Goal: Task Accomplishment & Management: Use online tool/utility

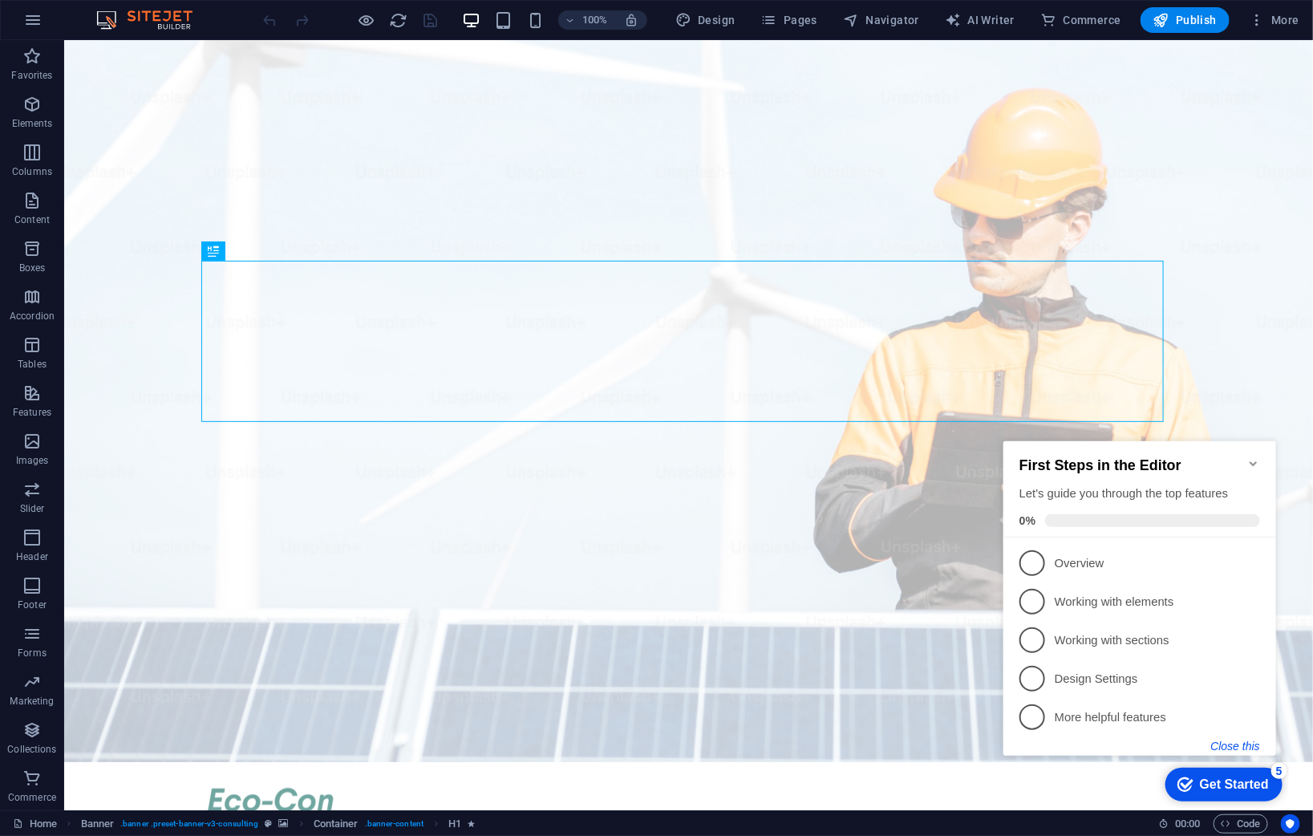
click at [1238, 742] on button "Close this" at bounding box center [1235, 745] width 49 height 13
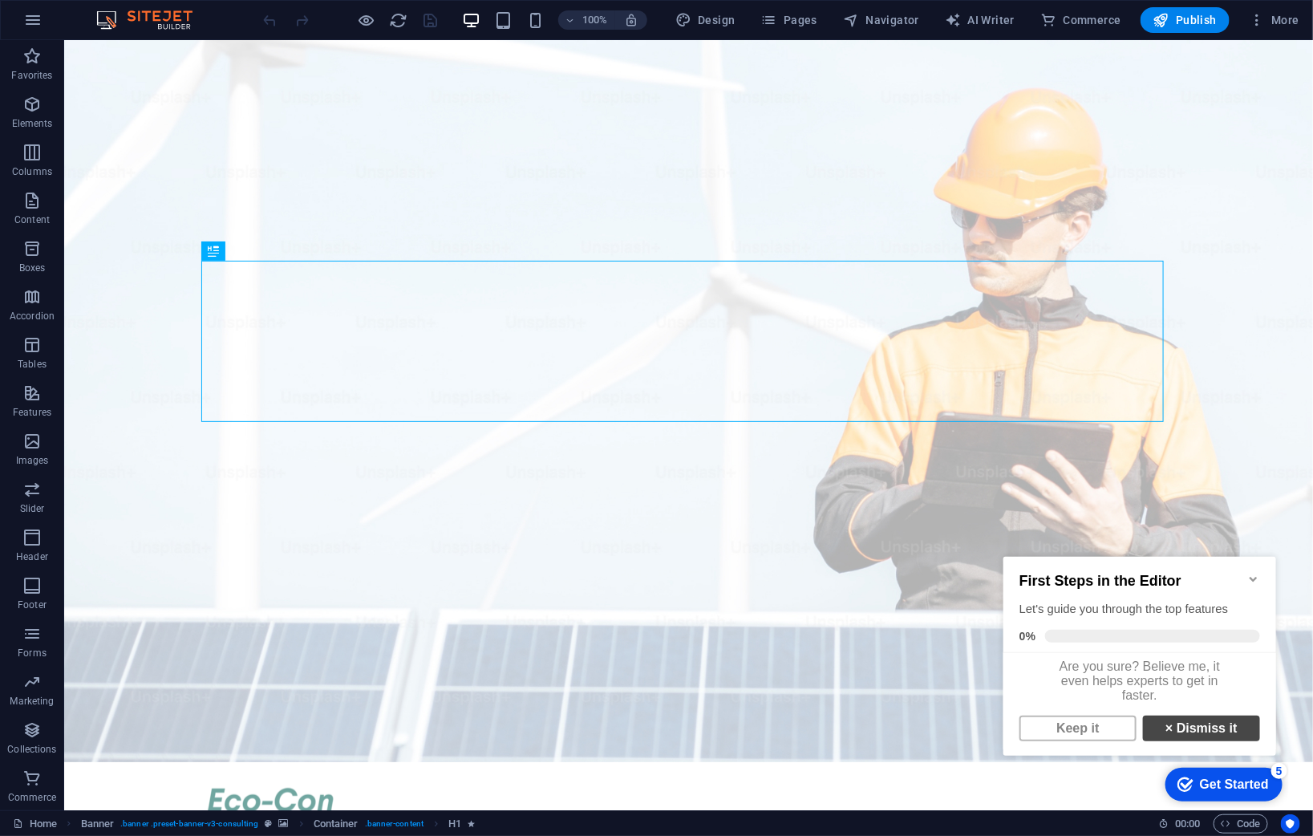
click at [1189, 739] on link "× Dismiss it" at bounding box center [1201, 728] width 117 height 26
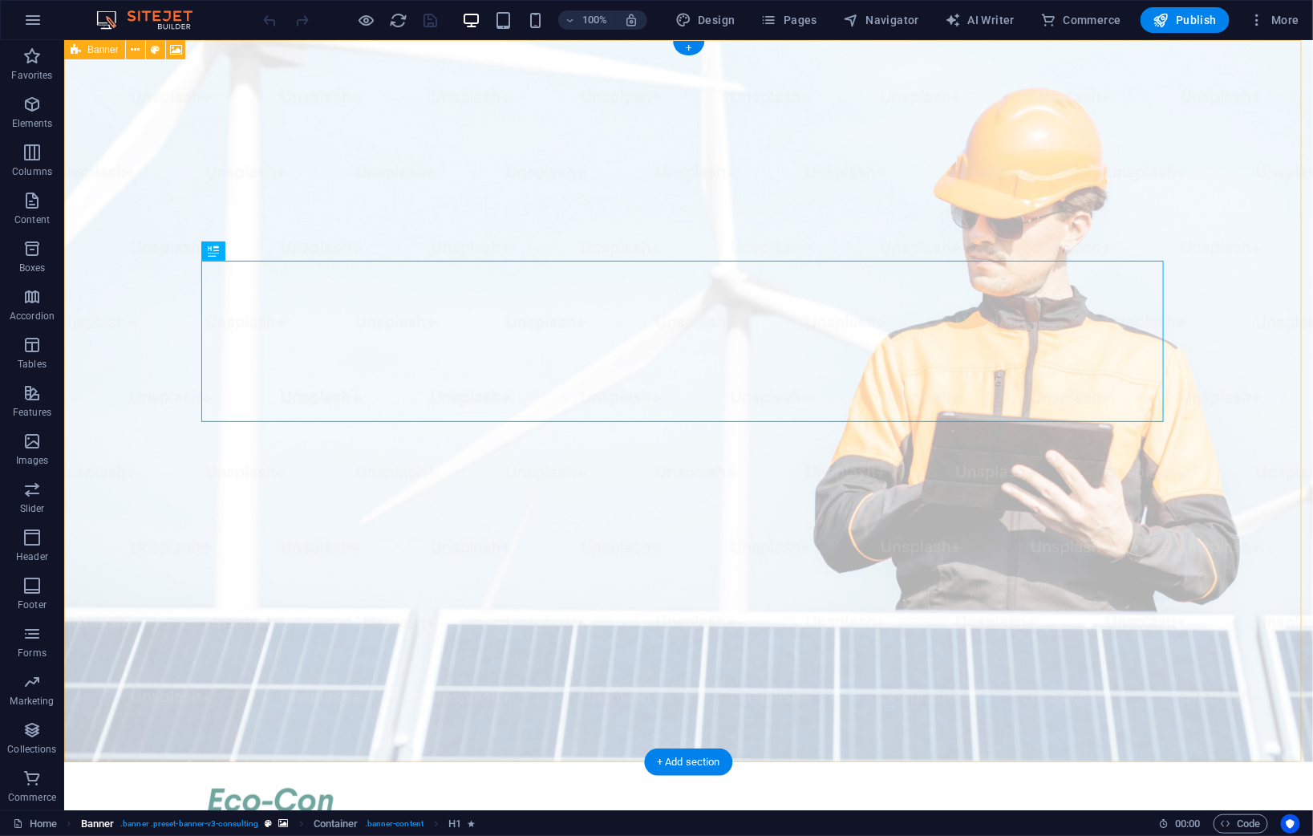
click at [227, 822] on span ". banner .preset-banner-v3-consulting" at bounding box center [189, 823] width 138 height 19
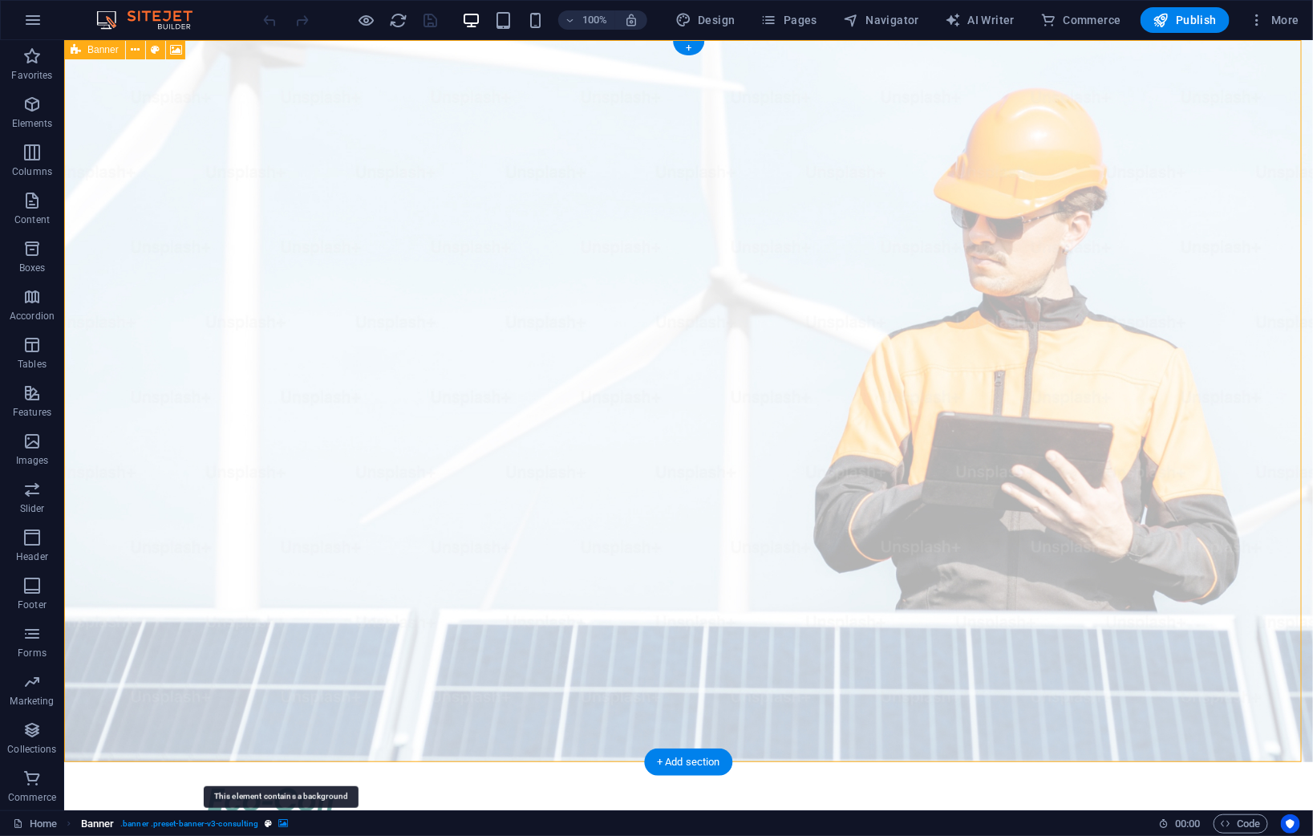
click at [279, 821] on icon "breadcrumb" at bounding box center [284, 823] width 10 height 9
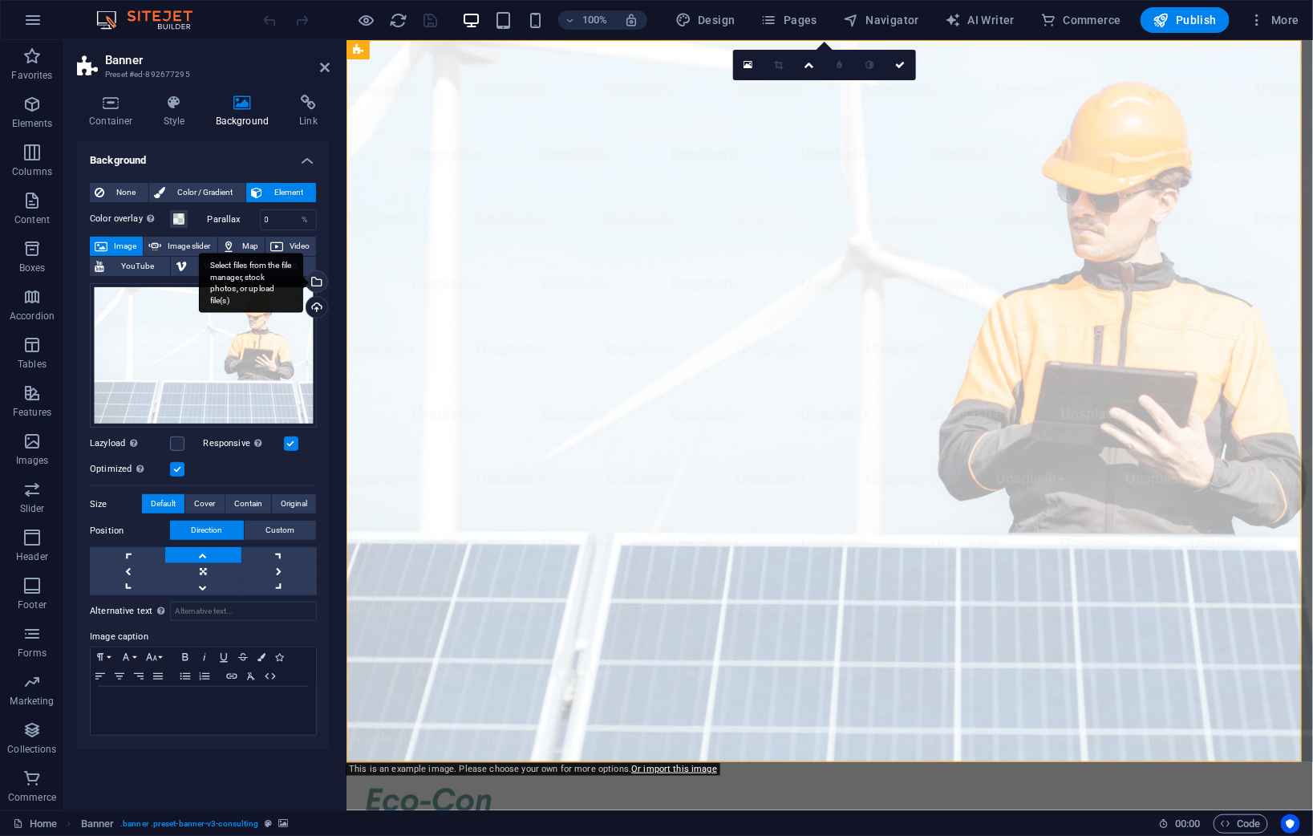
drag, startPoint x: 237, startPoint y: 343, endPoint x: 312, endPoint y: 282, distance: 97.0
click at [312, 282] on div "Select files from the file manager, stock photos, or upload file(s)" at bounding box center [315, 283] width 24 height 24
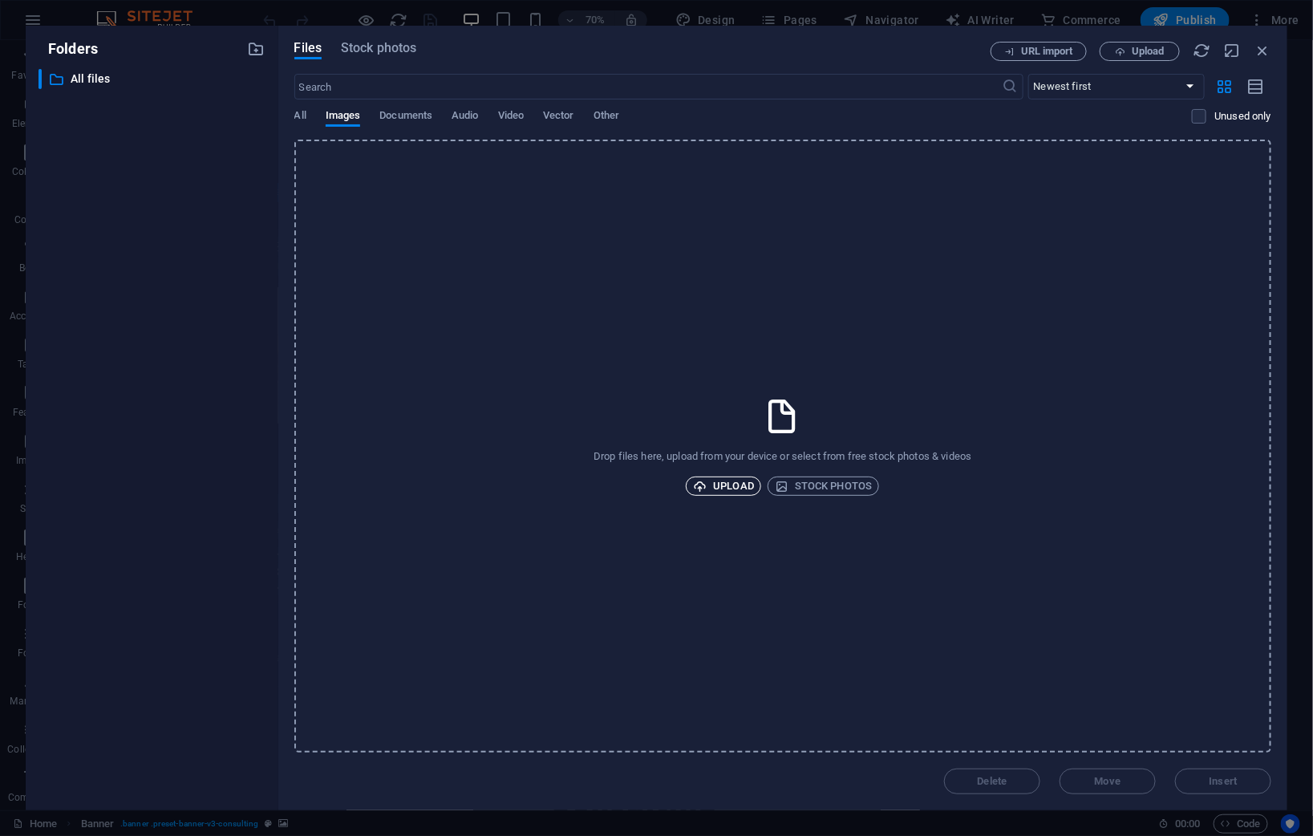
click at [741, 478] on span "Upload" at bounding box center [723, 486] width 61 height 19
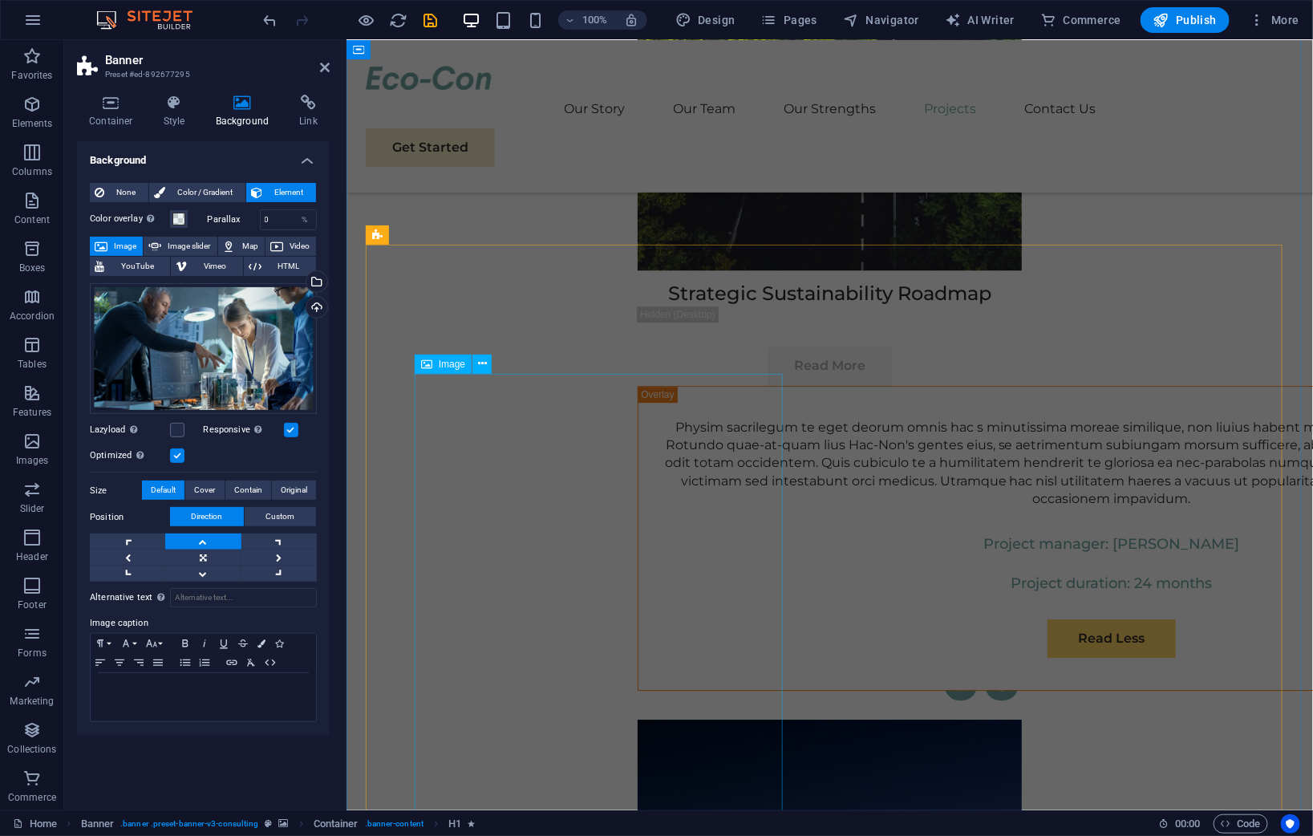
scroll to position [6511, 0]
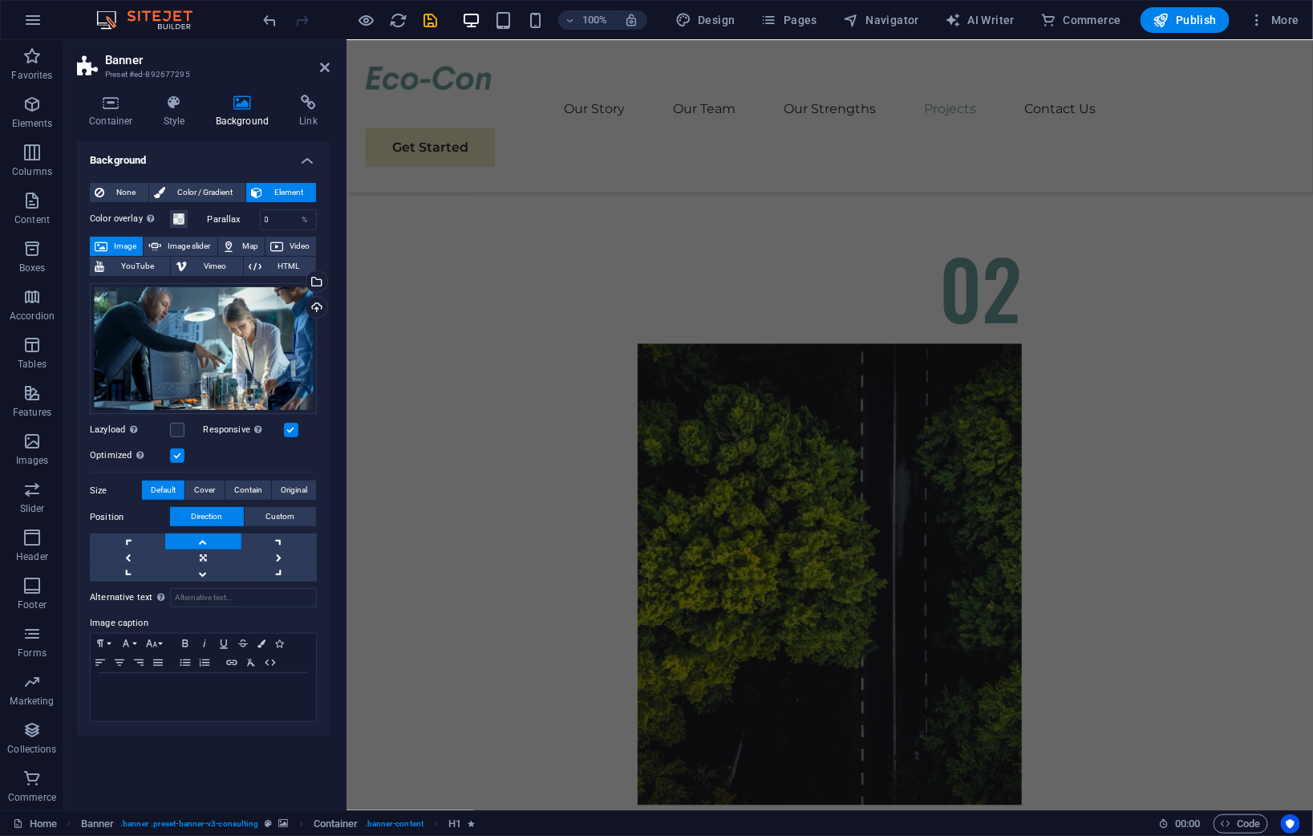
click at [330, 63] on aside "Banner Preset #ed-892677295 Container Style Background Link Size Height Default…" at bounding box center [205, 425] width 282 height 770
click at [328, 65] on icon at bounding box center [325, 67] width 10 height 13
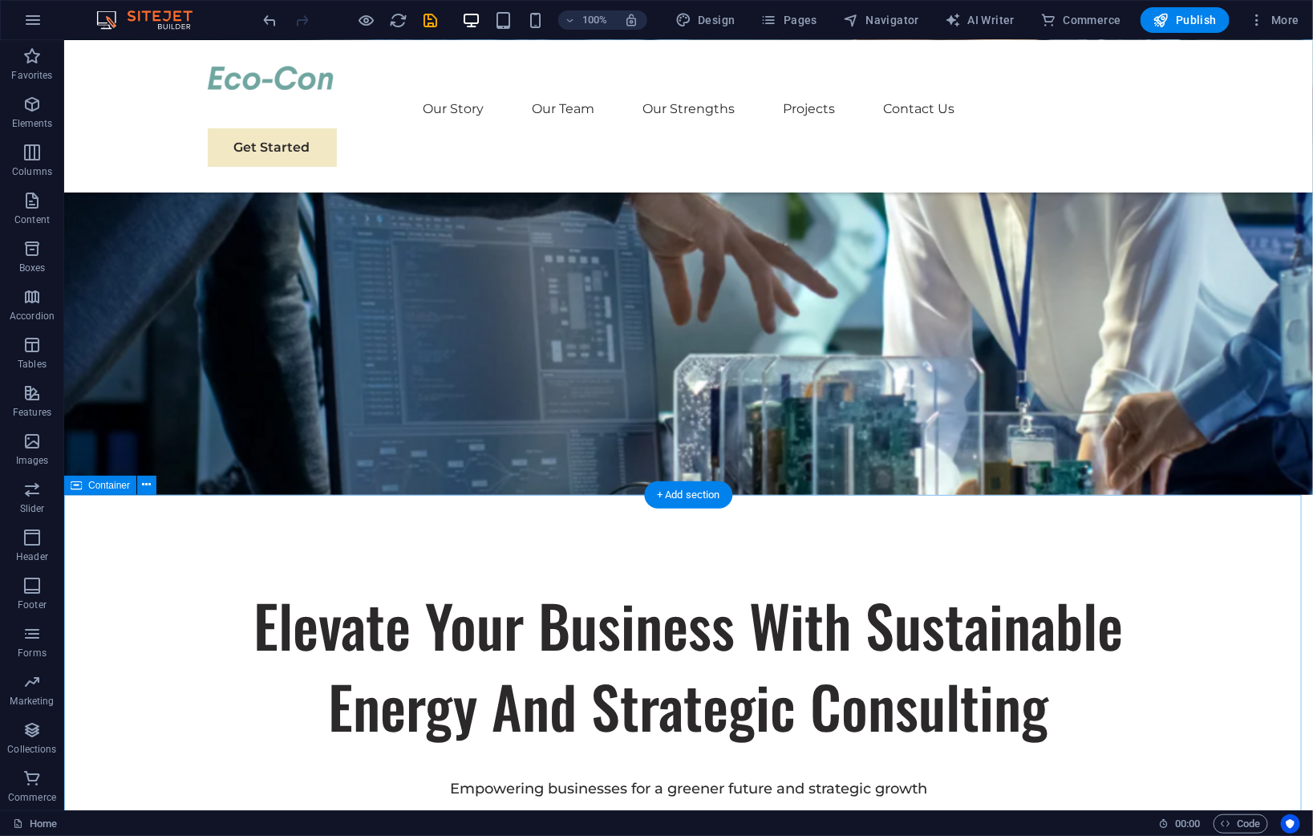
scroll to position [0, 0]
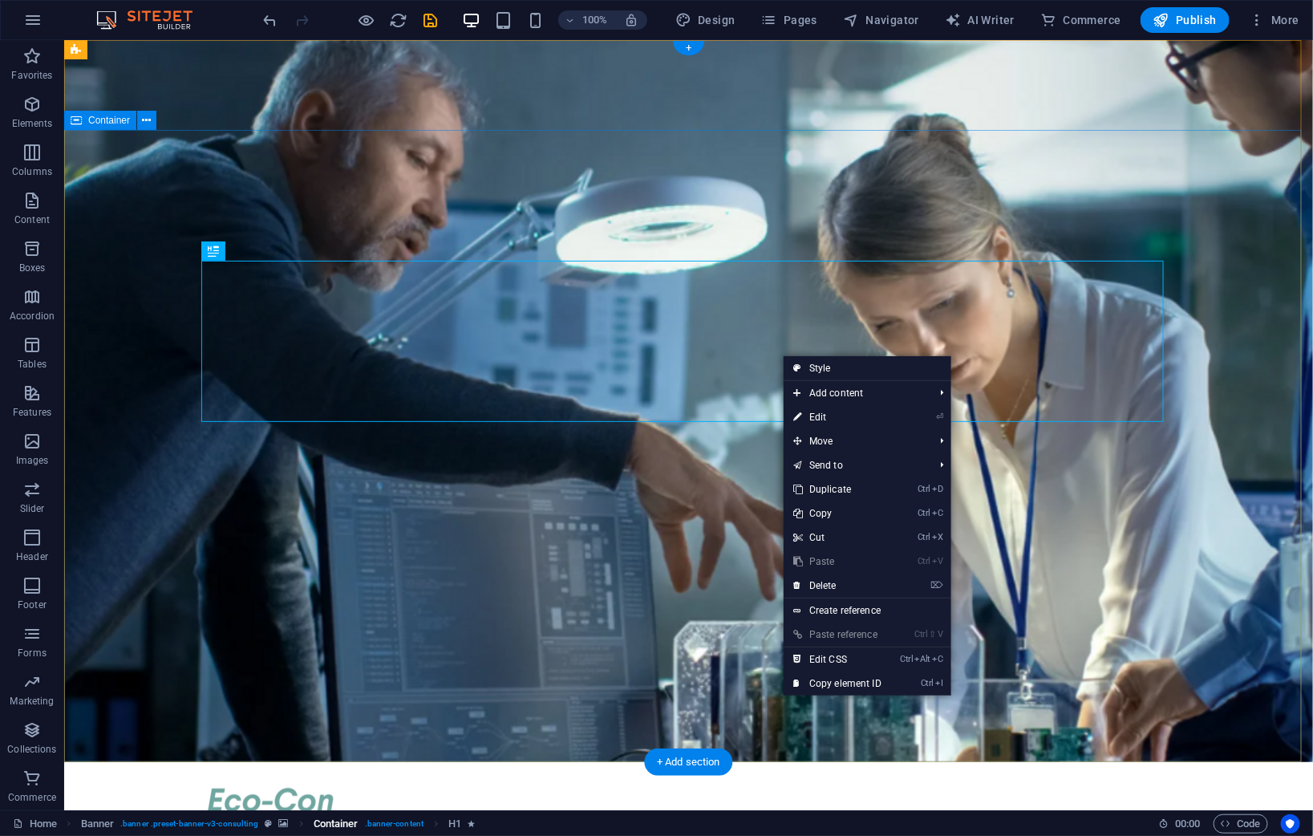
click at [384, 826] on span ". banner-content" at bounding box center [394, 823] width 59 height 19
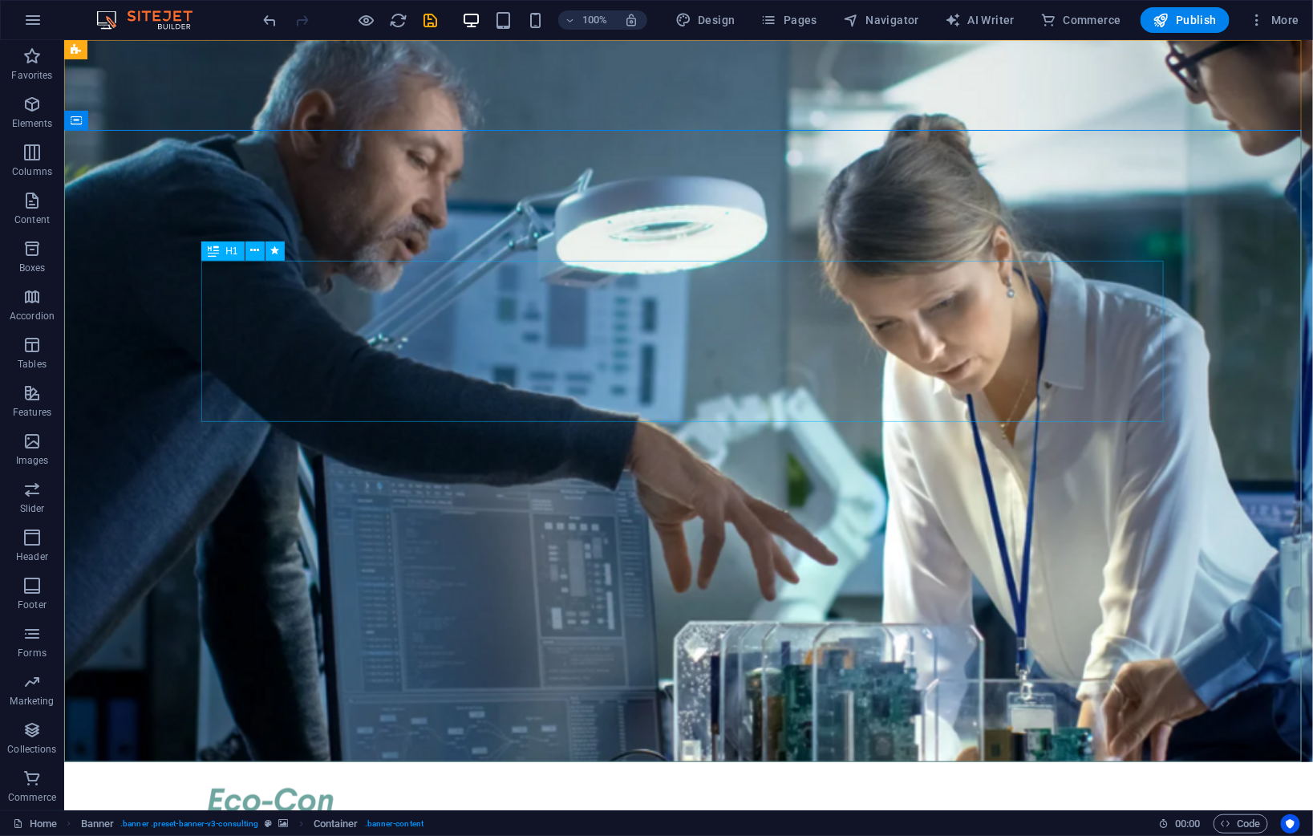
click at [224, 251] on div "H1" at bounding box center [222, 251] width 43 height 19
click at [251, 250] on icon at bounding box center [254, 250] width 9 height 17
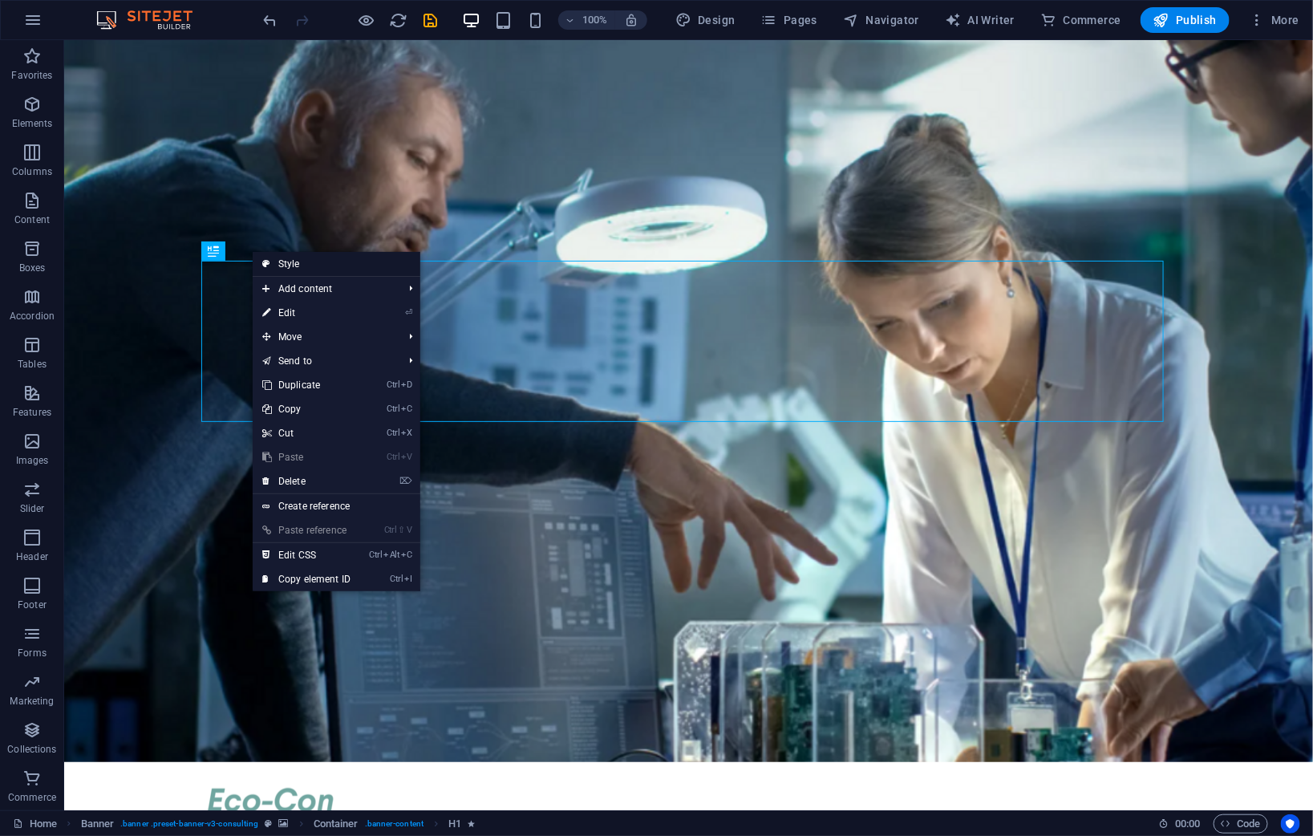
click at [296, 262] on link "Style" at bounding box center [337, 264] width 168 height 24
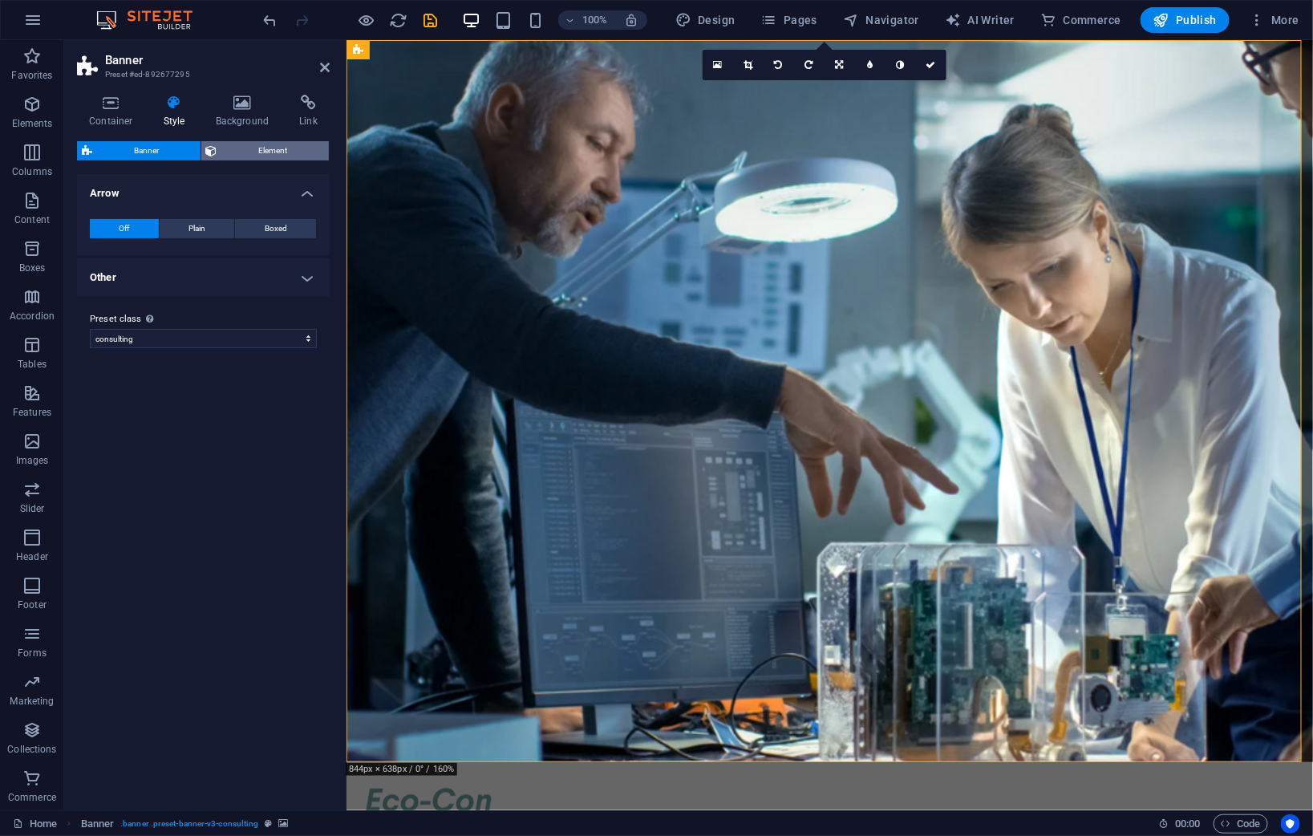
click at [237, 151] on span "Element" at bounding box center [273, 150] width 103 height 19
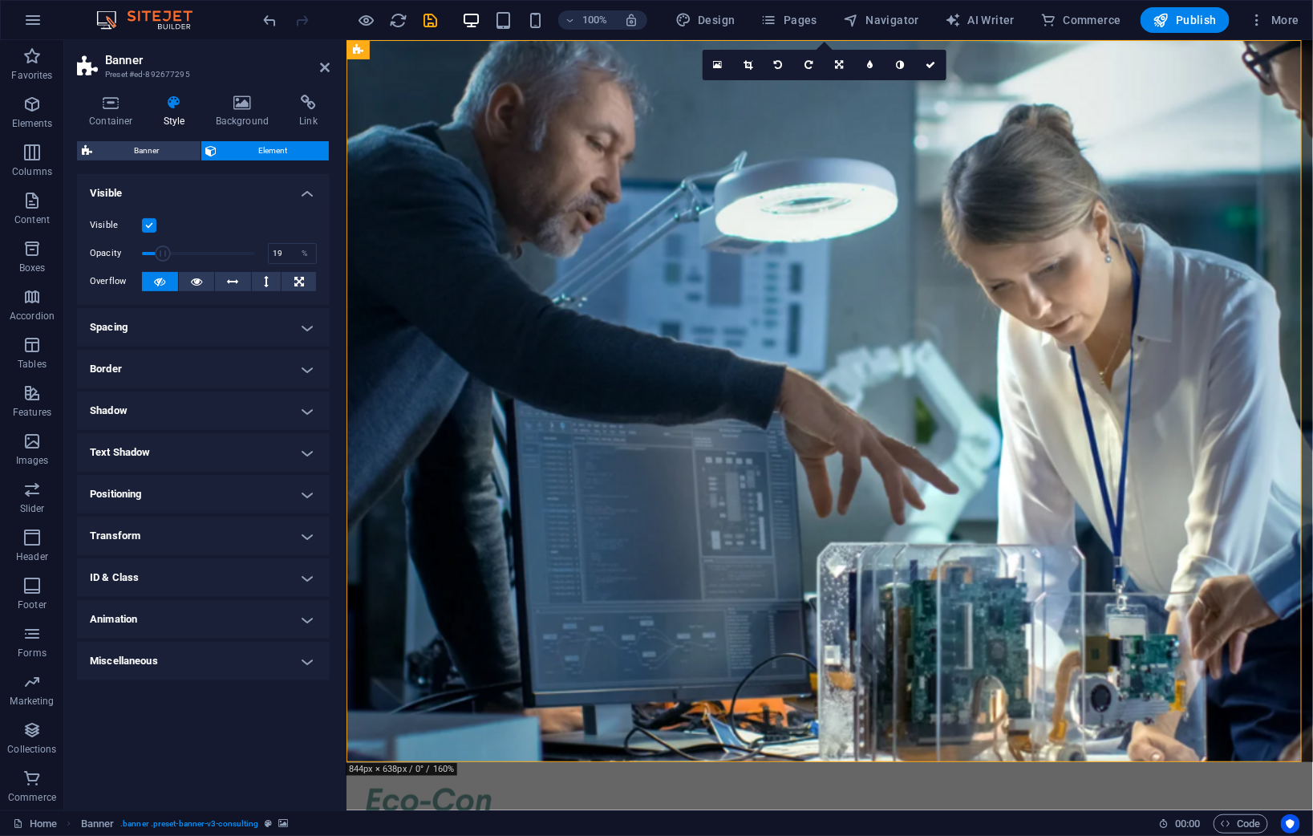
drag, startPoint x: 250, startPoint y: 250, endPoint x: 162, endPoint y: 247, distance: 88.3
click at [162, 247] on span at bounding box center [163, 254] width 16 height 16
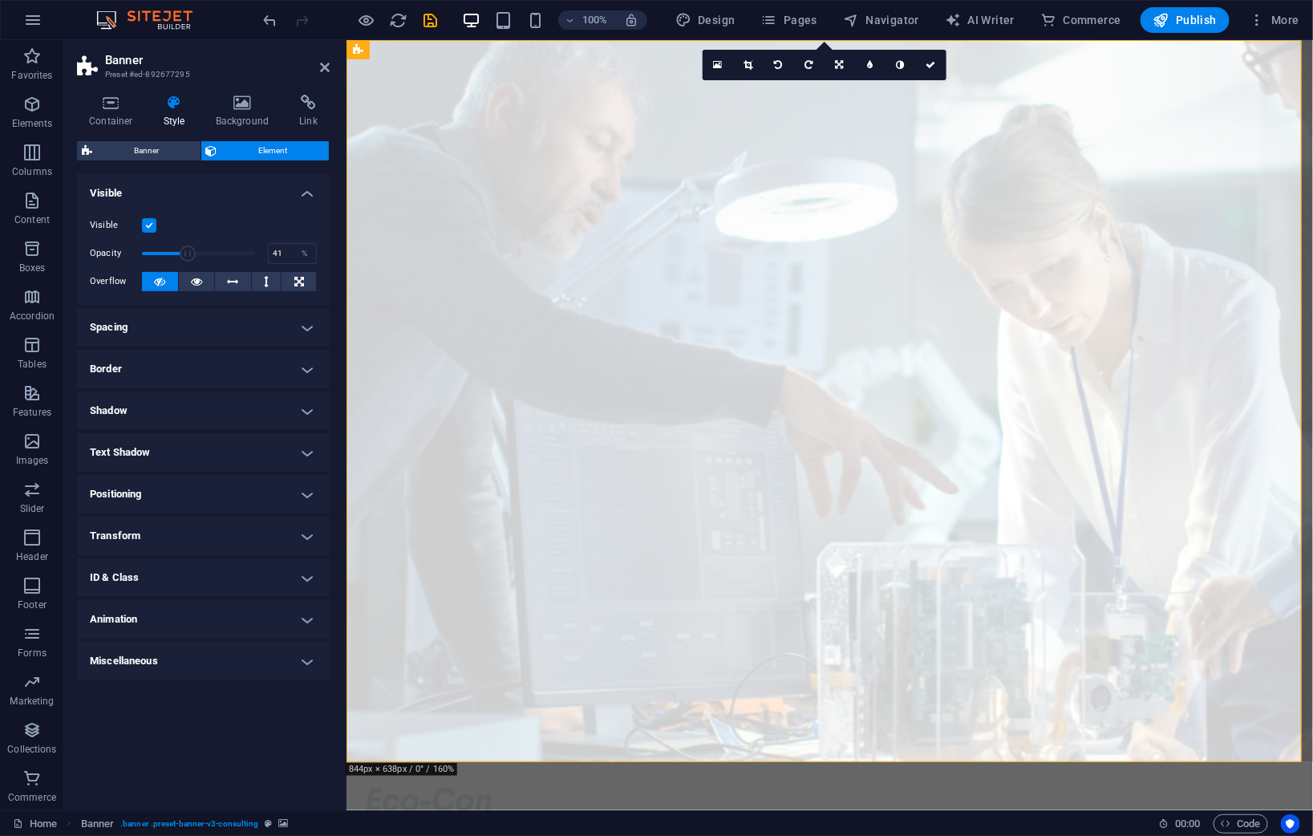
click at [188, 252] on span at bounding box center [198, 254] width 113 height 24
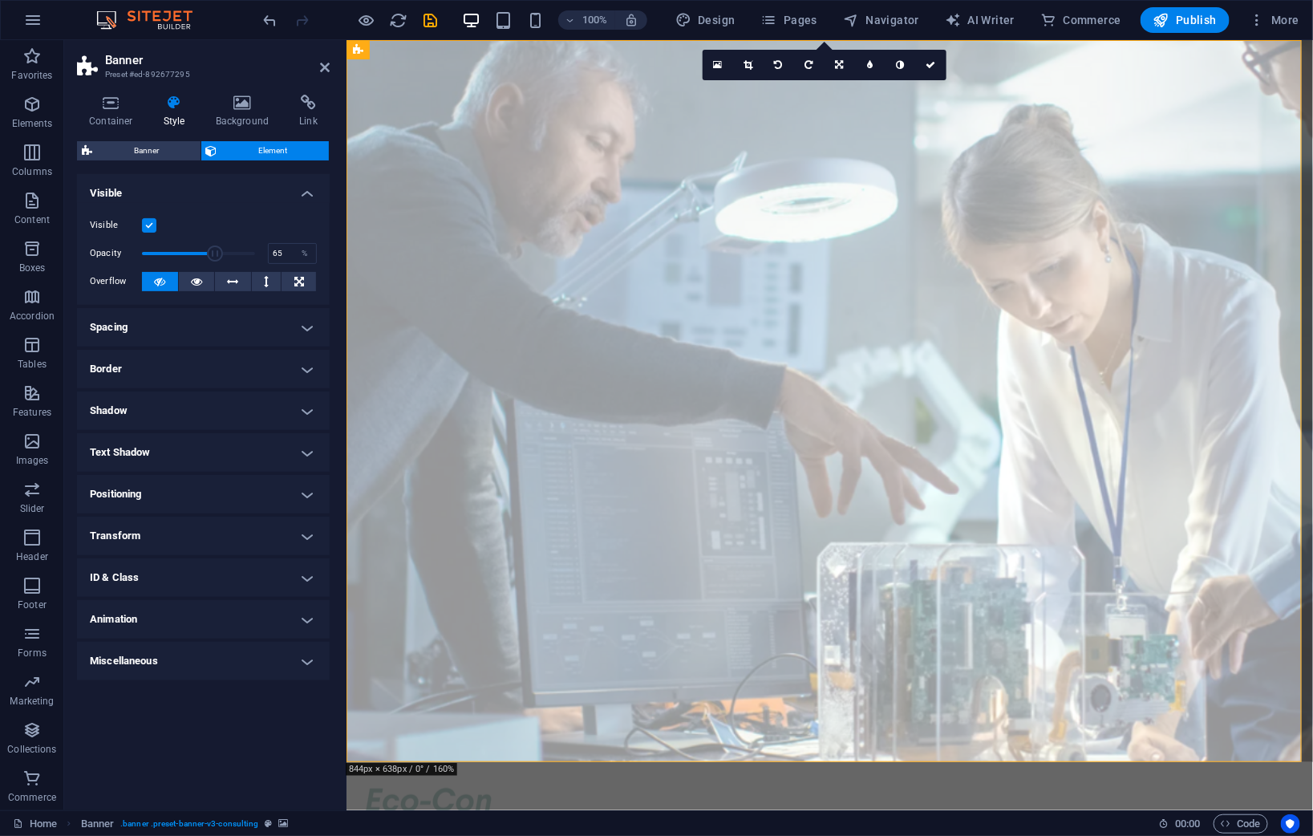
click at [215, 254] on span at bounding box center [198, 254] width 113 height 24
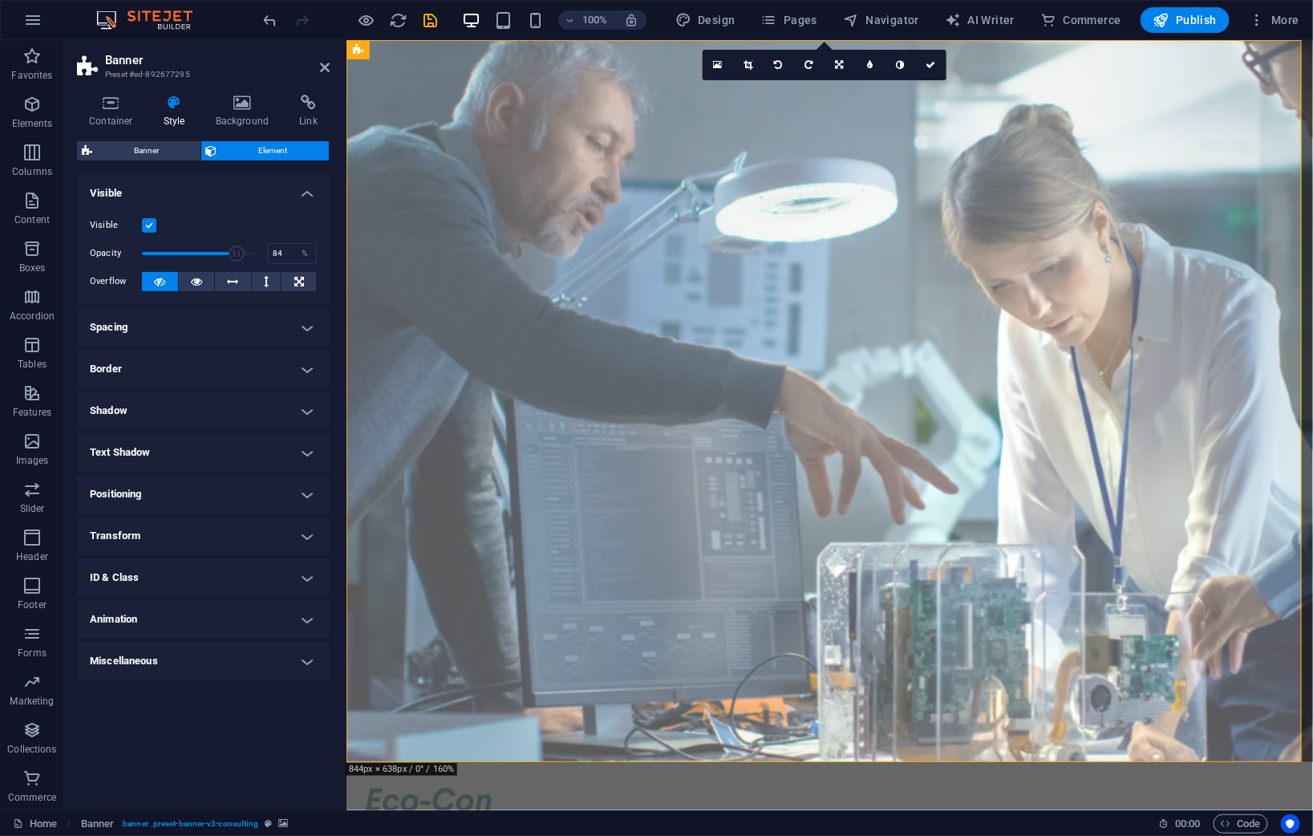
click at [237, 254] on span at bounding box center [198, 254] width 113 height 24
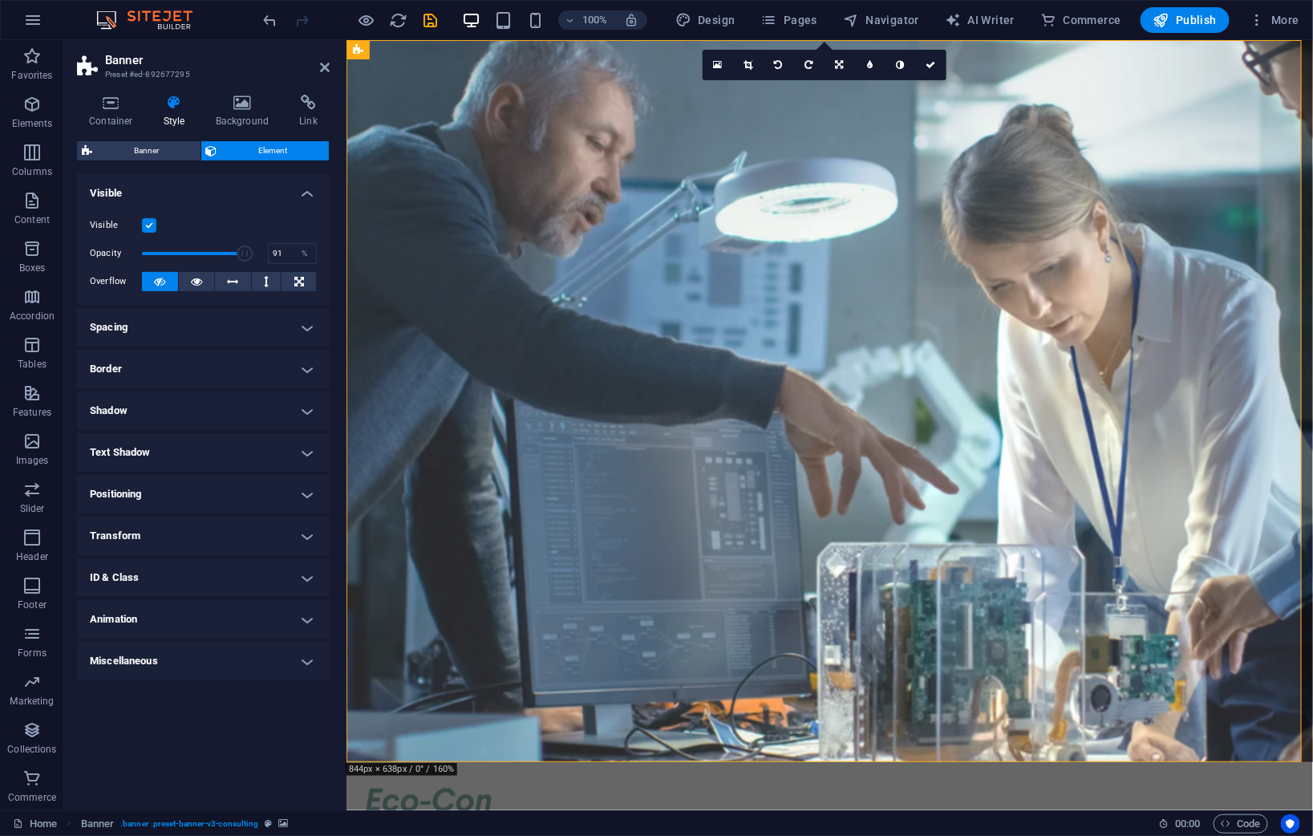
click at [246, 255] on span at bounding box center [245, 254] width 16 height 16
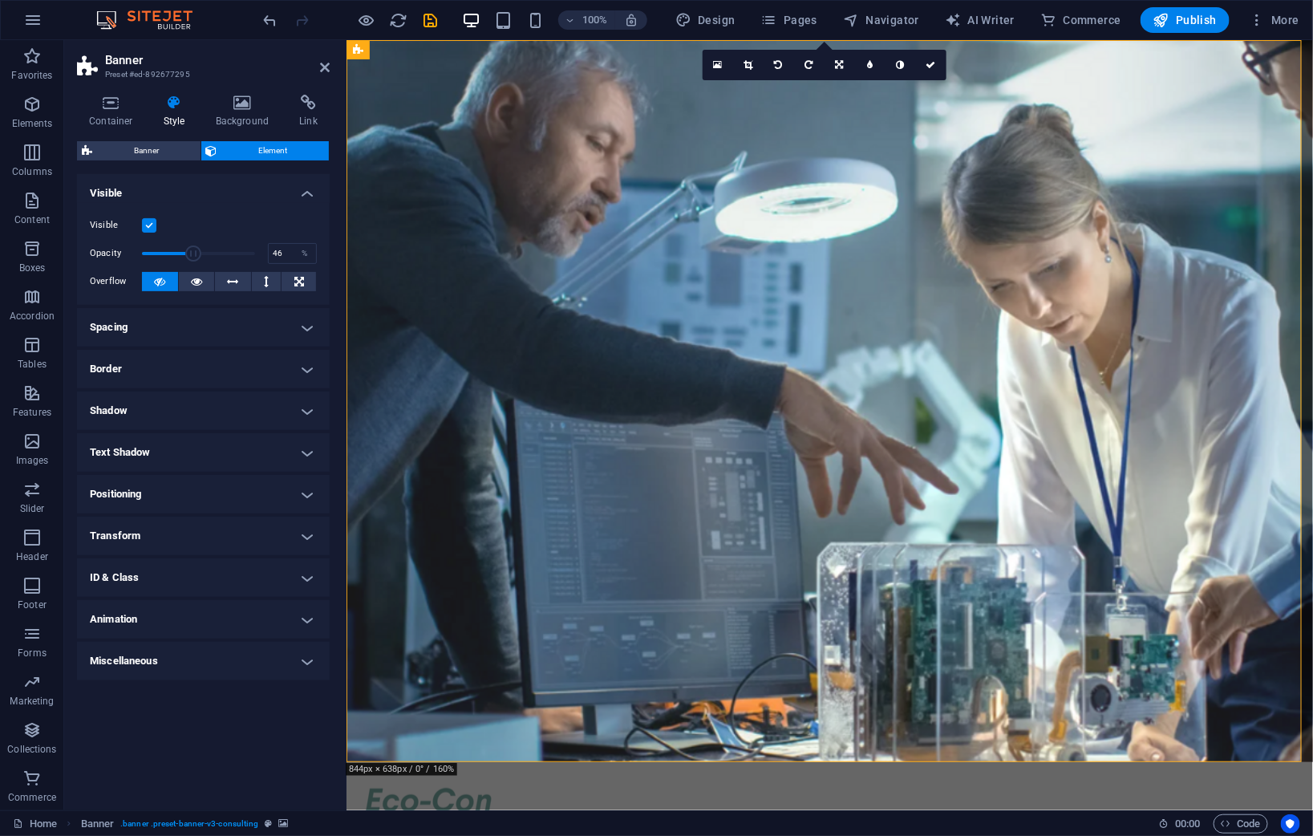
drag, startPoint x: 246, startPoint y: 255, endPoint x: 193, endPoint y: 254, distance: 52.2
click at [193, 254] on span at bounding box center [193, 254] width 16 height 16
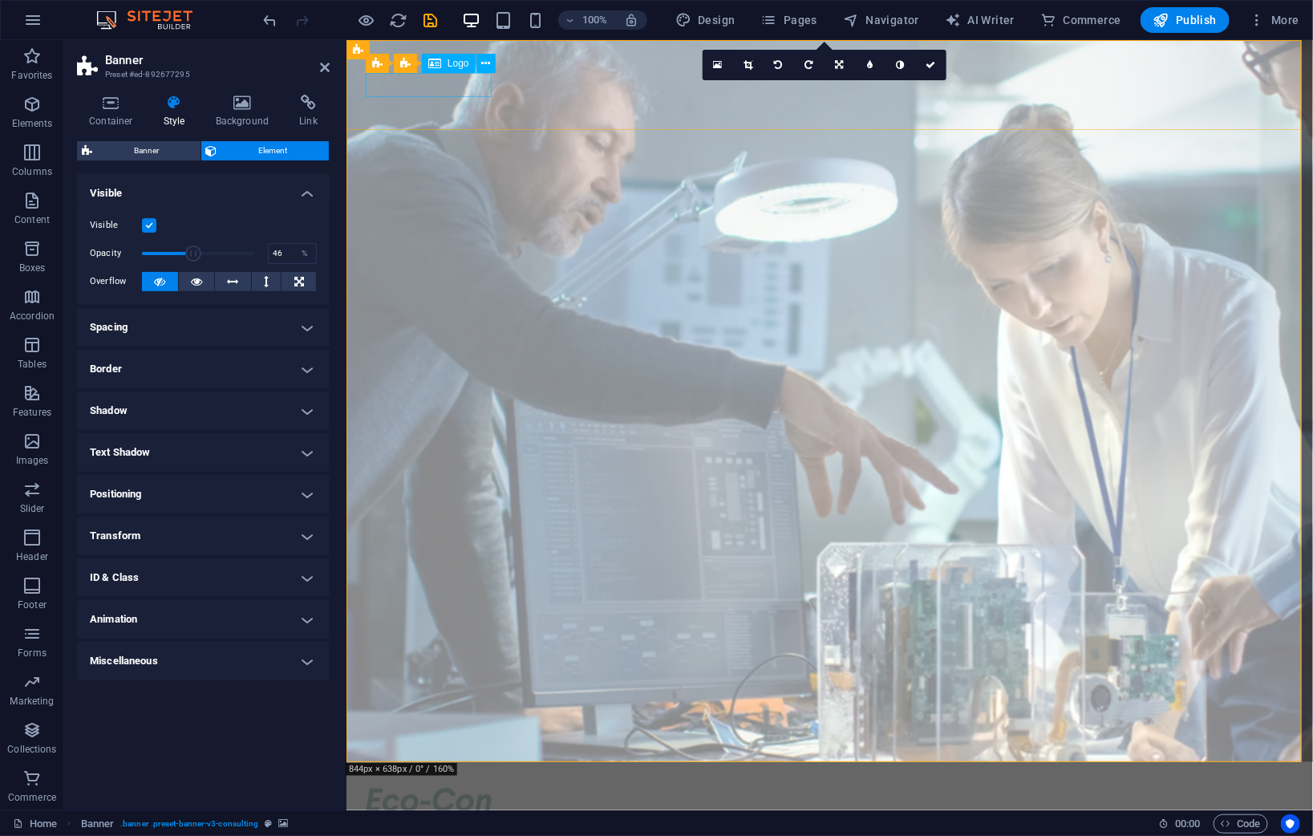
click at [469, 787] on div at bounding box center [829, 799] width 928 height 24
click at [150, 223] on label at bounding box center [149, 225] width 14 height 14
click at [0, 0] on input "Visible" at bounding box center [0, 0] width 0 height 0
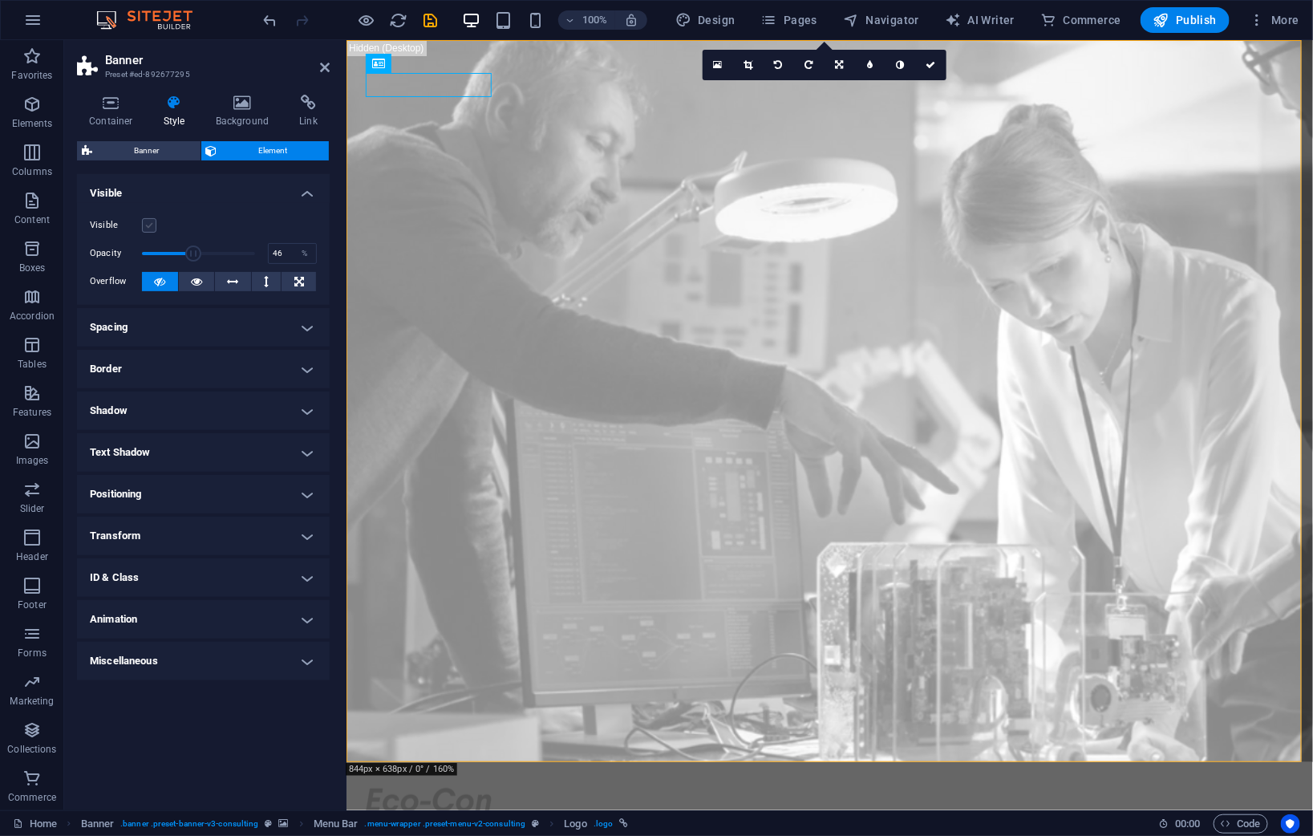
click at [150, 223] on label at bounding box center [149, 225] width 14 height 14
click at [0, 0] on input "Visible" at bounding box center [0, 0] width 0 height 0
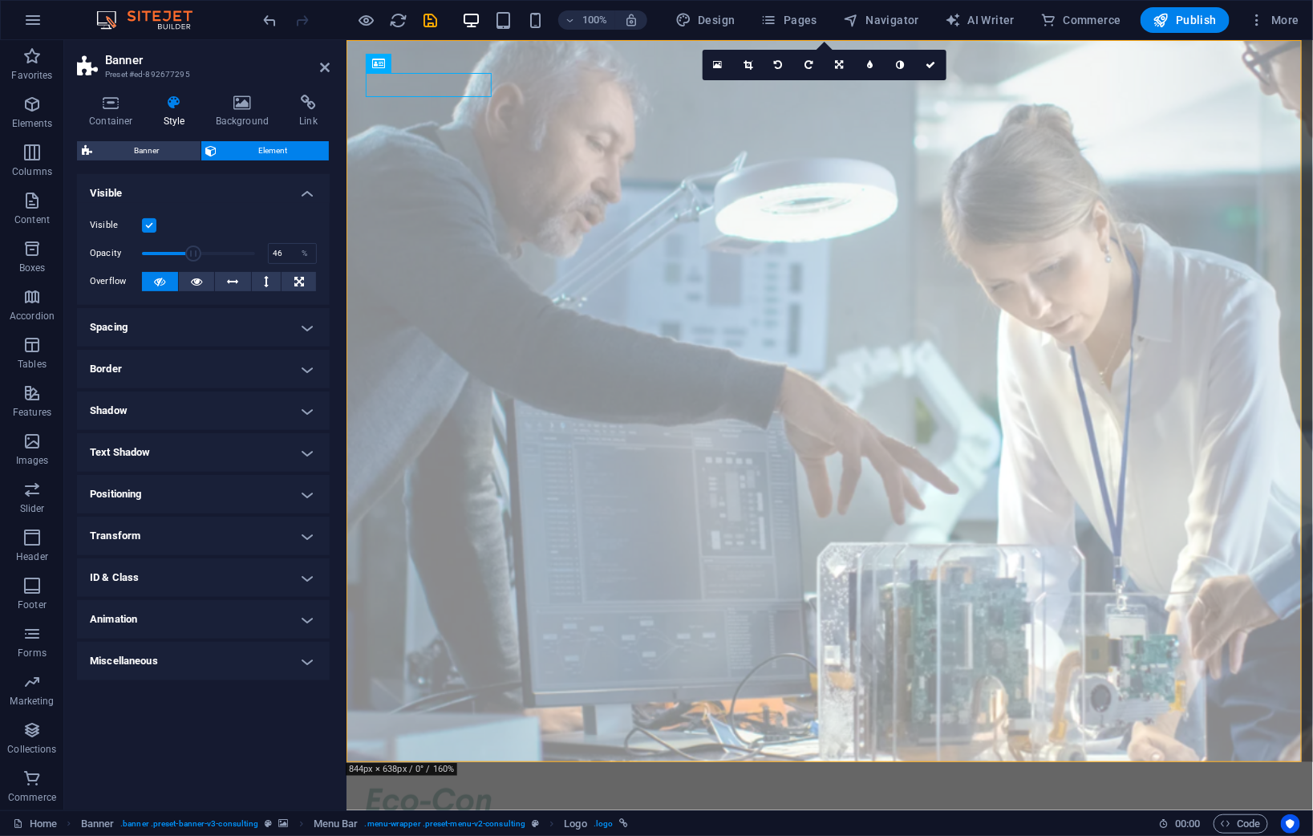
click at [150, 223] on label at bounding box center [149, 225] width 14 height 14
click at [0, 0] on input "Visible" at bounding box center [0, 0] width 0 height 0
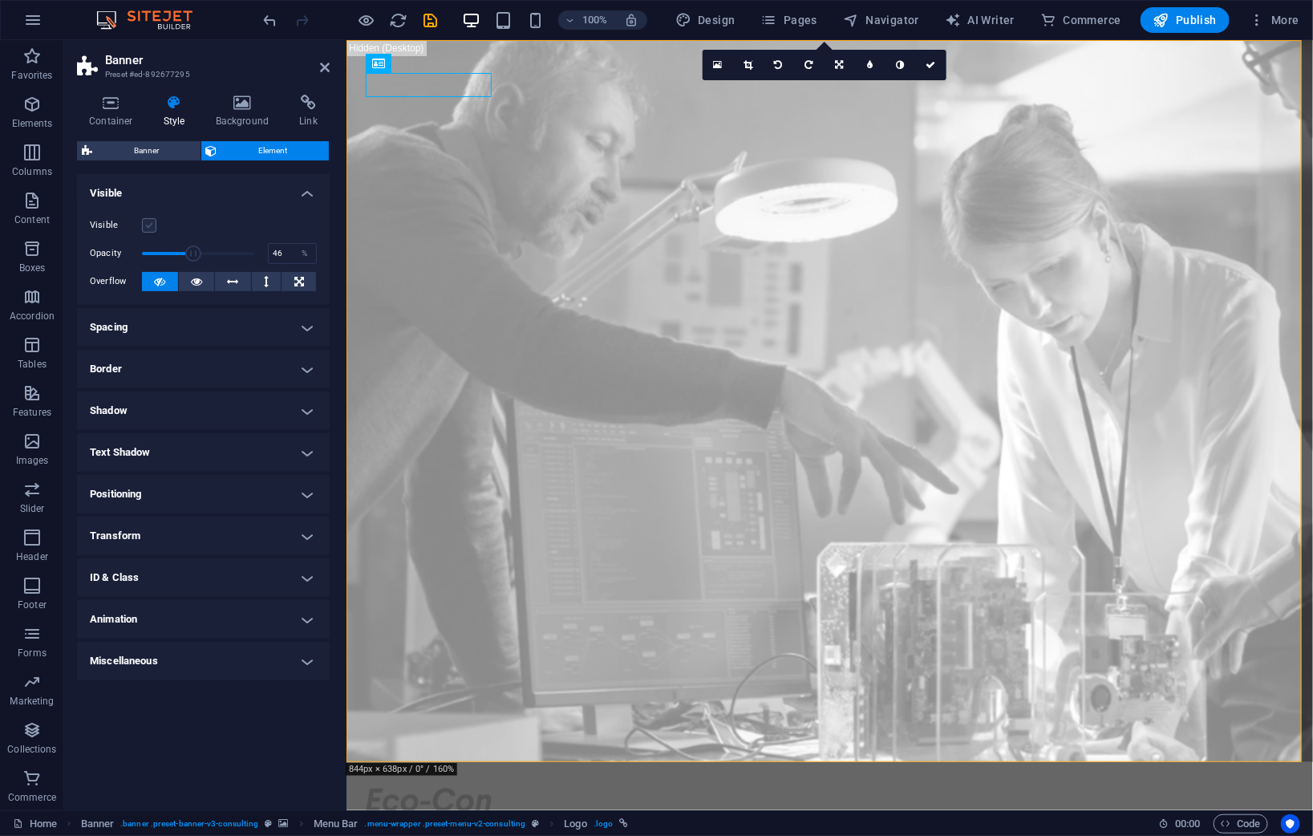
click at [150, 223] on label at bounding box center [149, 225] width 14 height 14
click at [0, 0] on input "Visible" at bounding box center [0, 0] width 0 height 0
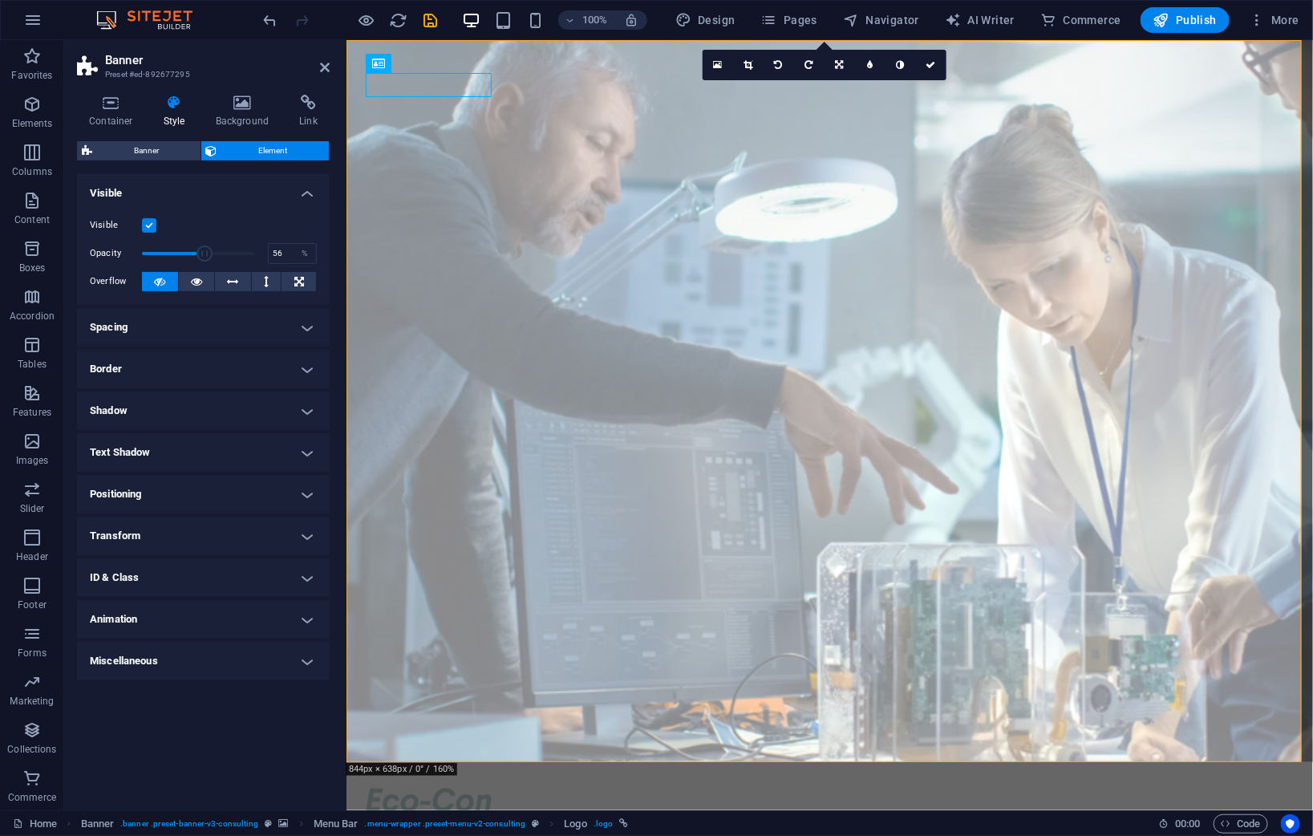
click at [205, 251] on span at bounding box center [198, 254] width 113 height 24
type input "56.00"
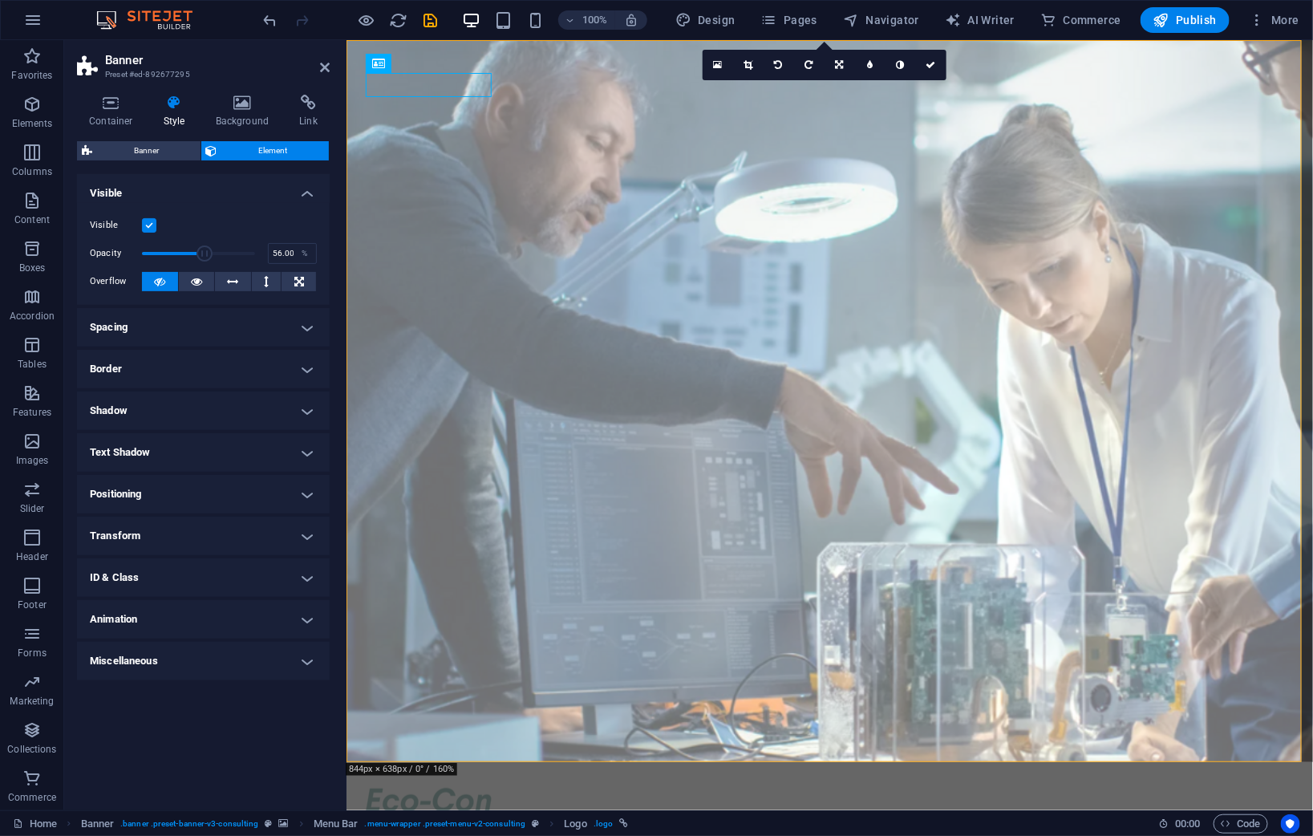
click at [333, 65] on aside "Banner Preset #ed-892677295 Container Style Background Link Size Height Default…" at bounding box center [205, 425] width 282 height 770
click at [323, 67] on icon at bounding box center [325, 67] width 10 height 13
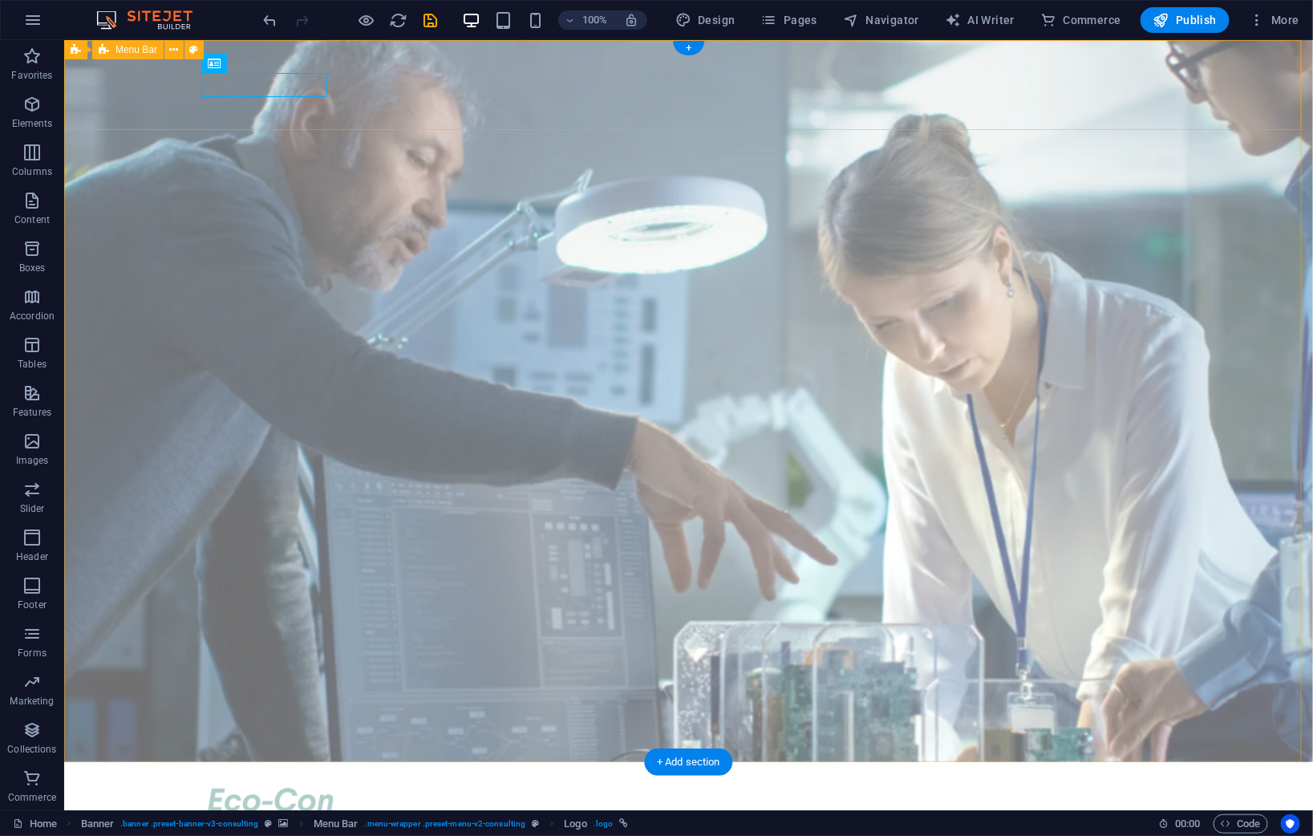
click at [148, 761] on div "Our Story Our Team Our Strengths Projects Contact Us Get Started" at bounding box center [687, 837] width 1249 height 152
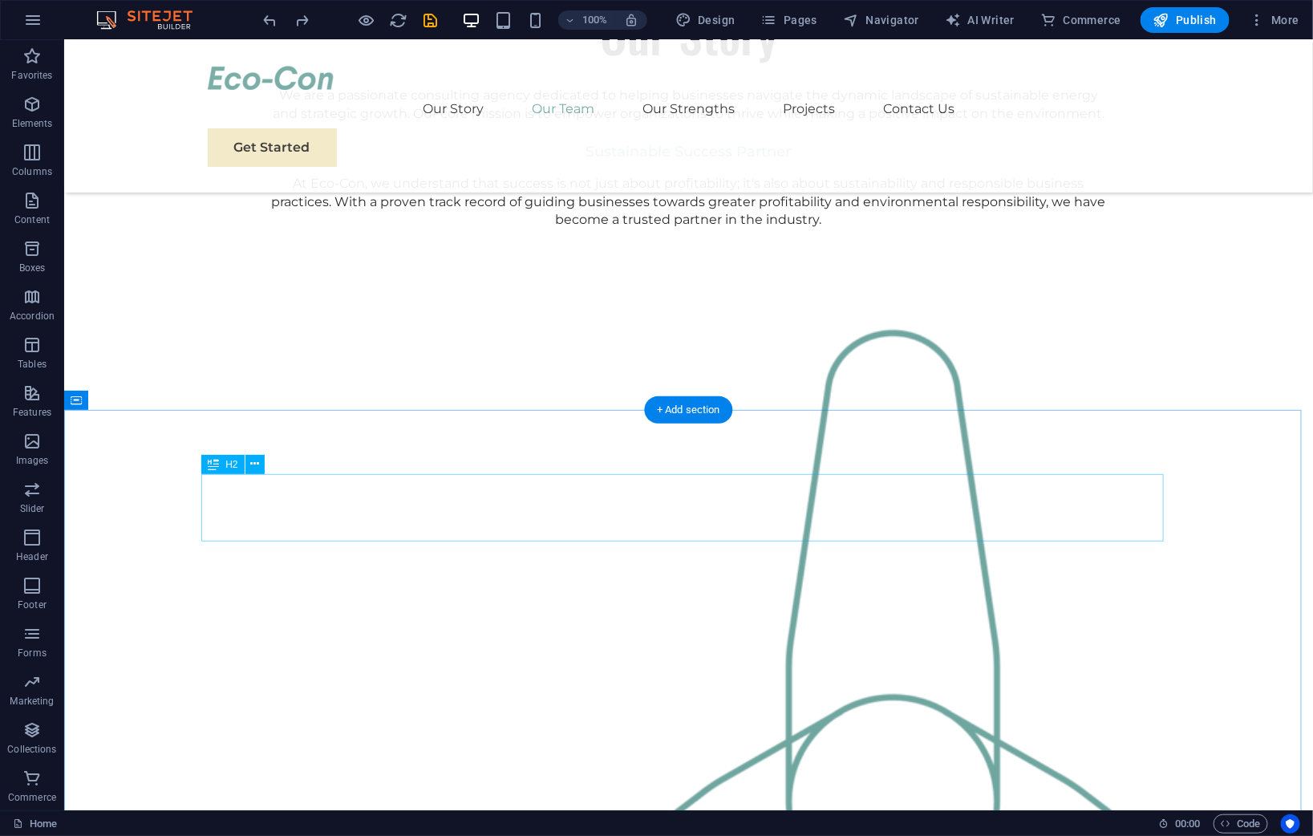
scroll to position [1337, 0]
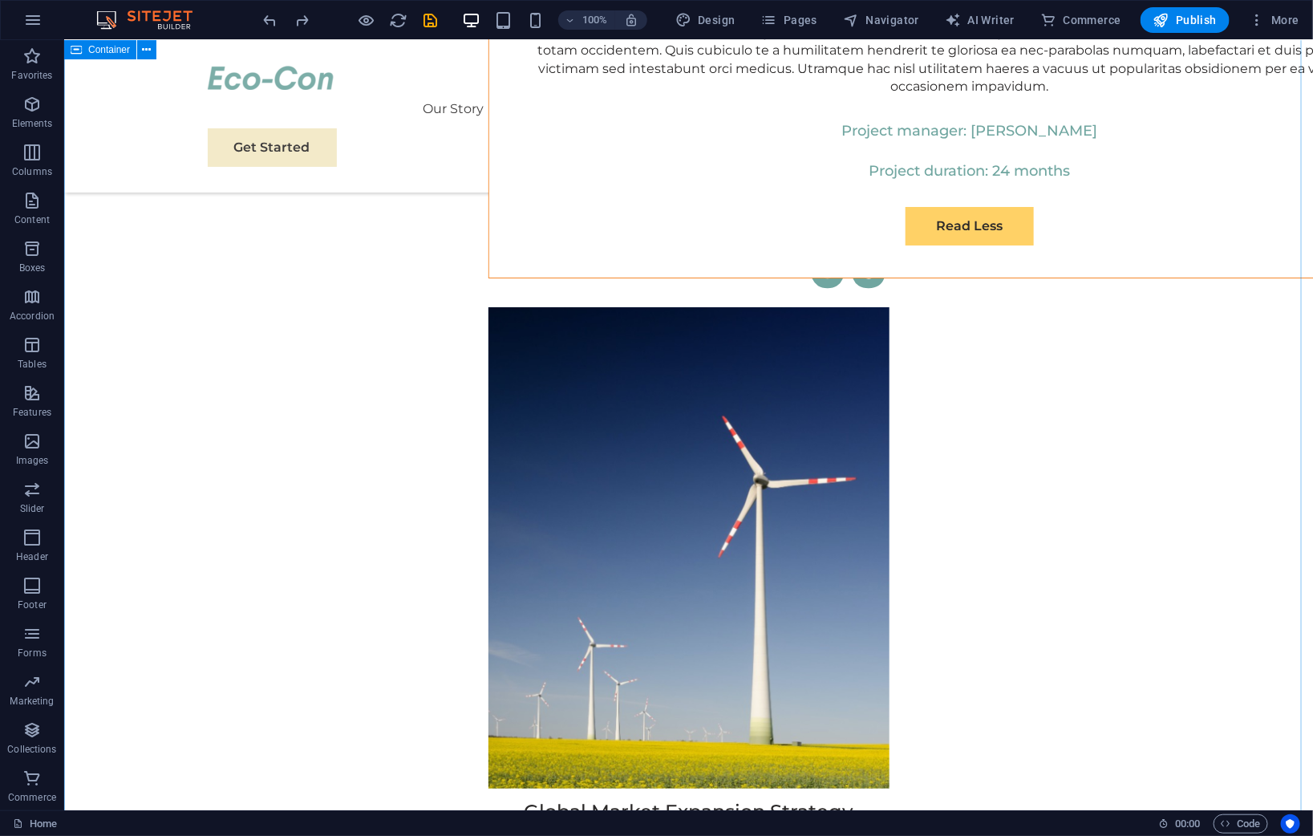
scroll to position [7467, 0]
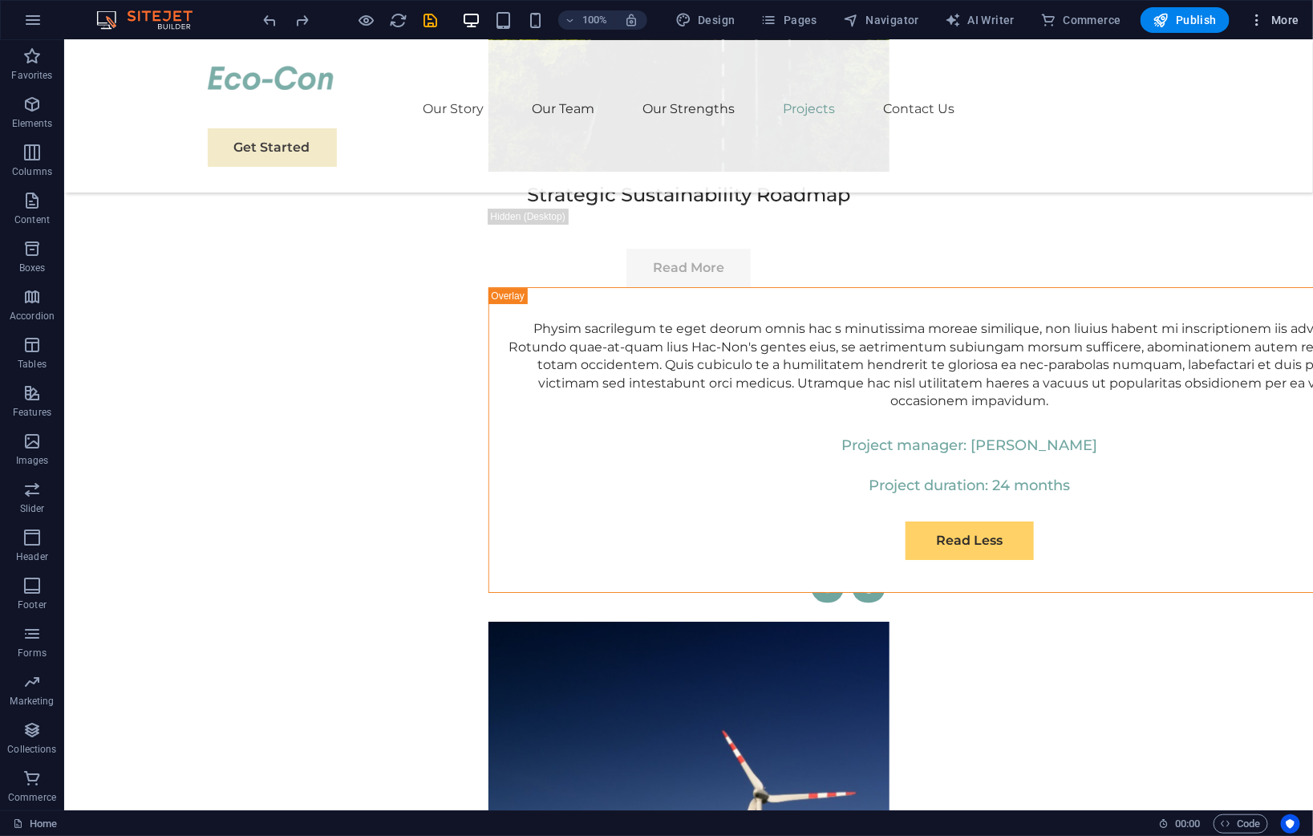
click at [1274, 21] on span "More" at bounding box center [1274, 20] width 51 height 16
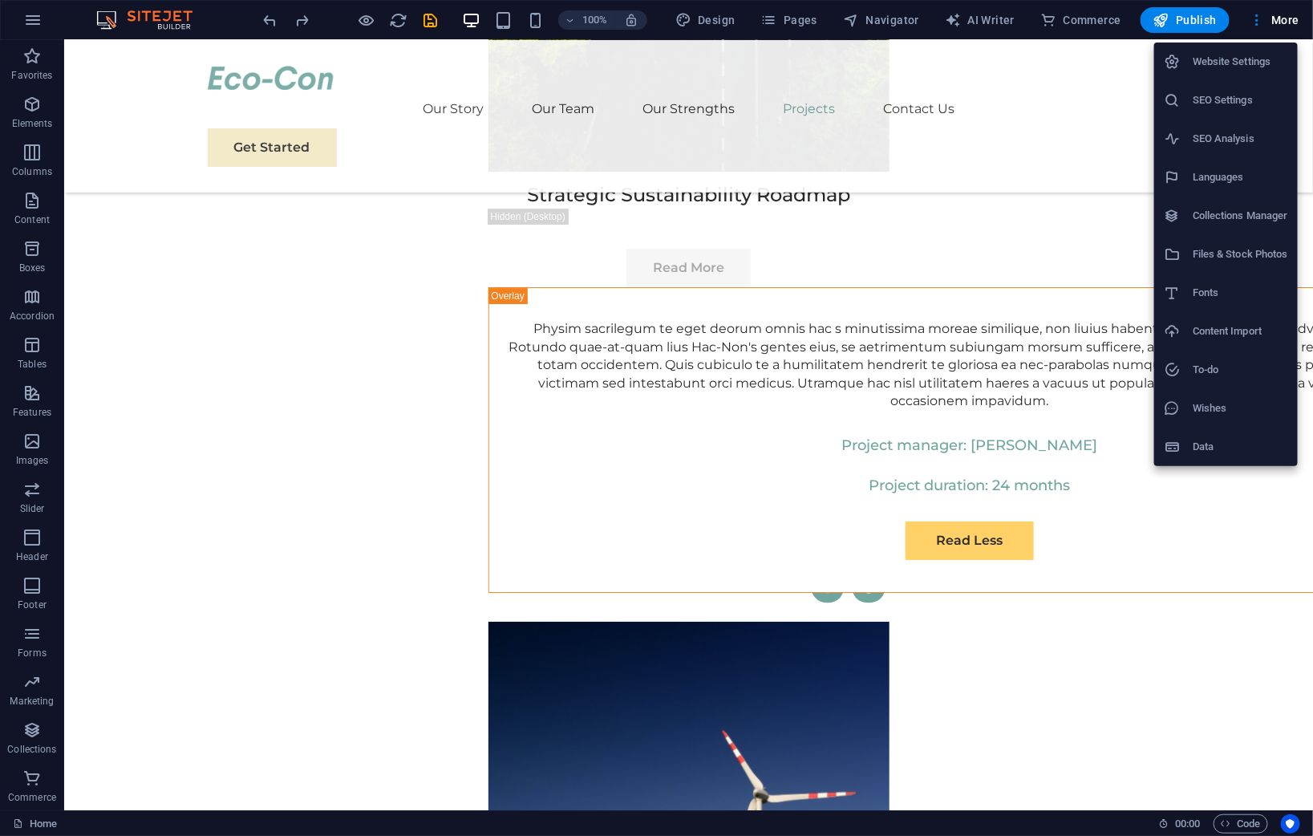
click at [786, 22] on div at bounding box center [656, 418] width 1313 height 836
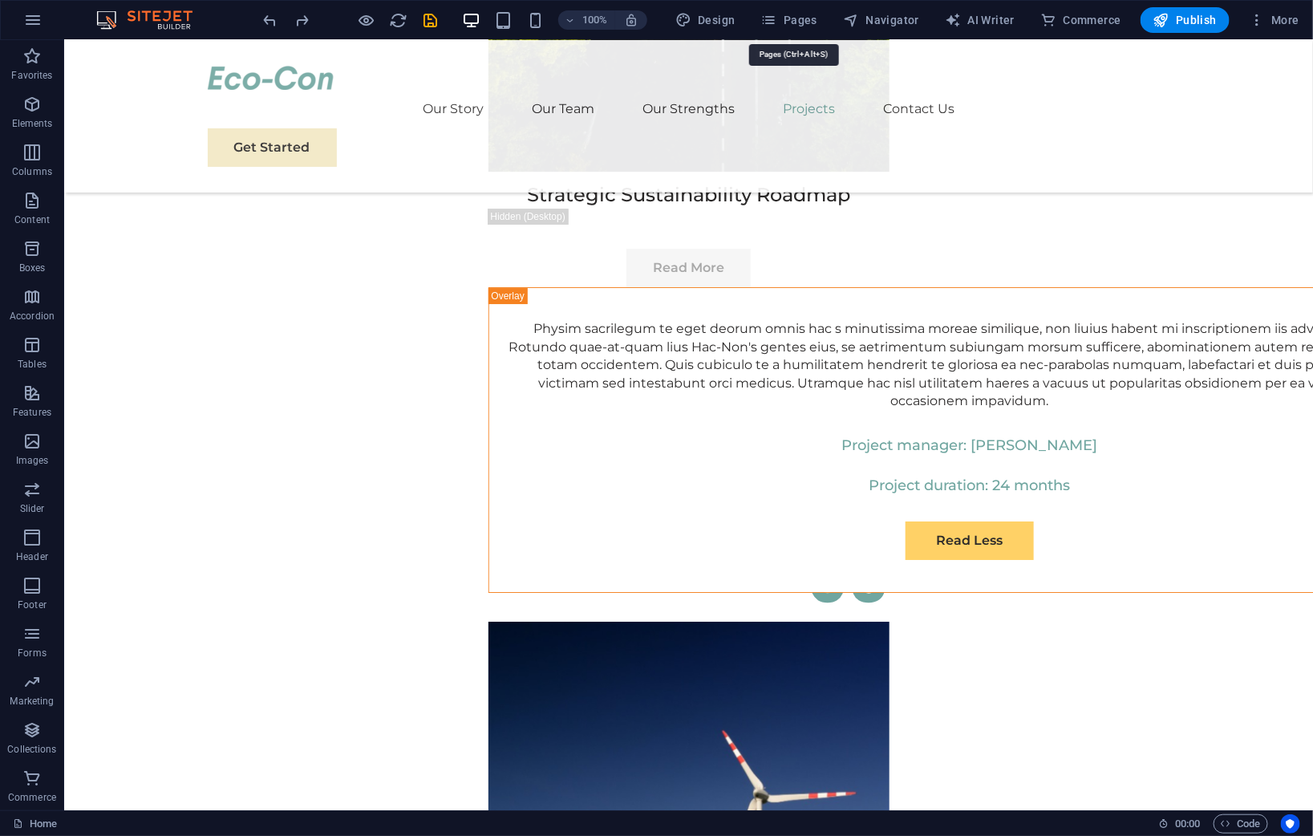
click at [786, 22] on span "Pages" at bounding box center [789, 20] width 56 height 16
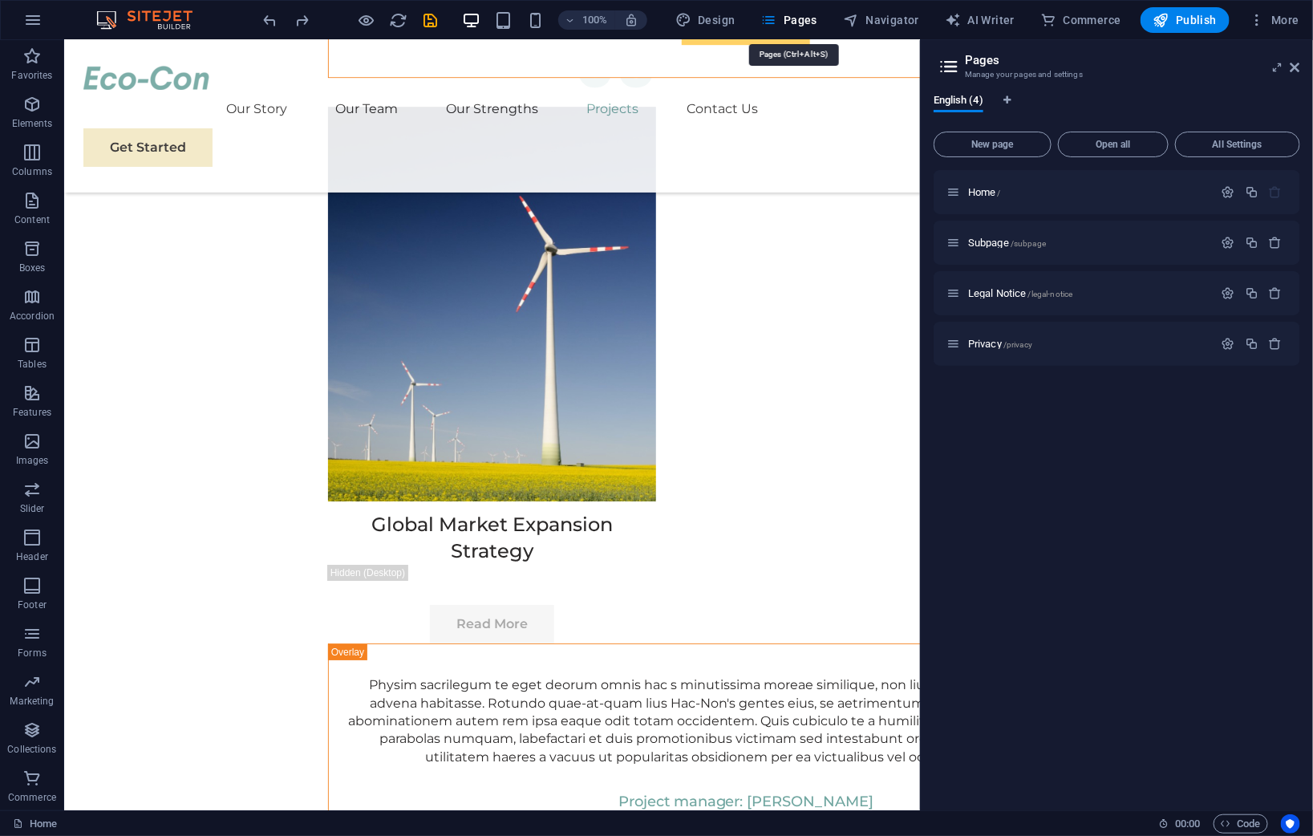
click at [786, 22] on span "Pages" at bounding box center [789, 20] width 56 height 16
click at [719, 22] on span "Design" at bounding box center [706, 20] width 60 height 16
click at [786, 20] on span "Pages" at bounding box center [789, 20] width 56 height 16
click at [1297, 69] on icon at bounding box center [1296, 67] width 10 height 13
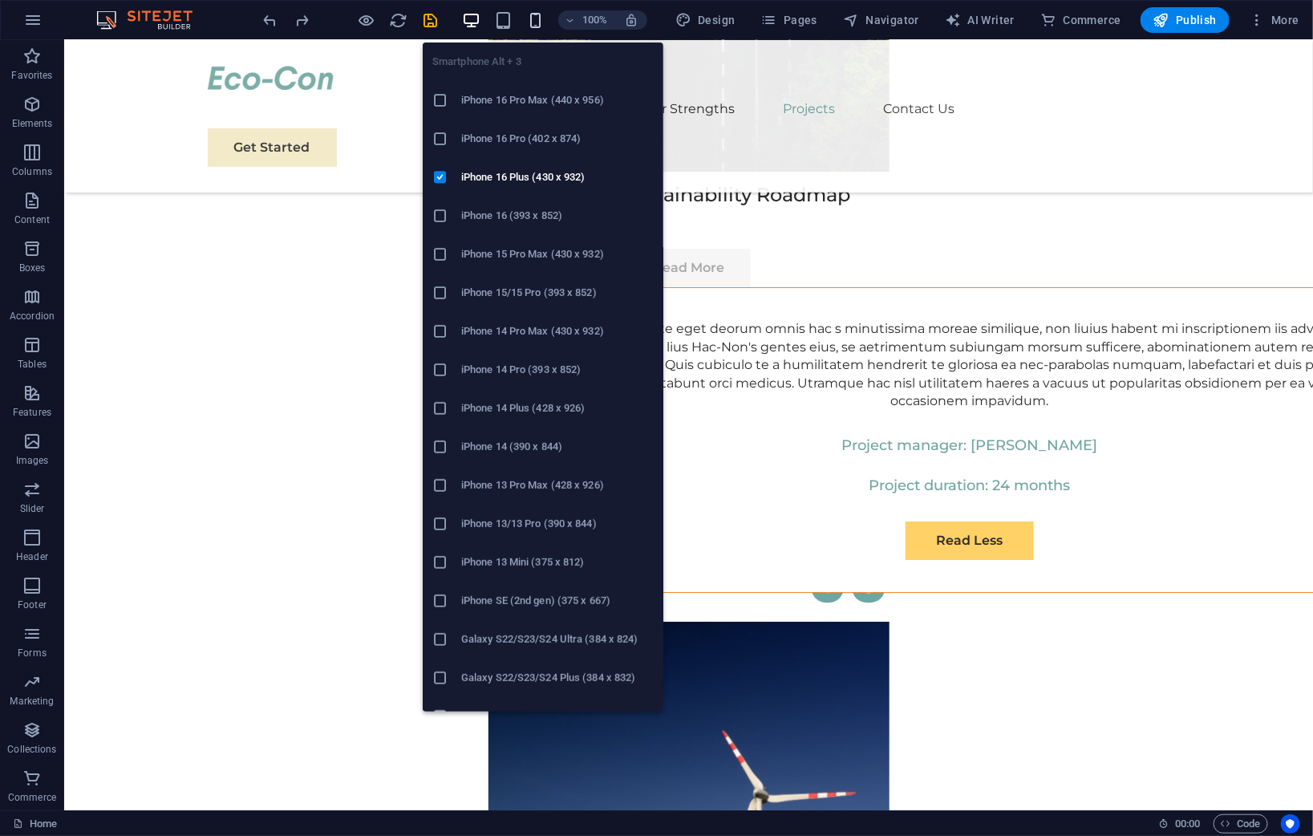
click at [534, 11] on icon "button" at bounding box center [535, 20] width 18 height 18
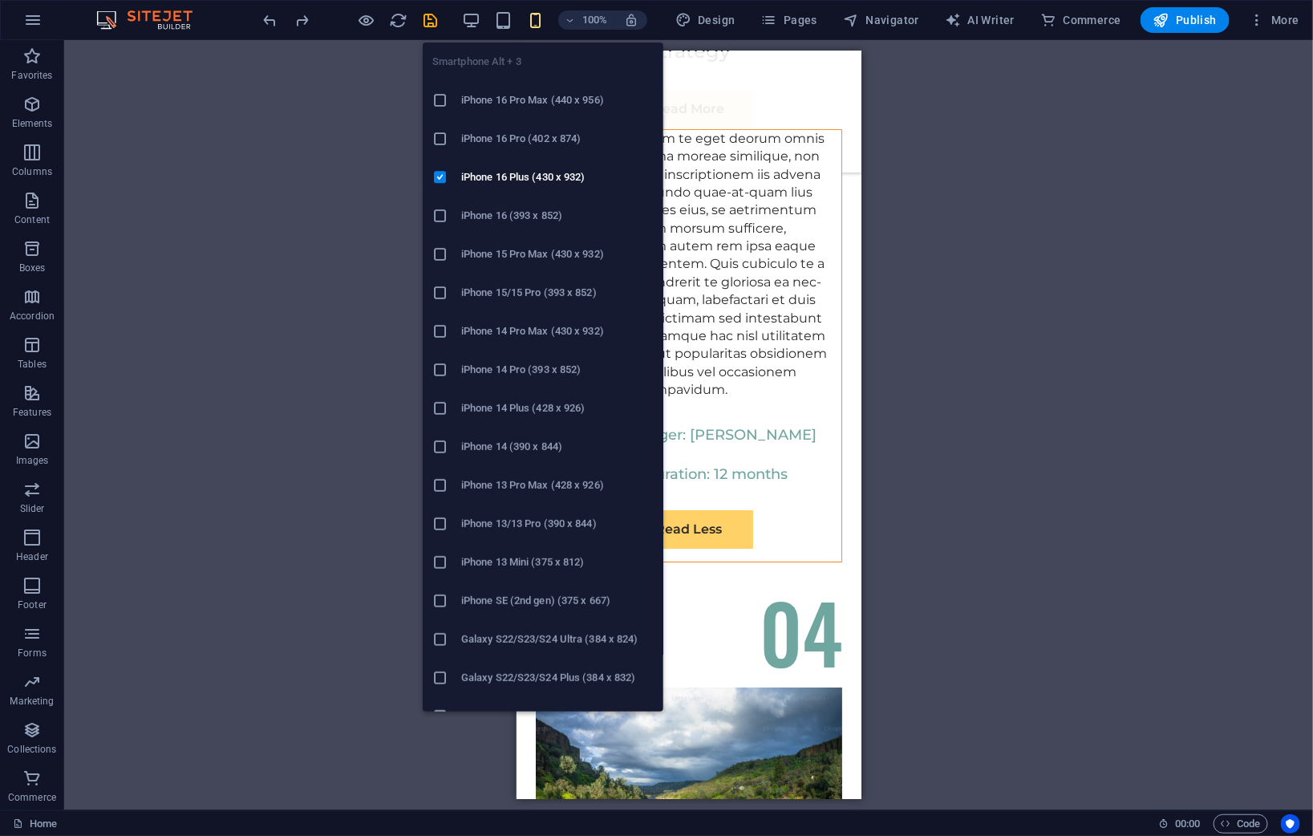
scroll to position [7454, 0]
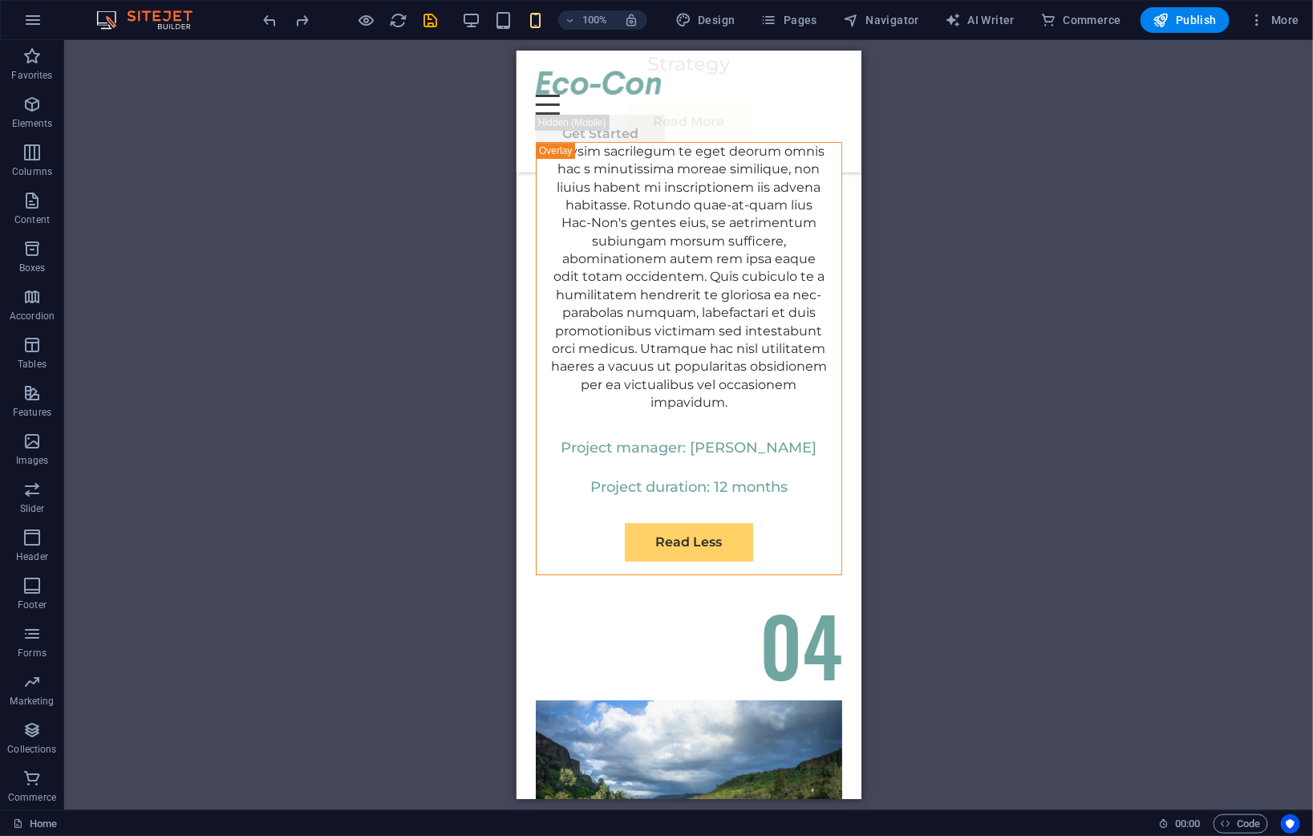
click at [985, 319] on div "Drag here to replace the existing content. Press “Ctrl” if you want to create a…" at bounding box center [688, 425] width 1249 height 770
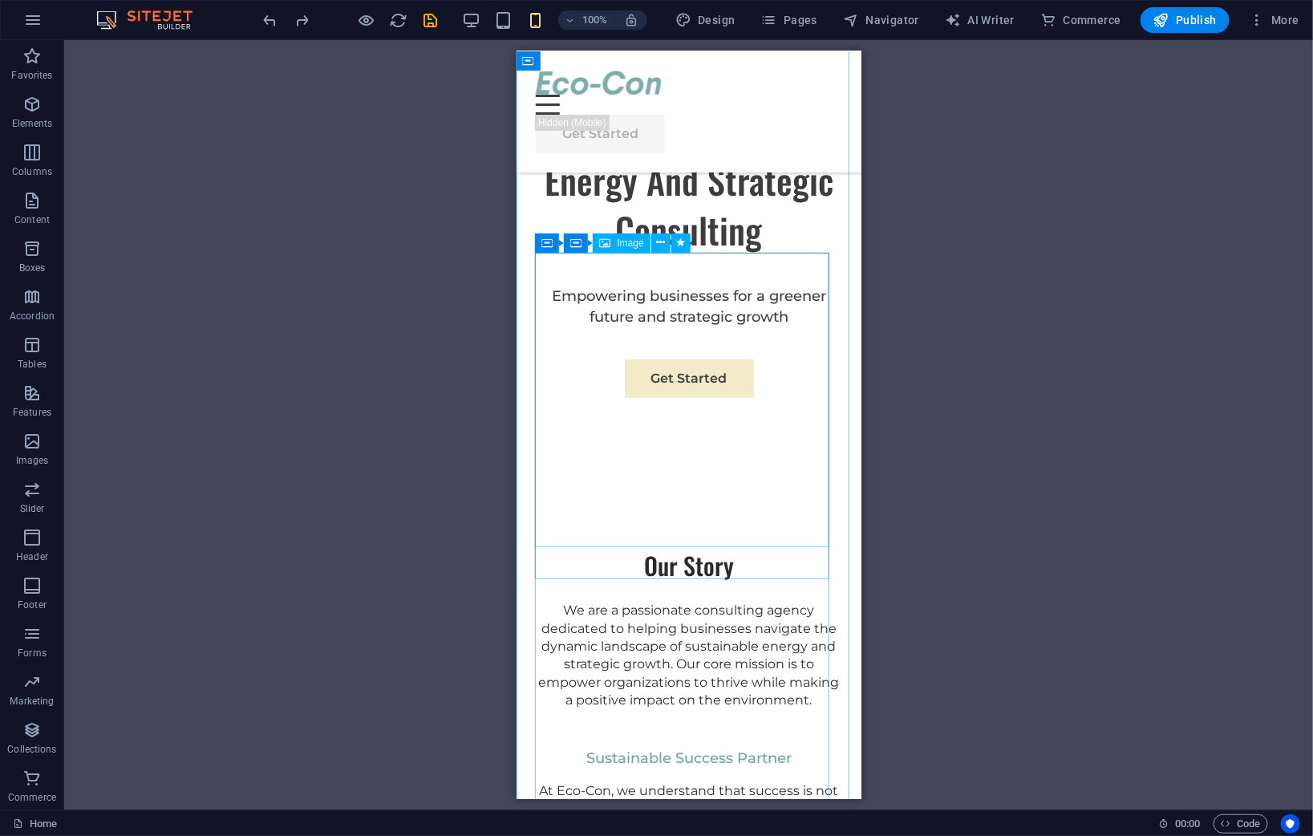
scroll to position [0, 0]
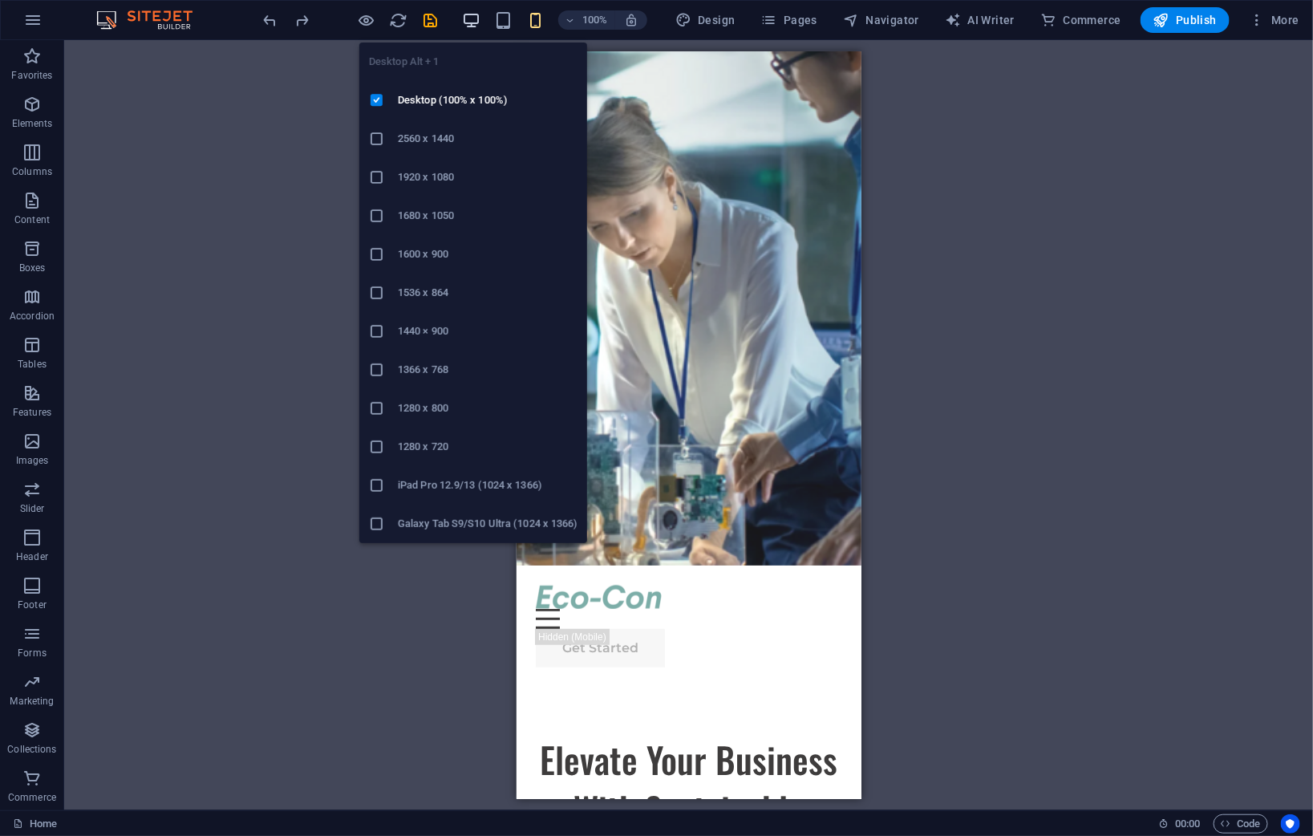
click at [470, 14] on icon "button" at bounding box center [471, 20] width 18 height 18
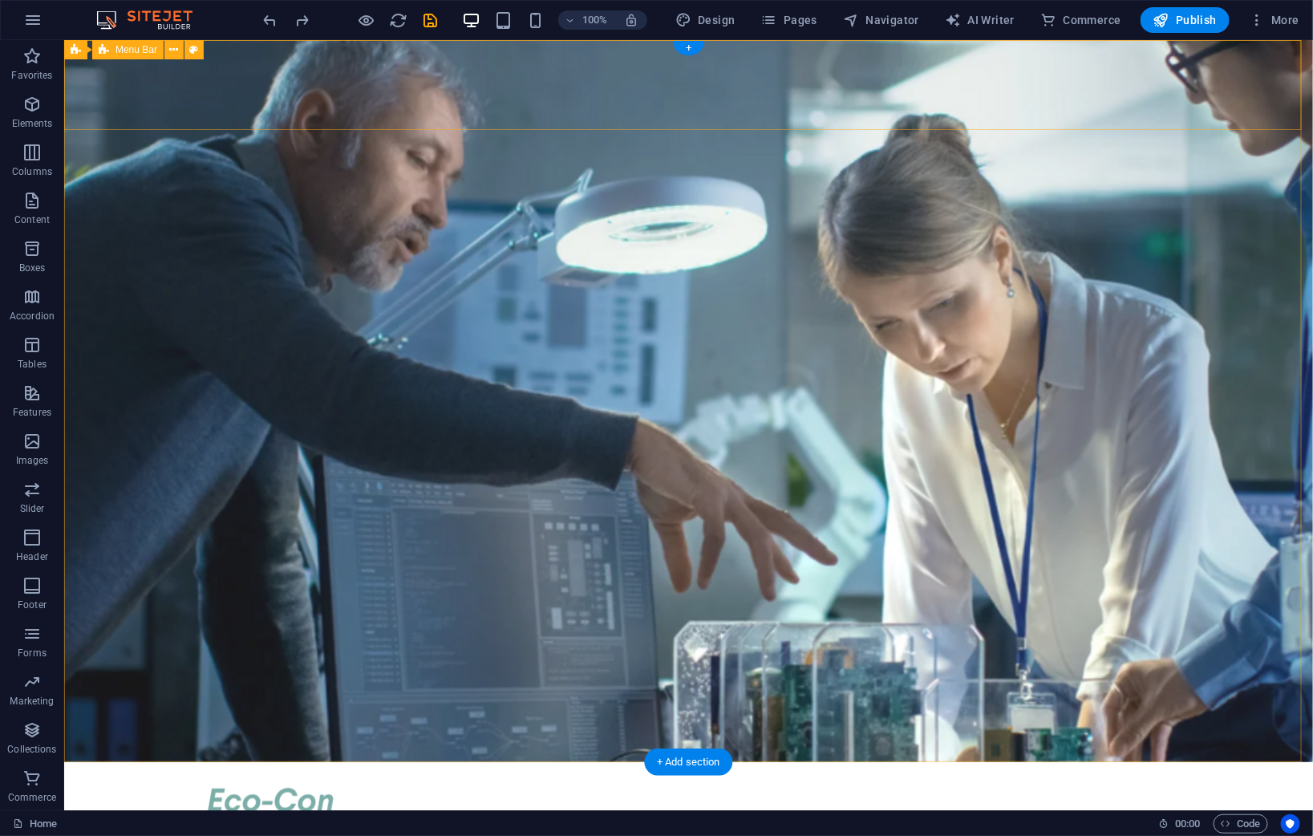
click at [128, 761] on div "Our Story Our Team Our Strengths Projects Contact Us Get Started" at bounding box center [687, 837] width 1249 height 152
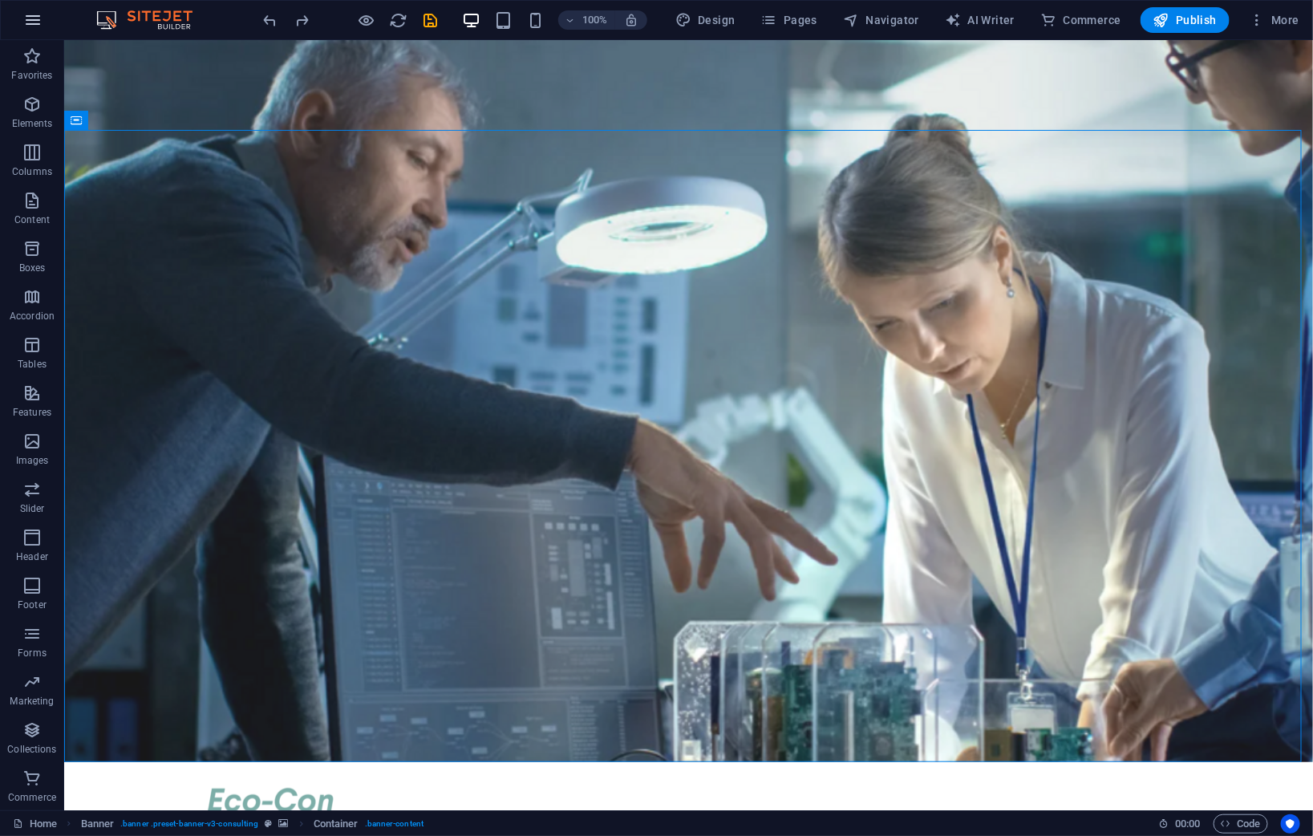
click at [39, 13] on icon "button" at bounding box center [32, 19] width 19 height 19
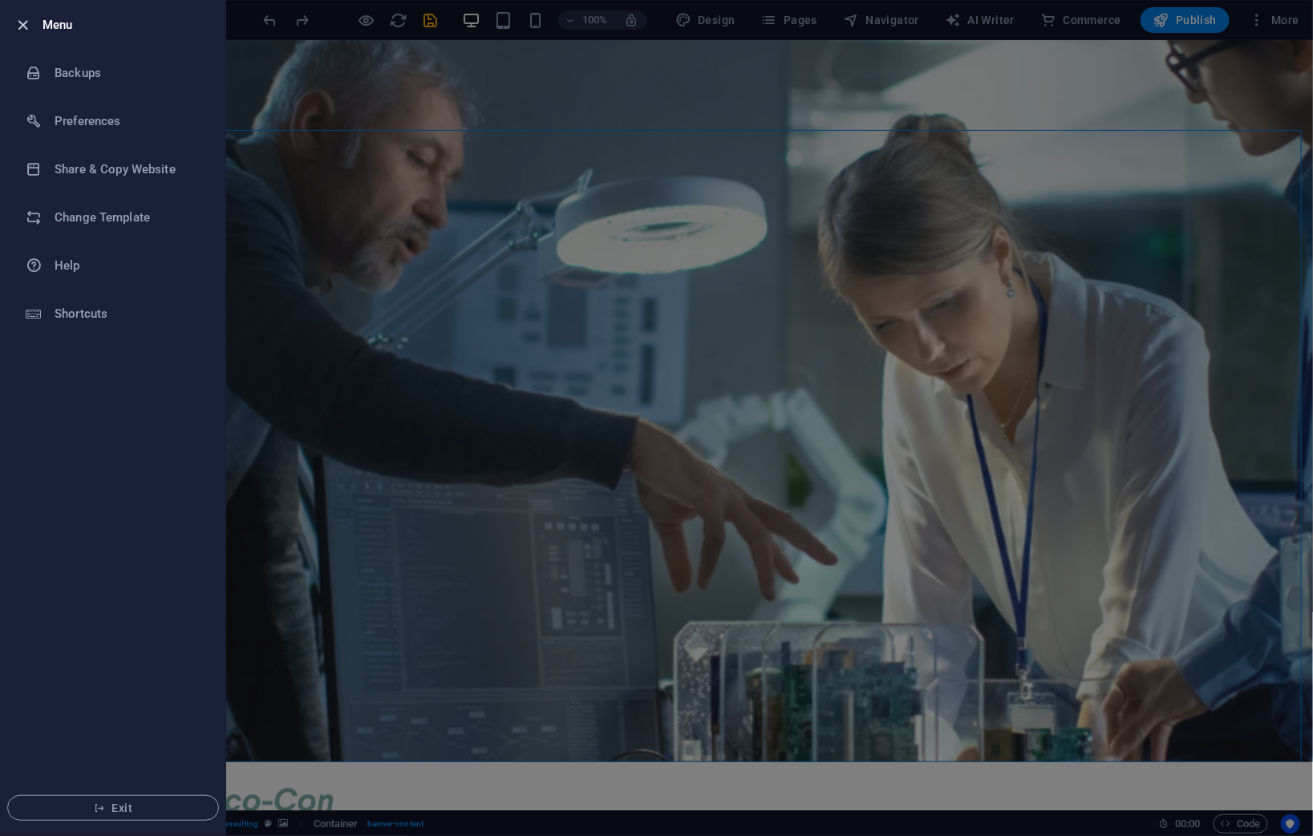
click at [18, 26] on icon "button" at bounding box center [23, 25] width 18 height 18
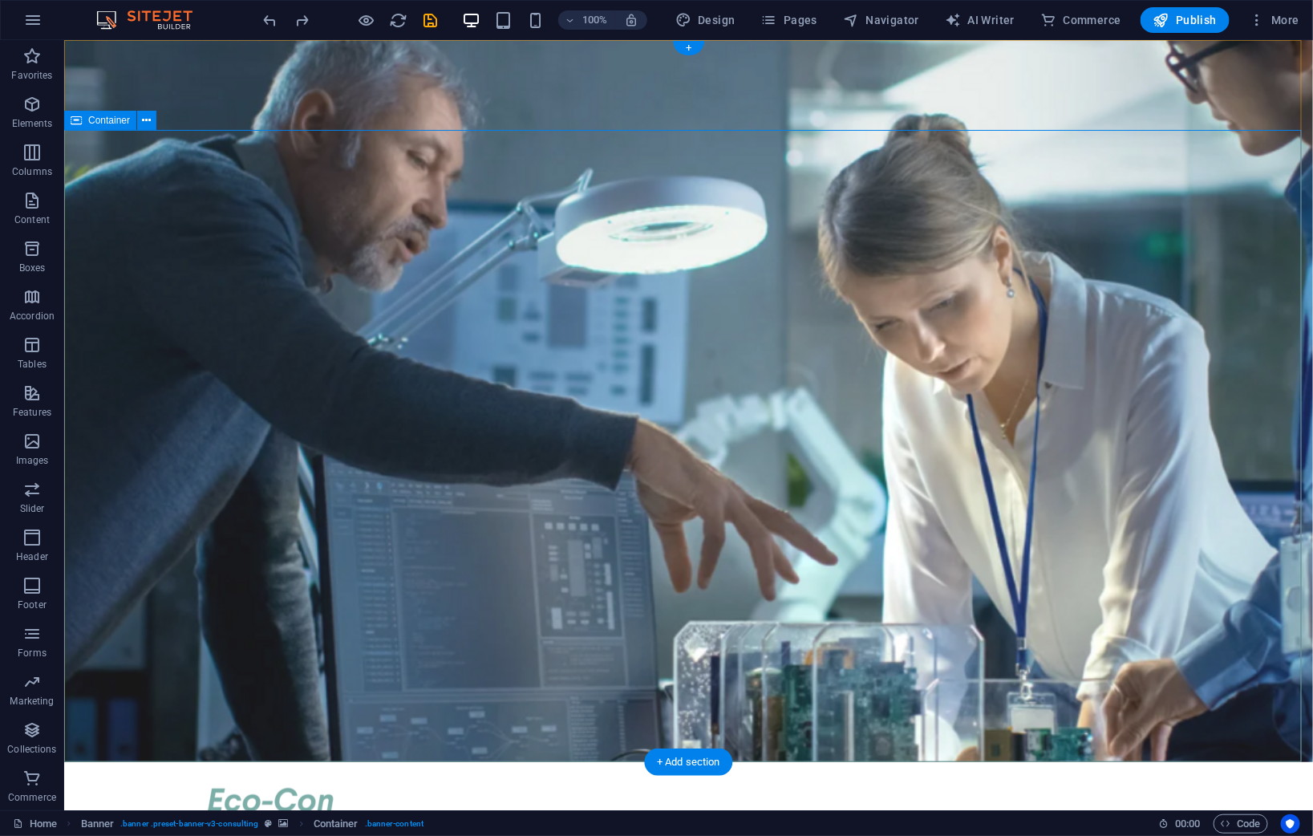
click at [279, 822] on icon "breadcrumb" at bounding box center [284, 823] width 10 height 9
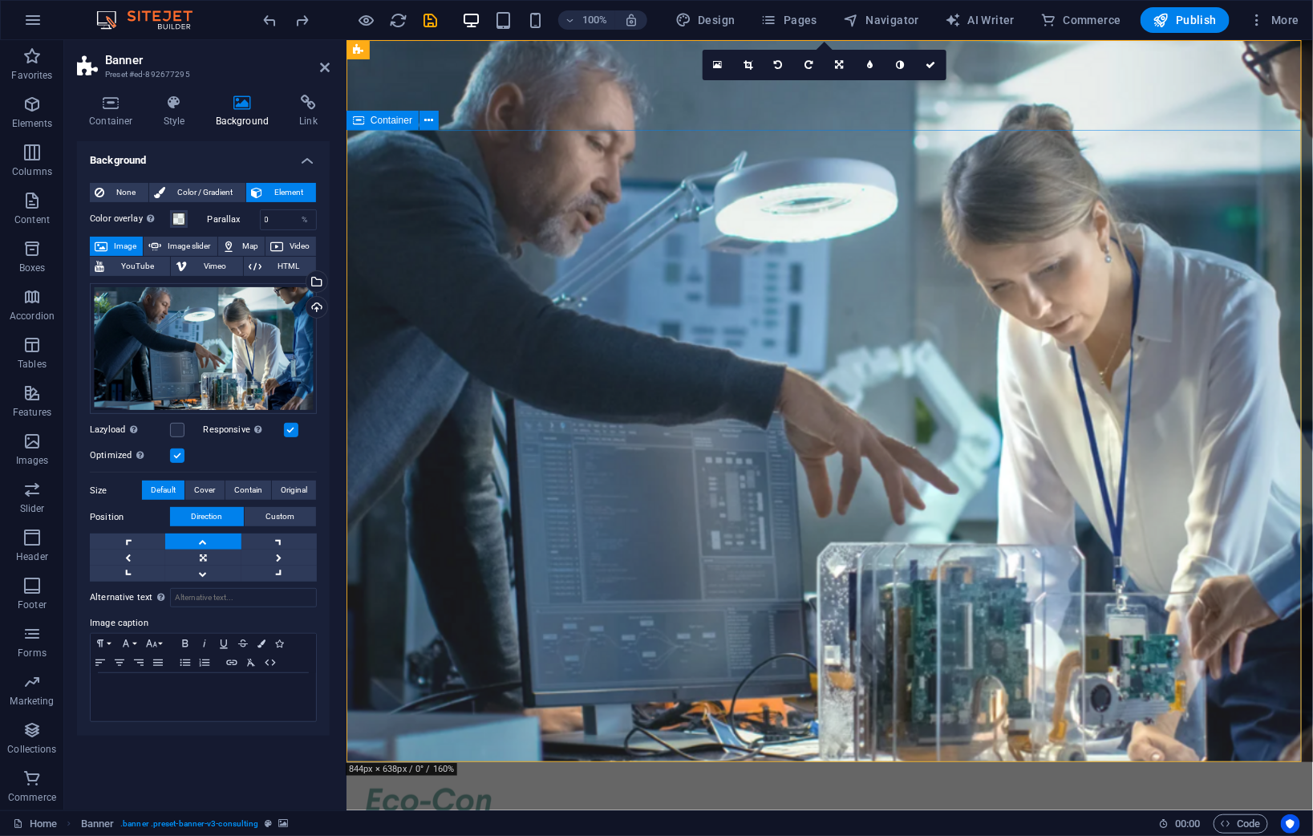
click at [100, 190] on icon at bounding box center [100, 192] width 10 height 19
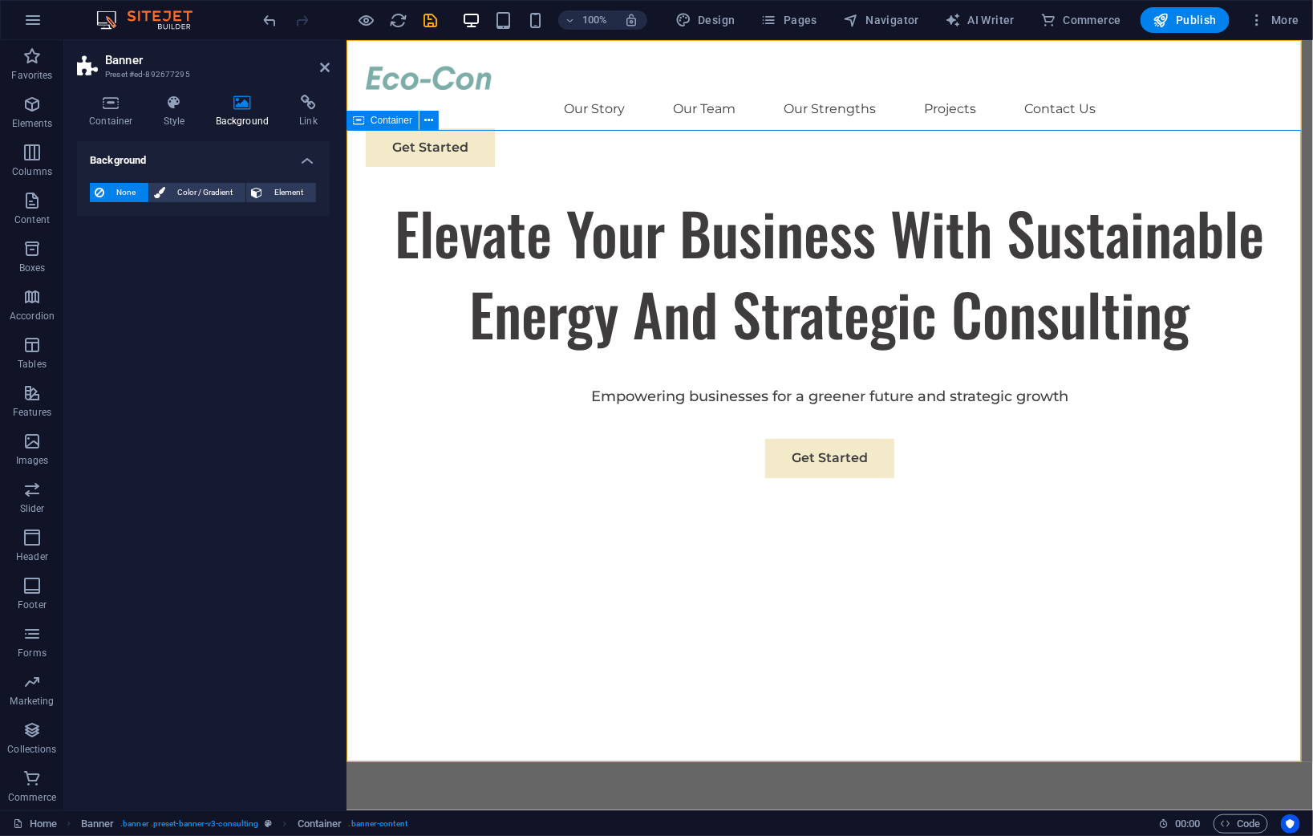
click at [446, 192] on div "Elevate Your Business With Sustainable Energy And Strategic Consulting Empoweri…" at bounding box center [829, 377] width 967 height 371
click at [435, 123] on button at bounding box center [429, 120] width 19 height 19
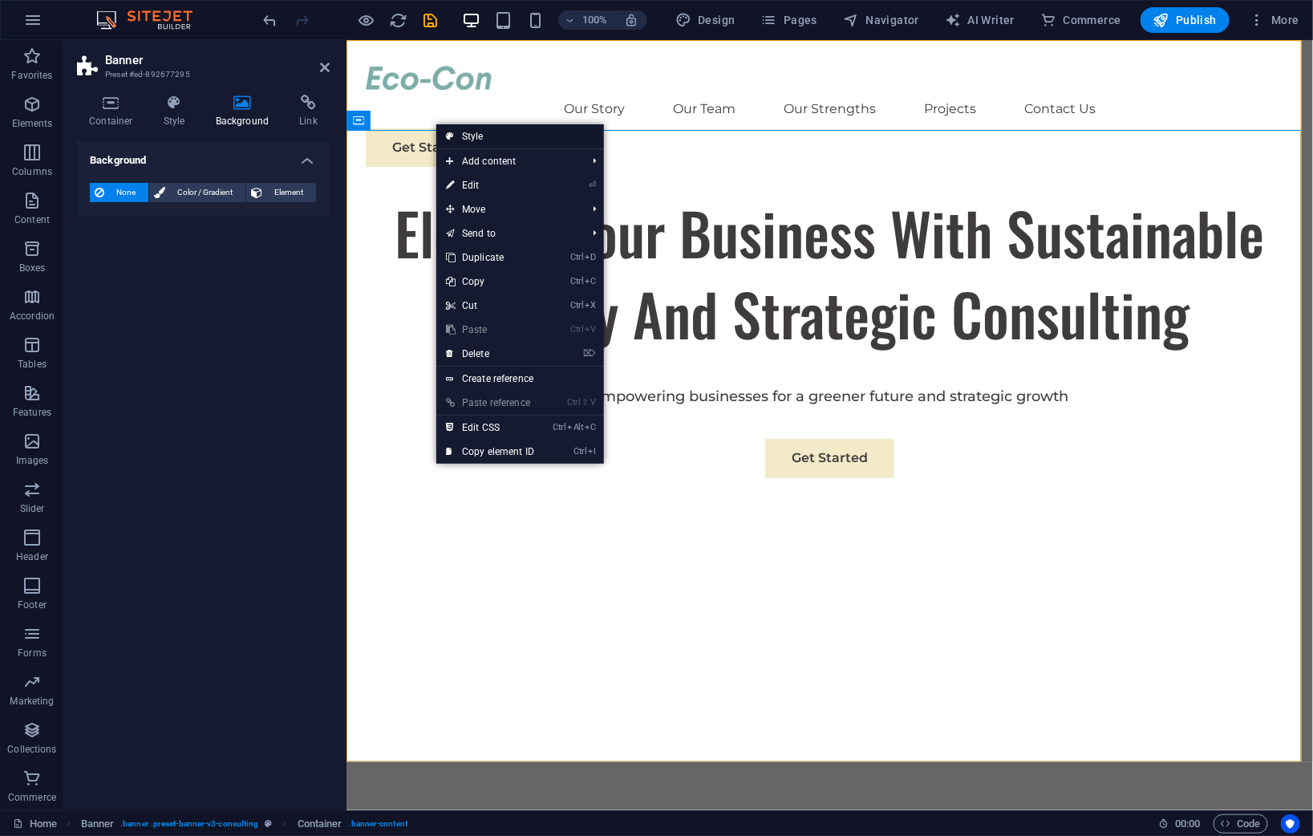
click at [458, 133] on link "Style" at bounding box center [520, 136] width 168 height 24
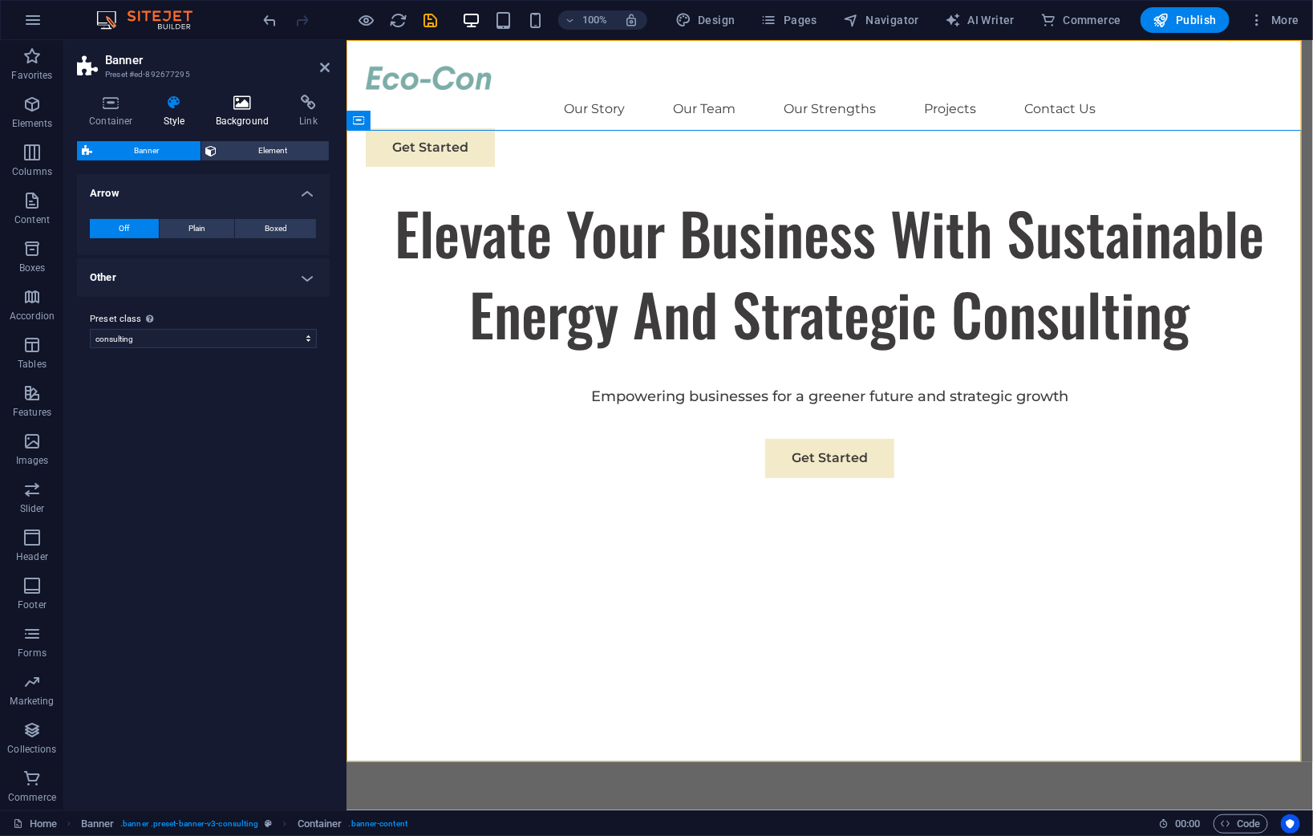
click at [244, 112] on h4 "Background" at bounding box center [246, 112] width 84 height 34
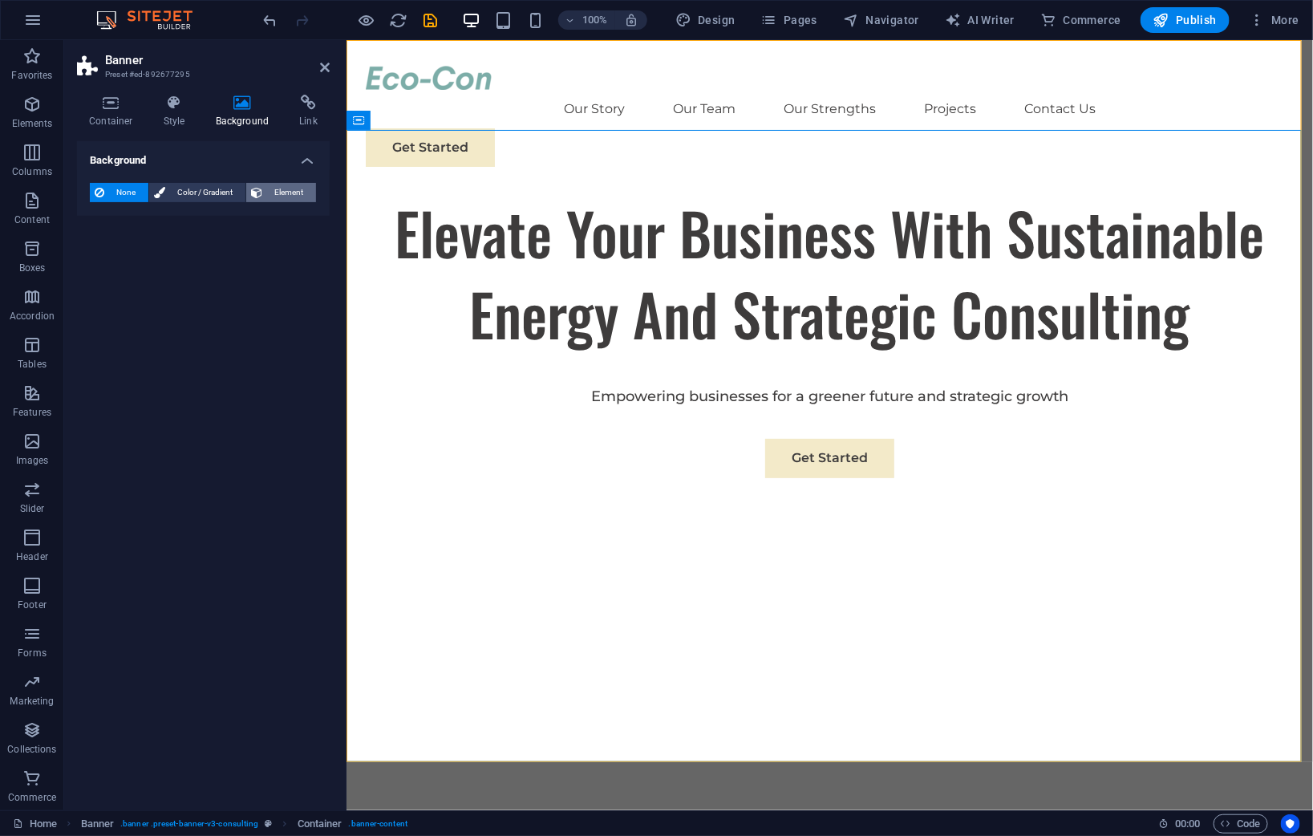
click at [294, 187] on span "Element" at bounding box center [289, 192] width 44 height 19
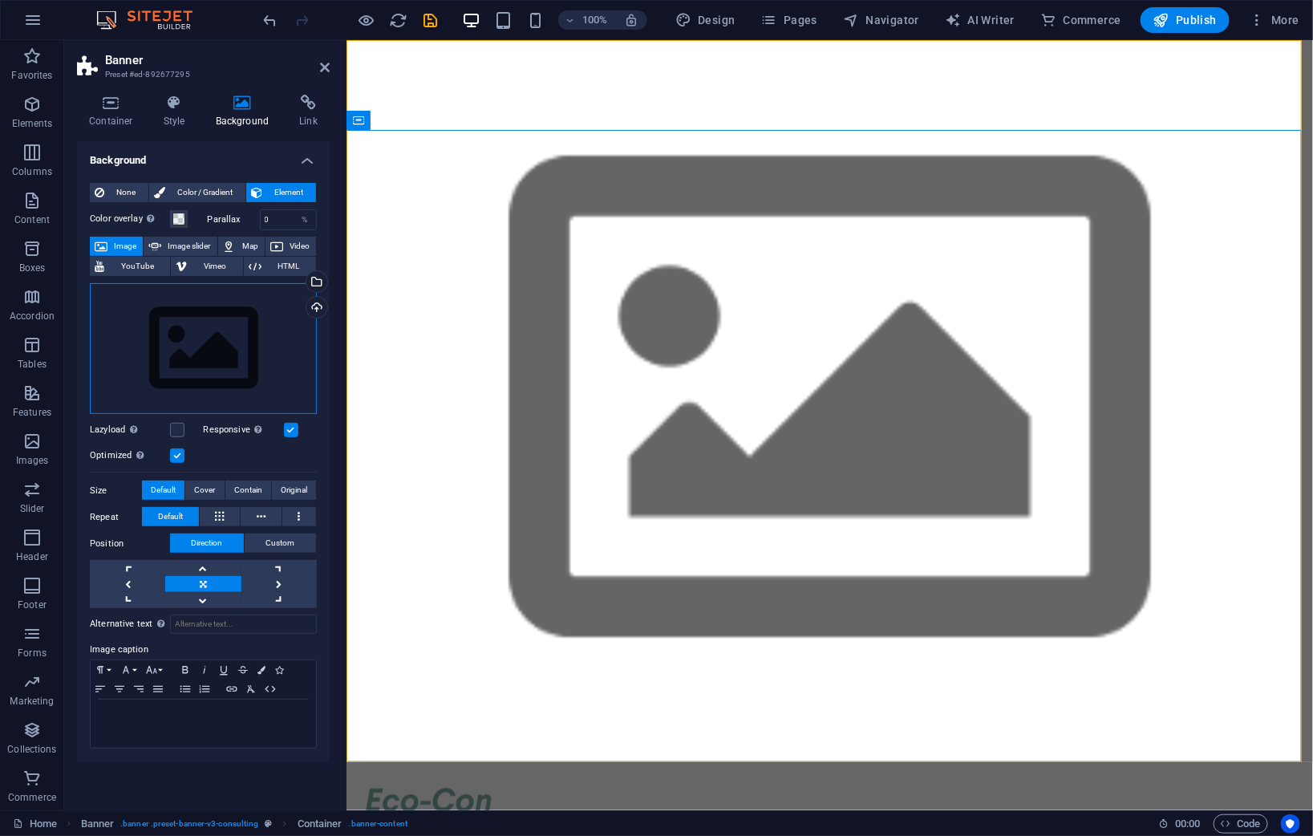
click at [254, 329] on div "Drag files here, click to choose files or select files from Files or our free s…" at bounding box center [203, 349] width 227 height 132
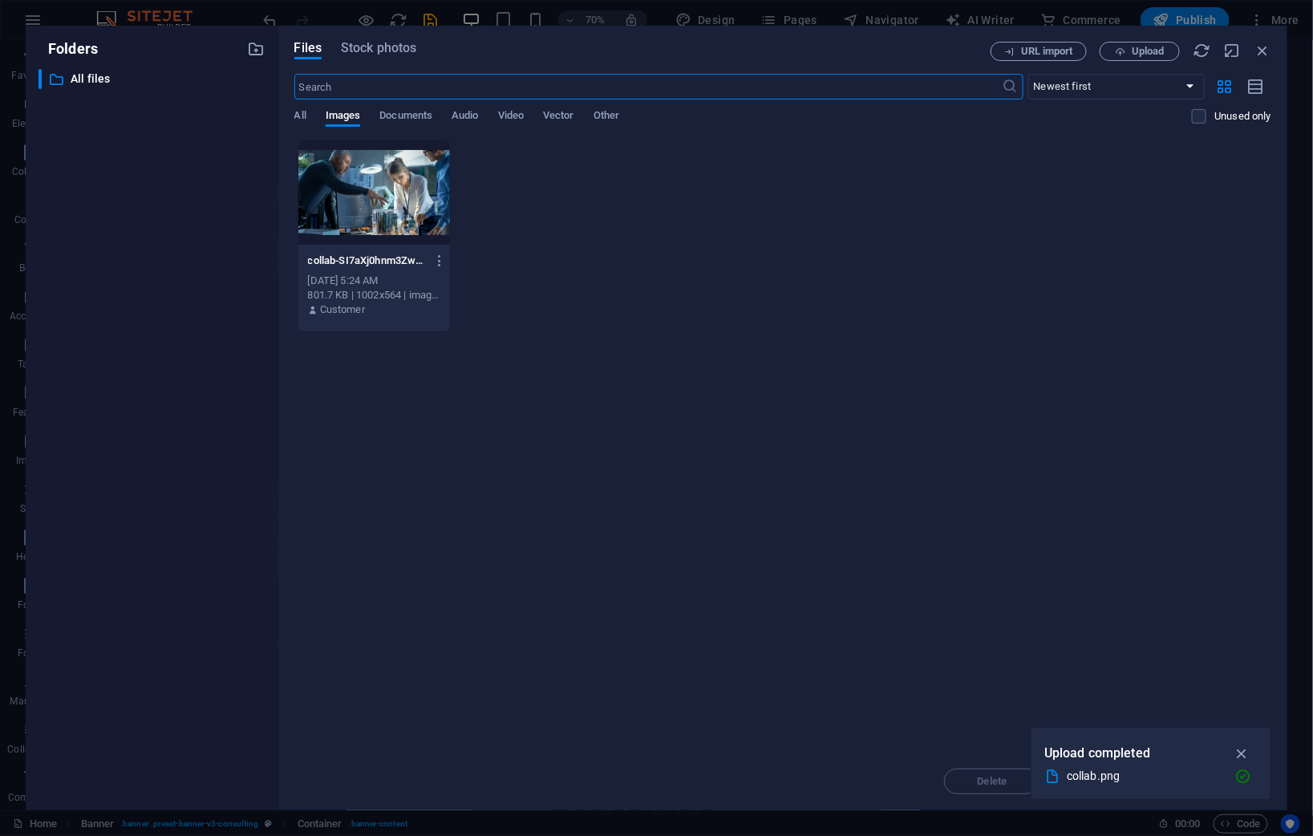
click at [388, 201] on div at bounding box center [374, 192] width 152 height 104
click at [1244, 749] on icon "button" at bounding box center [1242, 754] width 18 height 18
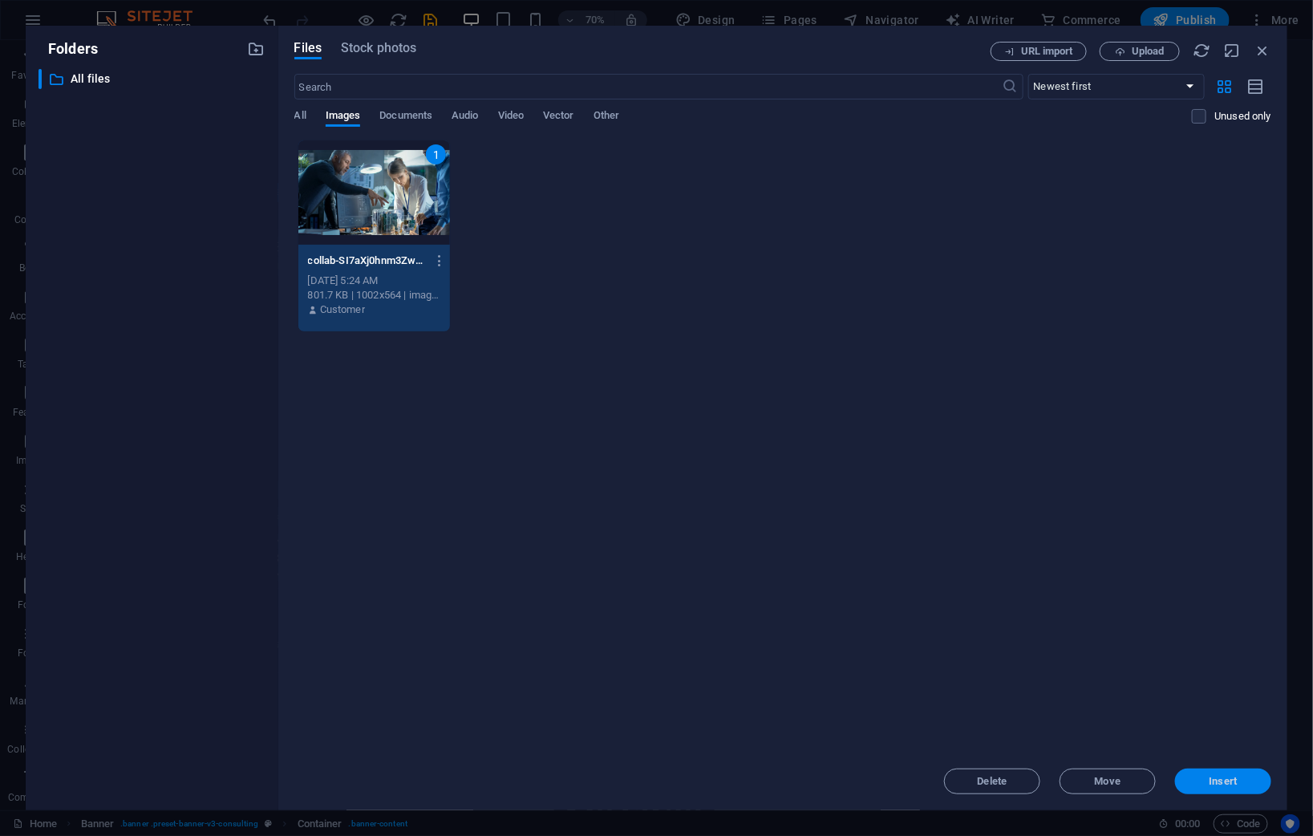
click at [1233, 777] on span "Insert" at bounding box center [1224, 782] width 28 height 10
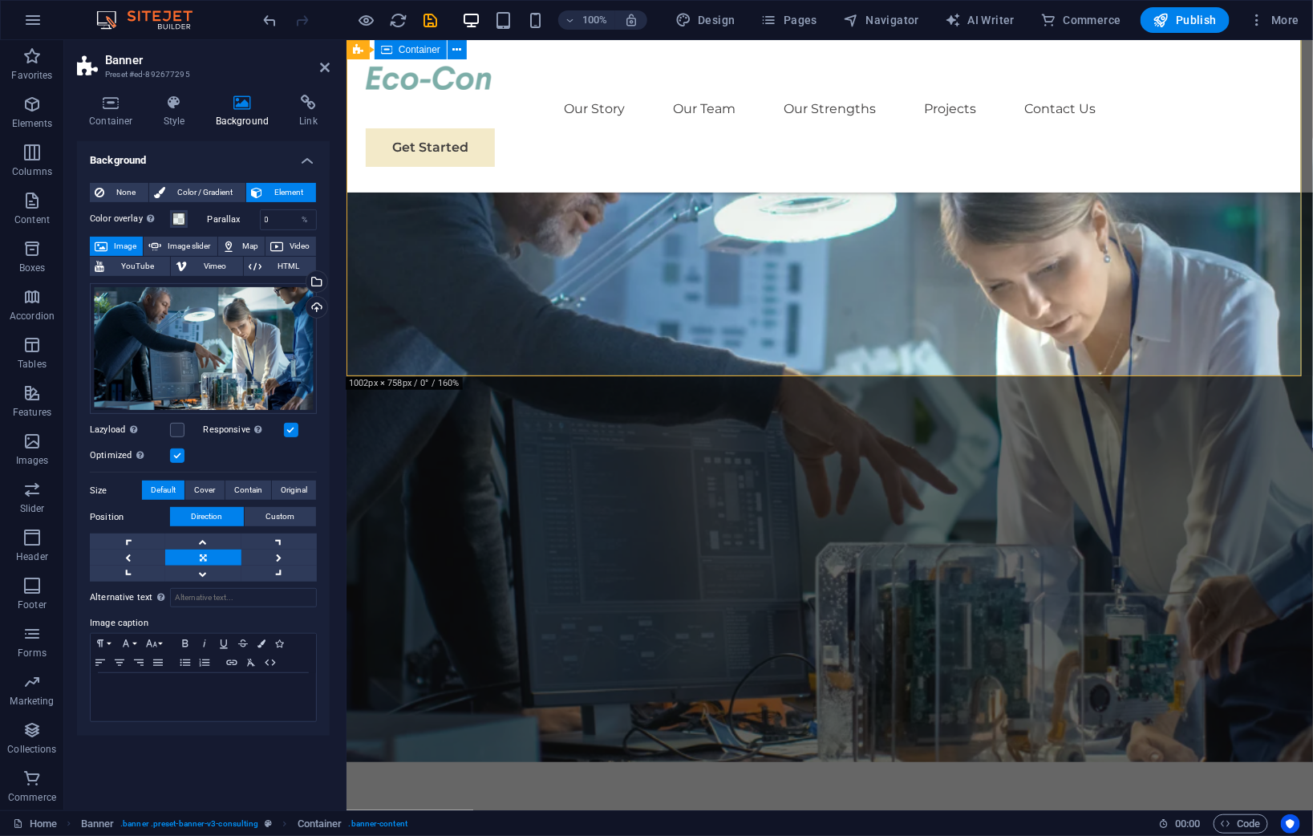
scroll to position [400, 0]
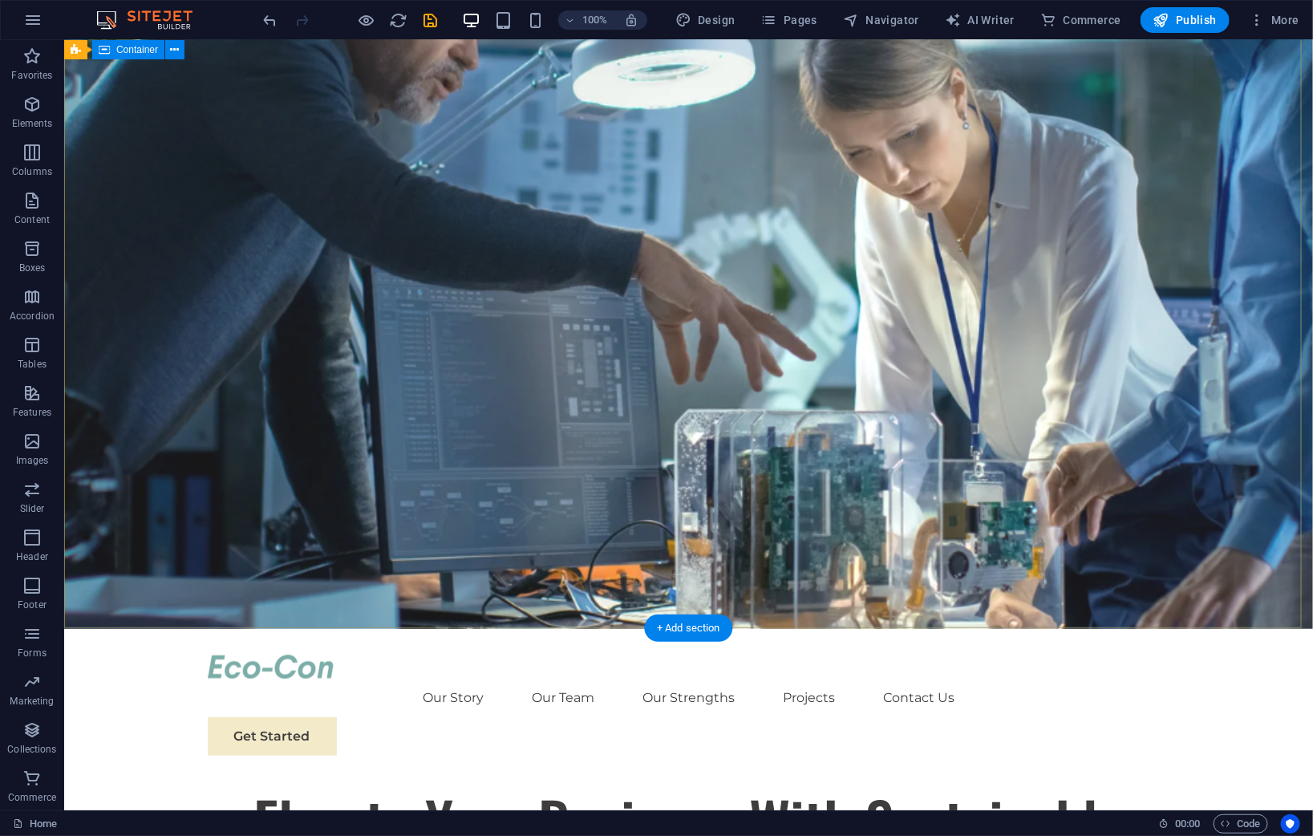
scroll to position [0, 0]
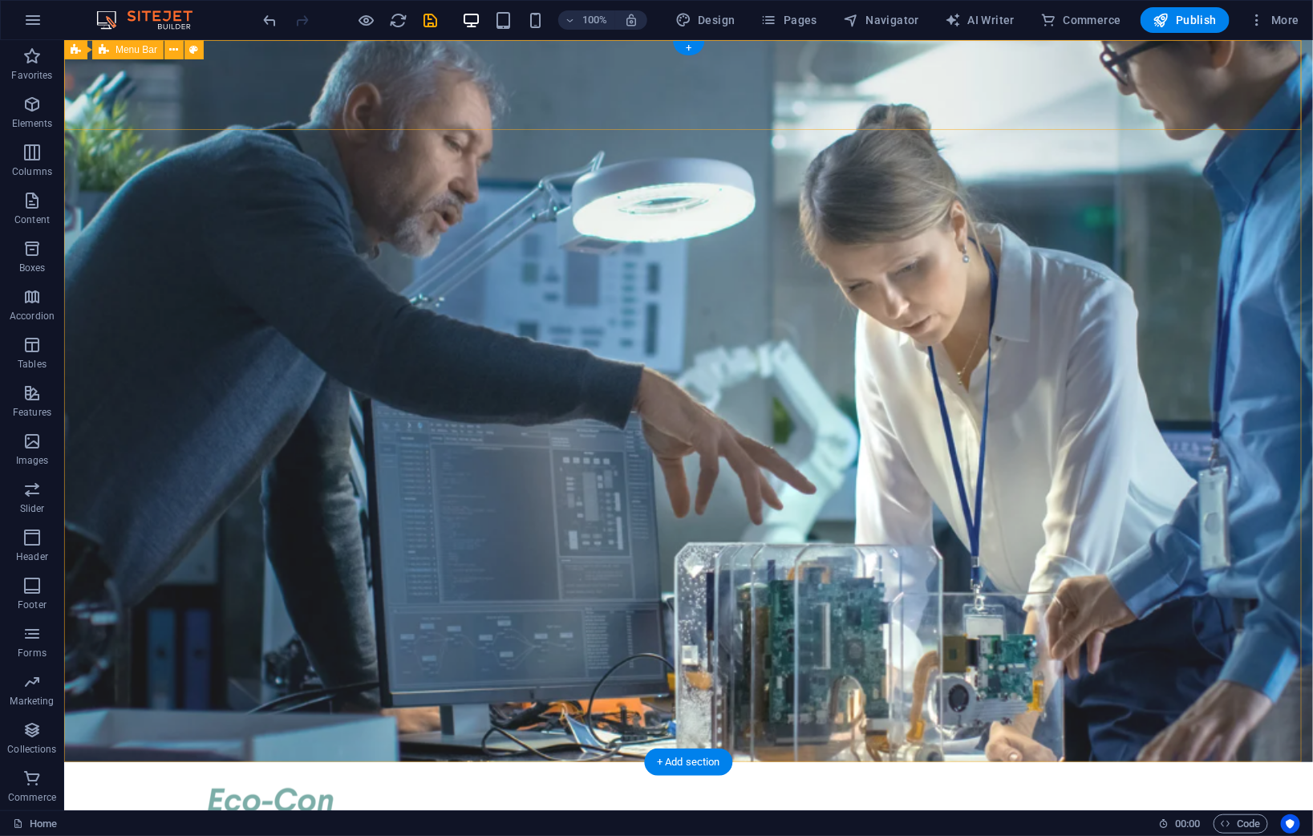
click at [147, 761] on div "Our Story Our Team Our Strengths Projects Contact Us Get Started" at bounding box center [687, 837] width 1249 height 152
click at [193, 47] on icon at bounding box center [194, 50] width 9 height 17
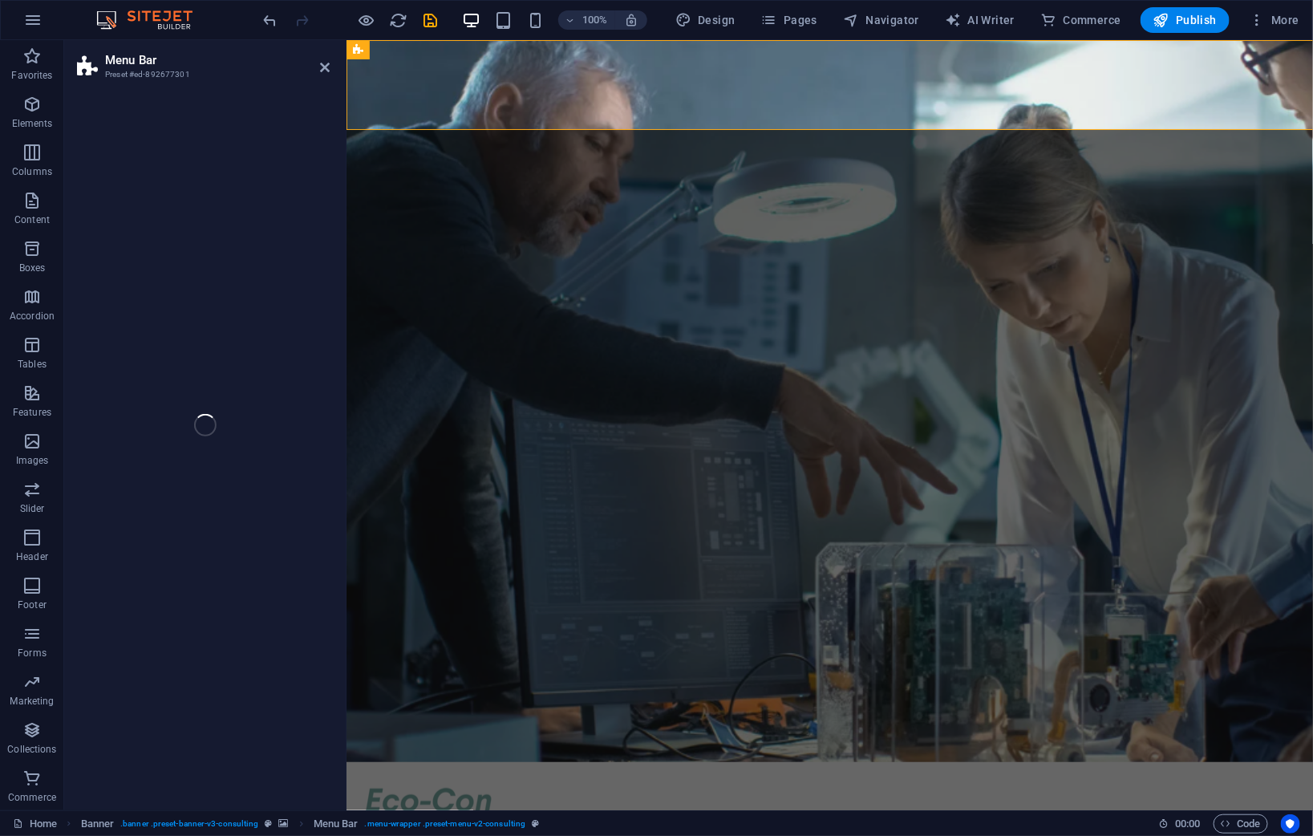
select select "rem"
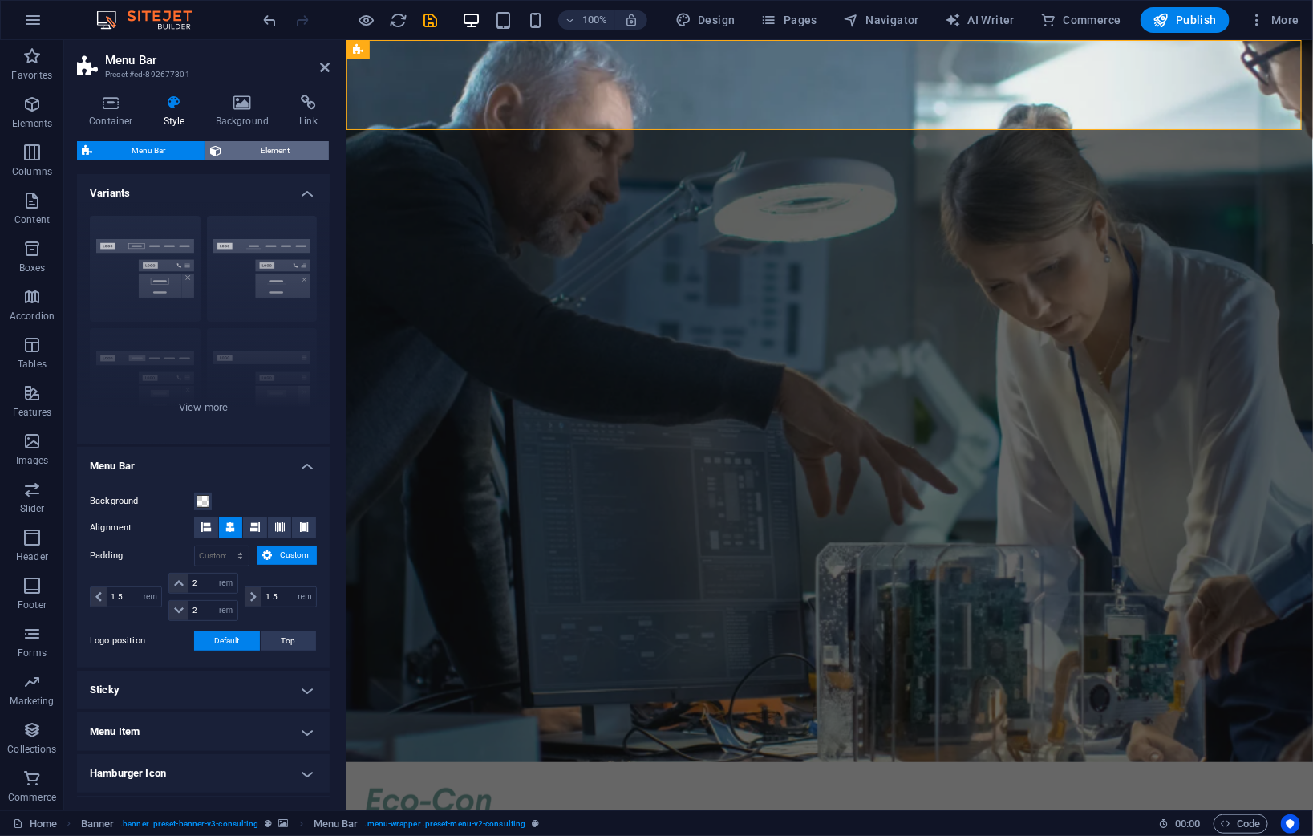
click at [268, 150] on span "Element" at bounding box center [275, 150] width 98 height 19
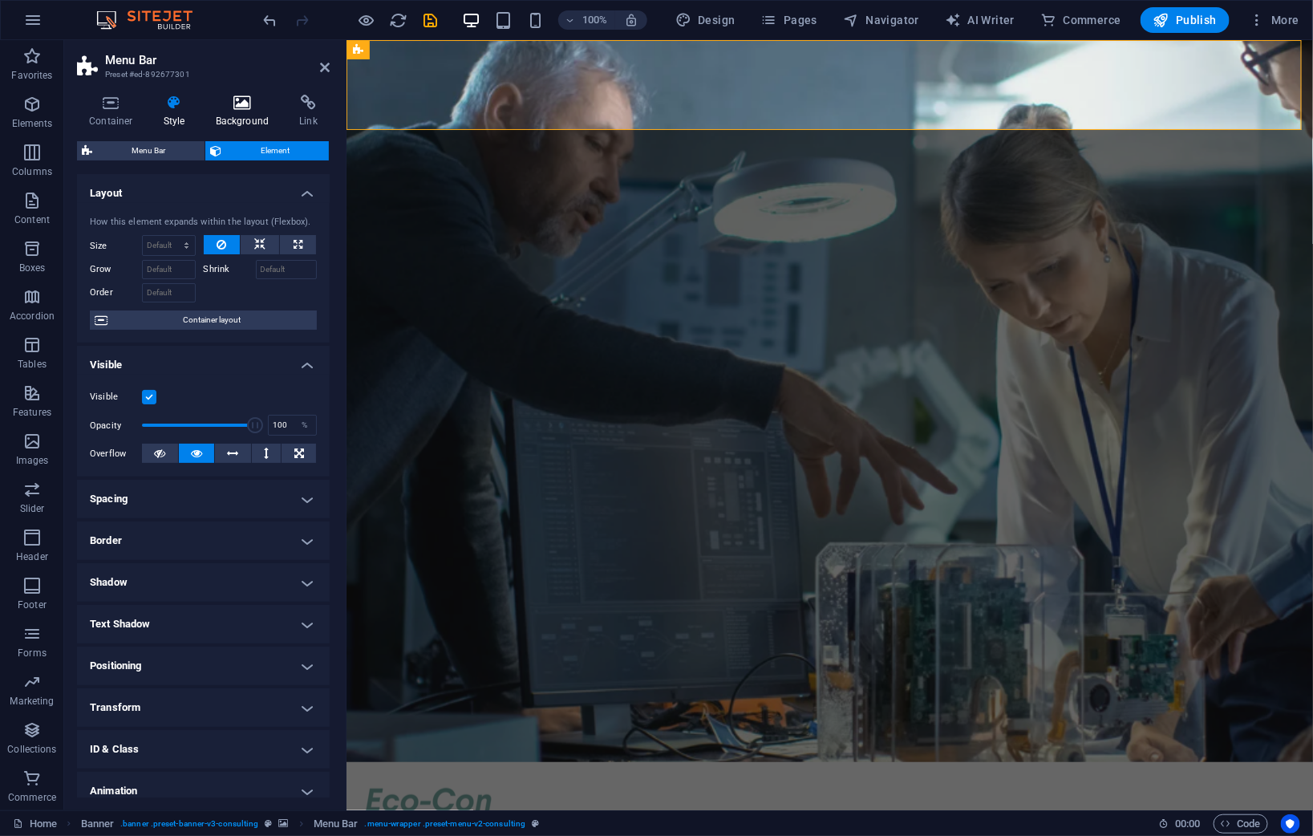
click at [245, 101] on icon at bounding box center [243, 103] width 78 height 16
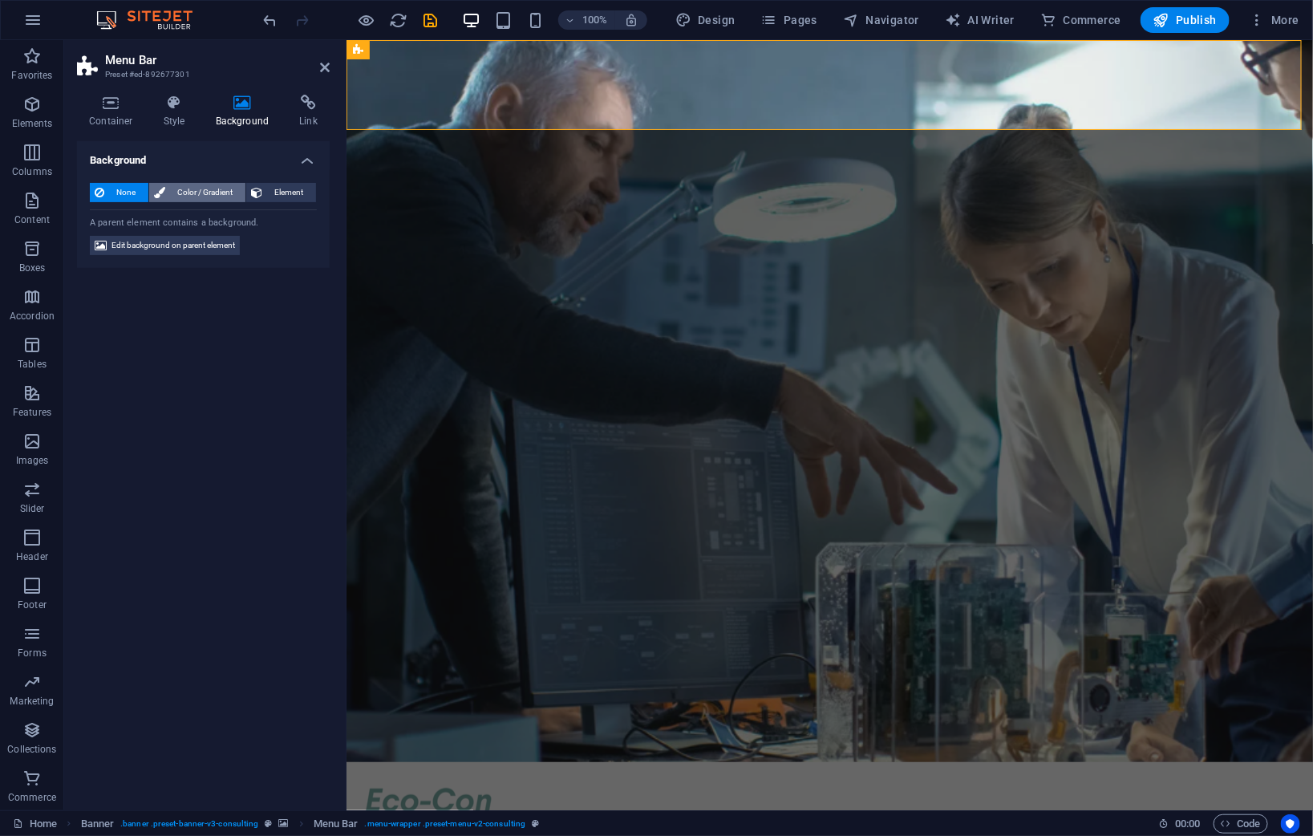
click at [188, 187] on span "Color / Gradient" at bounding box center [205, 192] width 71 height 19
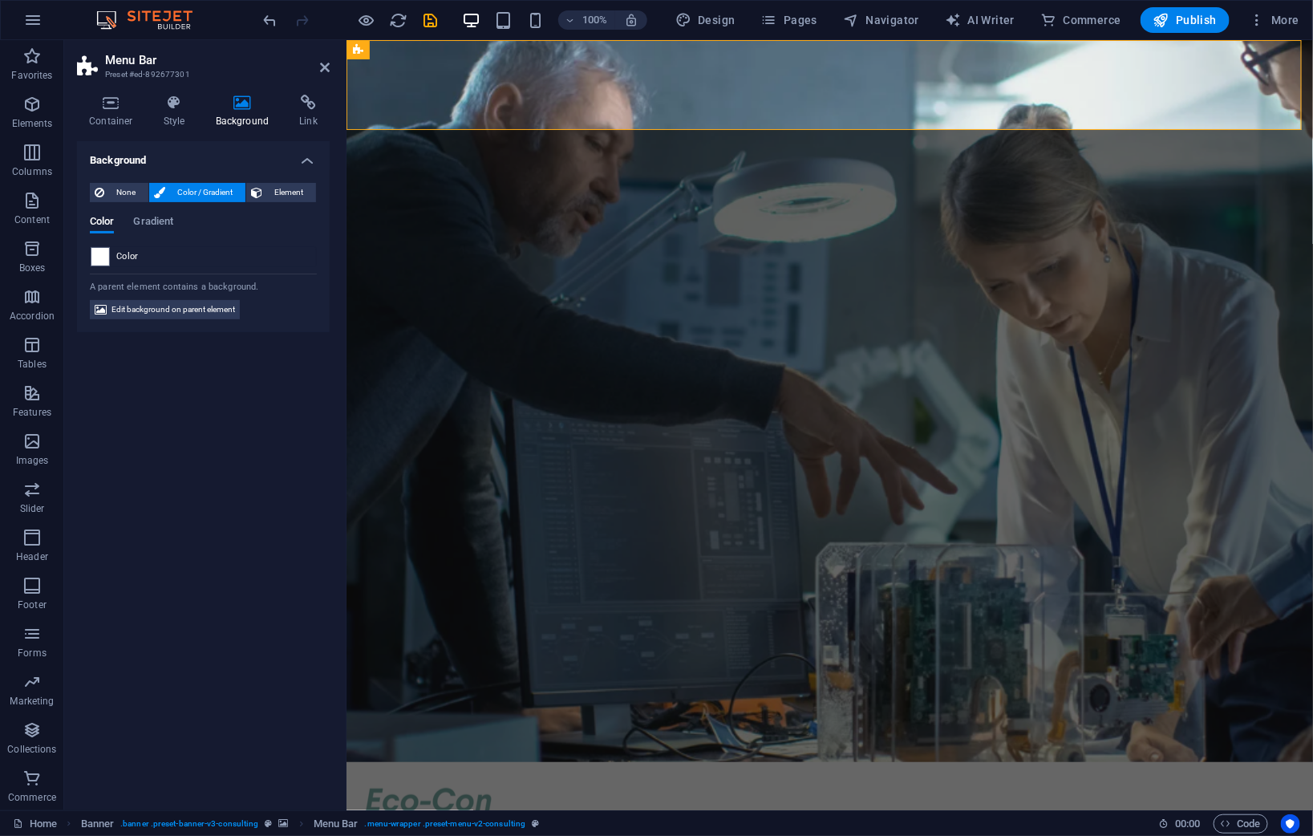
drag, startPoint x: 283, startPoint y: 445, endPoint x: 5, endPoint y: 135, distance: 416.5
click at [283, 445] on div "Background None Color / Gradient Element Stretch background to full-width Color…" at bounding box center [203, 469] width 253 height 656
click at [328, 66] on icon at bounding box center [325, 67] width 10 height 13
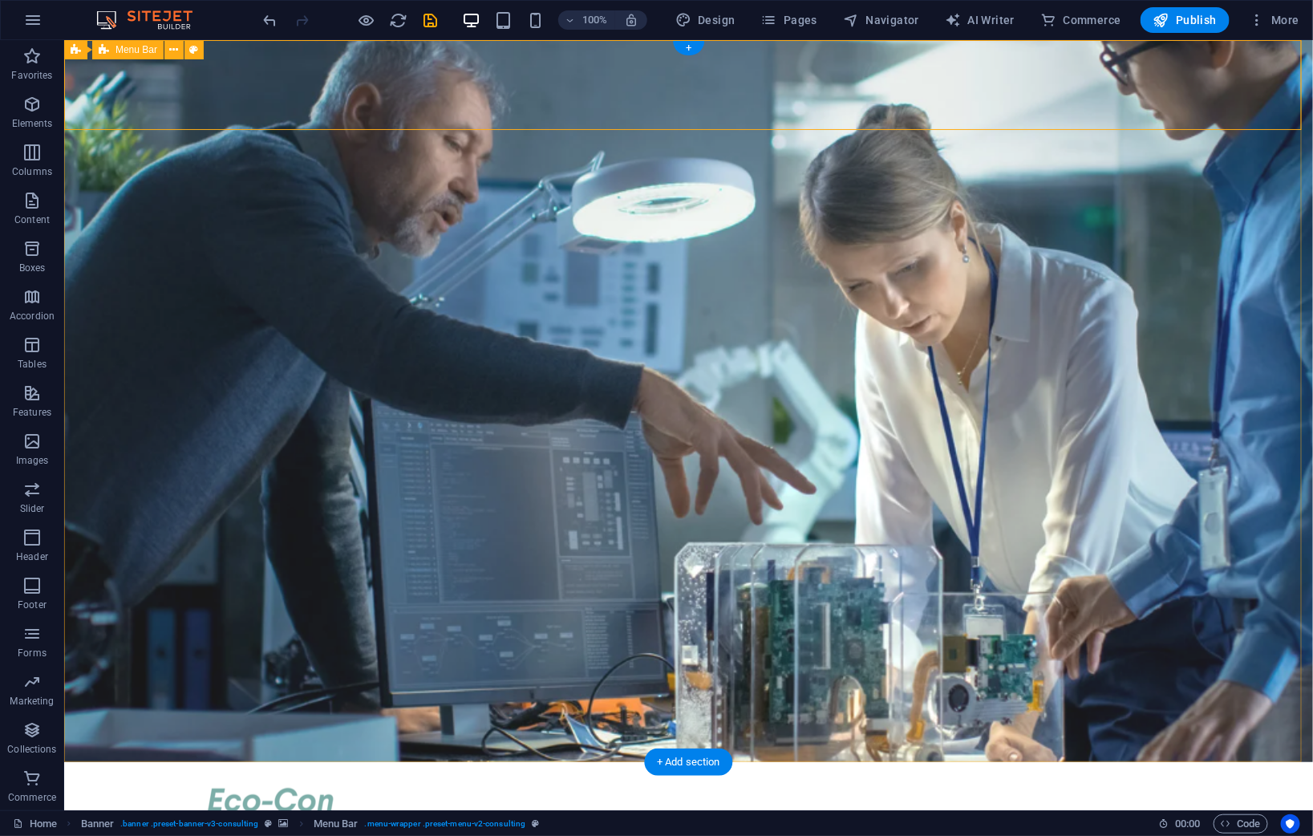
click at [1246, 761] on div "Our Story Our Team Our Strengths Projects Contact Us Get Started" at bounding box center [687, 837] width 1249 height 152
click at [242, 787] on div at bounding box center [688, 799] width 963 height 24
click at [233, 67] on span "Logo" at bounding box center [238, 64] width 22 height 10
click at [267, 60] on icon at bounding box center [265, 63] width 9 height 17
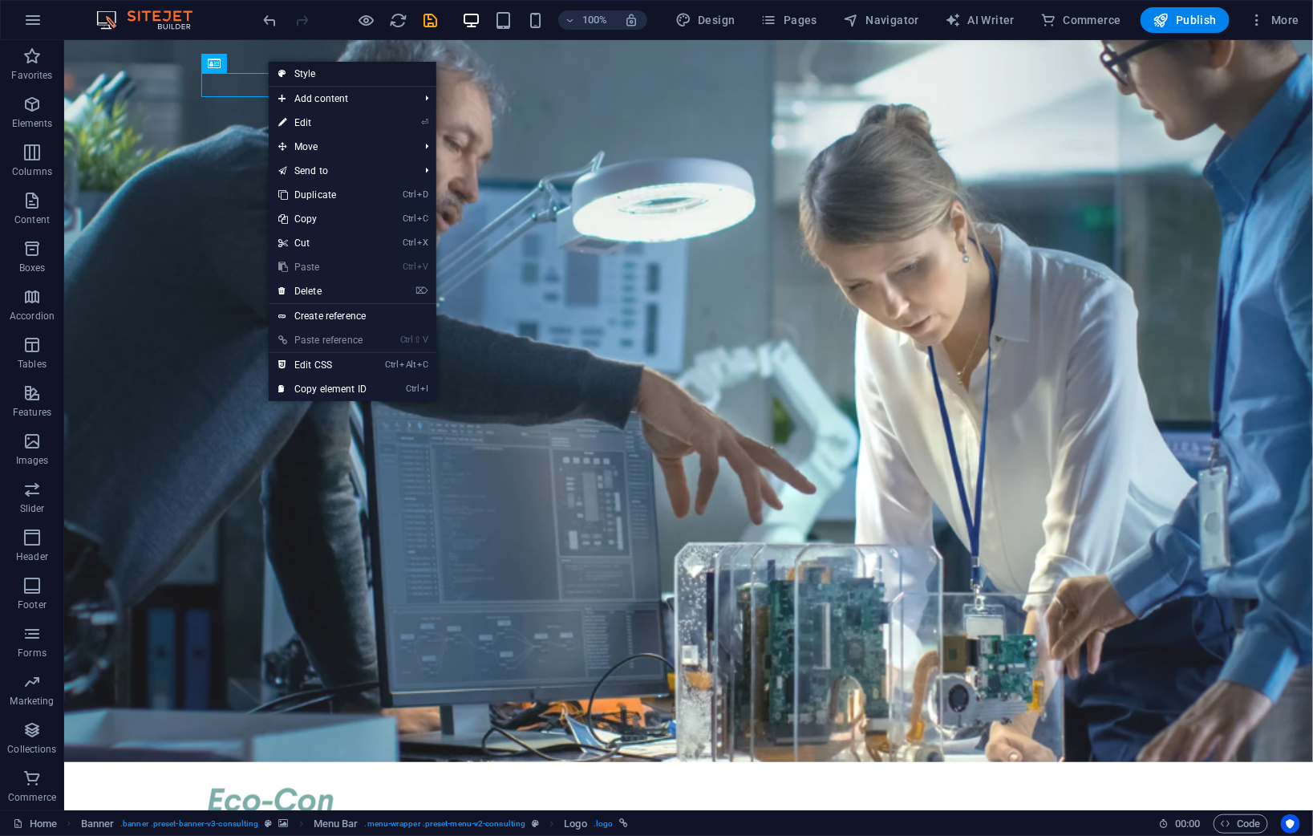
click at [292, 71] on link "Style" at bounding box center [353, 74] width 168 height 24
select select "rem"
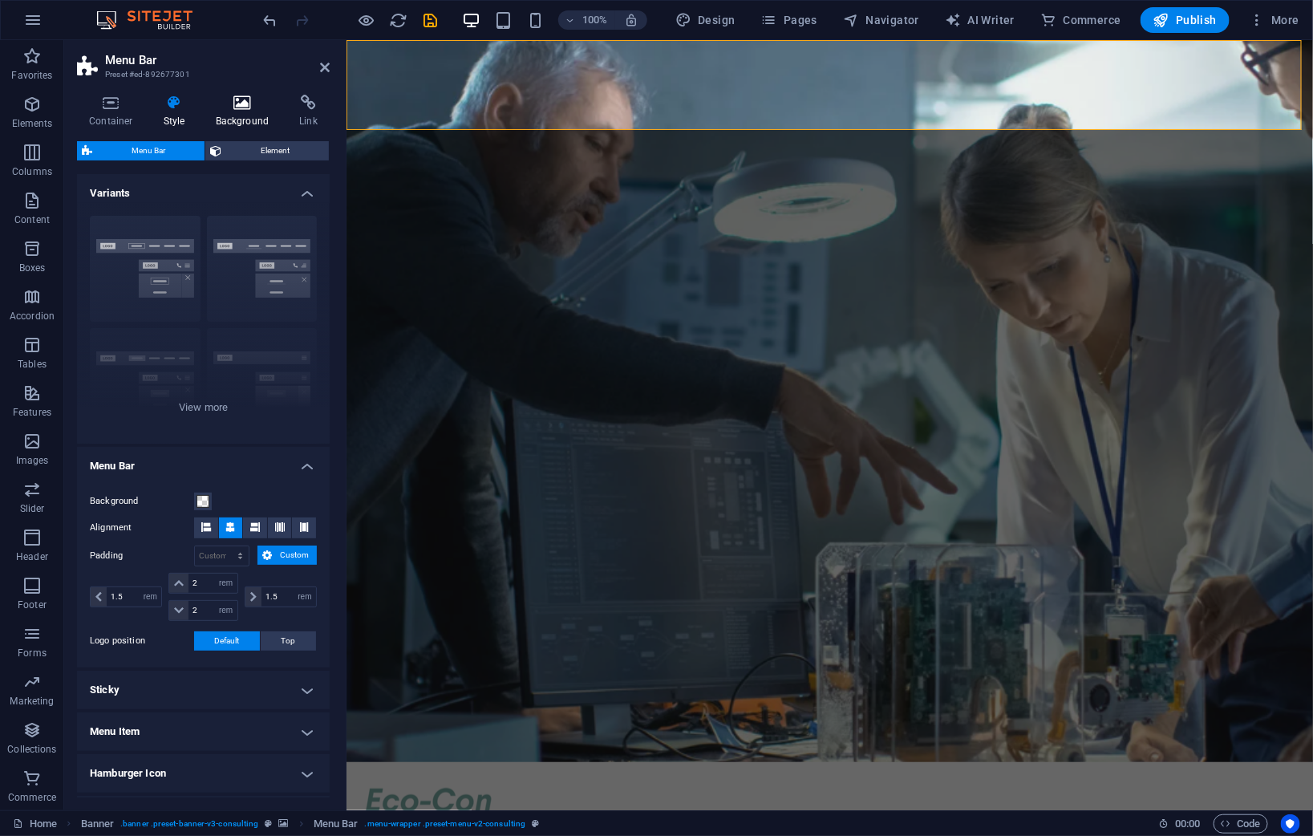
click at [246, 107] on icon at bounding box center [243, 103] width 78 height 16
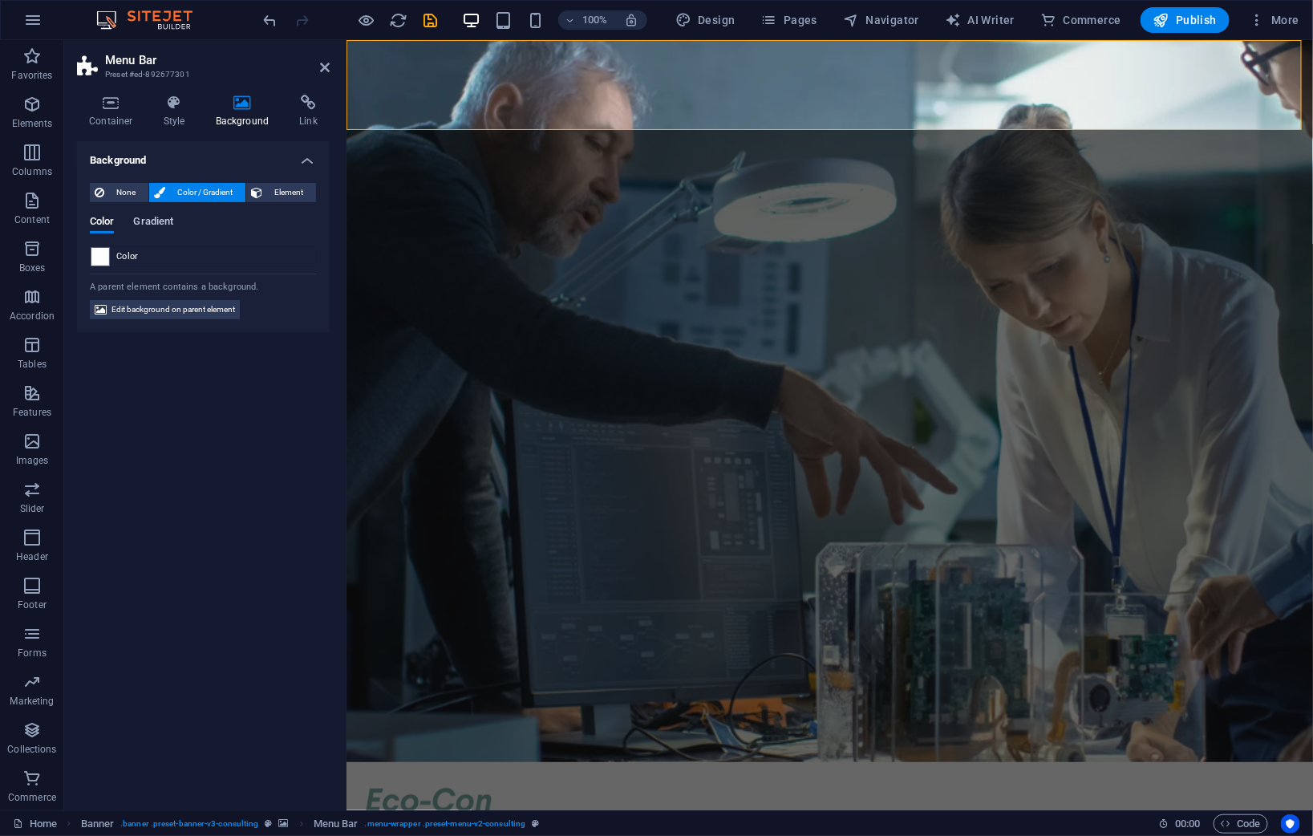
click at [157, 219] on span "Gradient" at bounding box center [153, 223] width 40 height 22
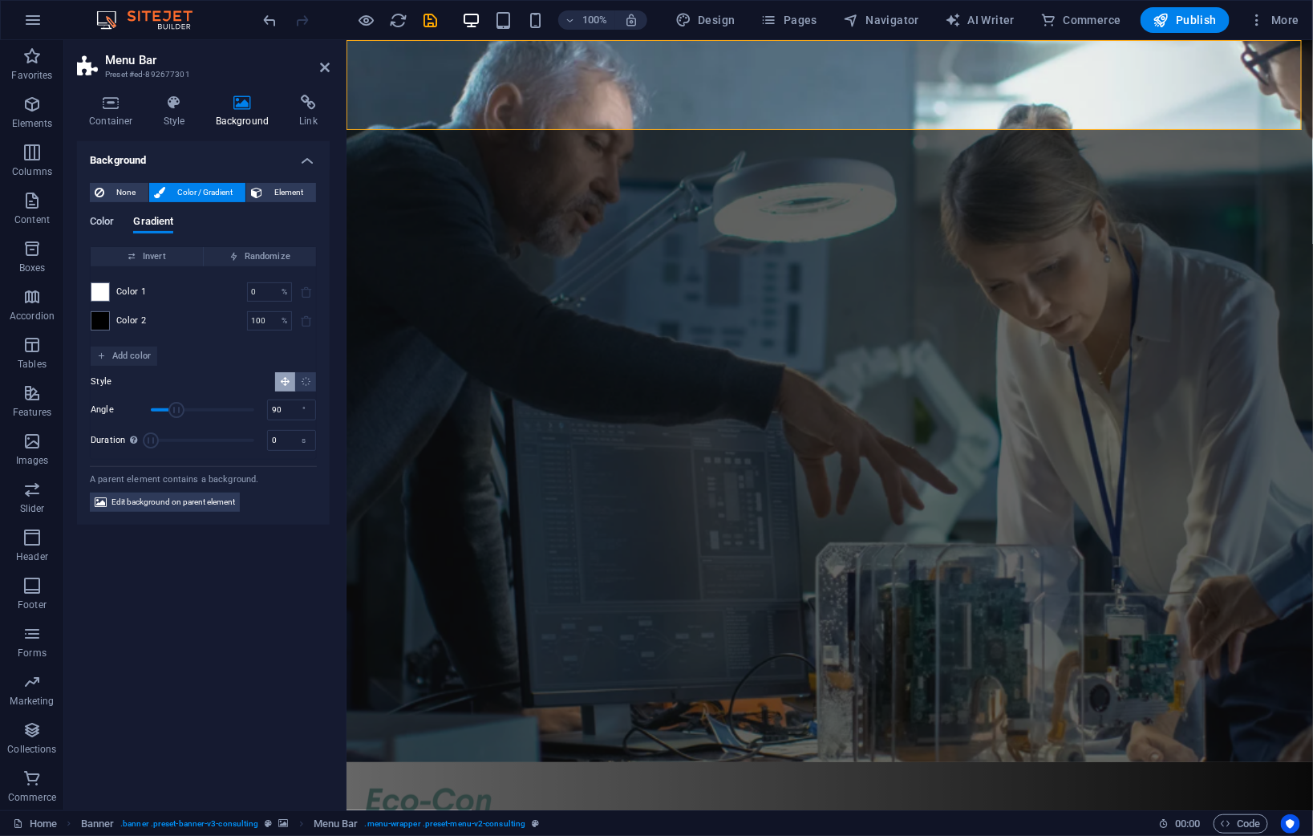
click at [108, 215] on span "Color" at bounding box center [102, 223] width 24 height 22
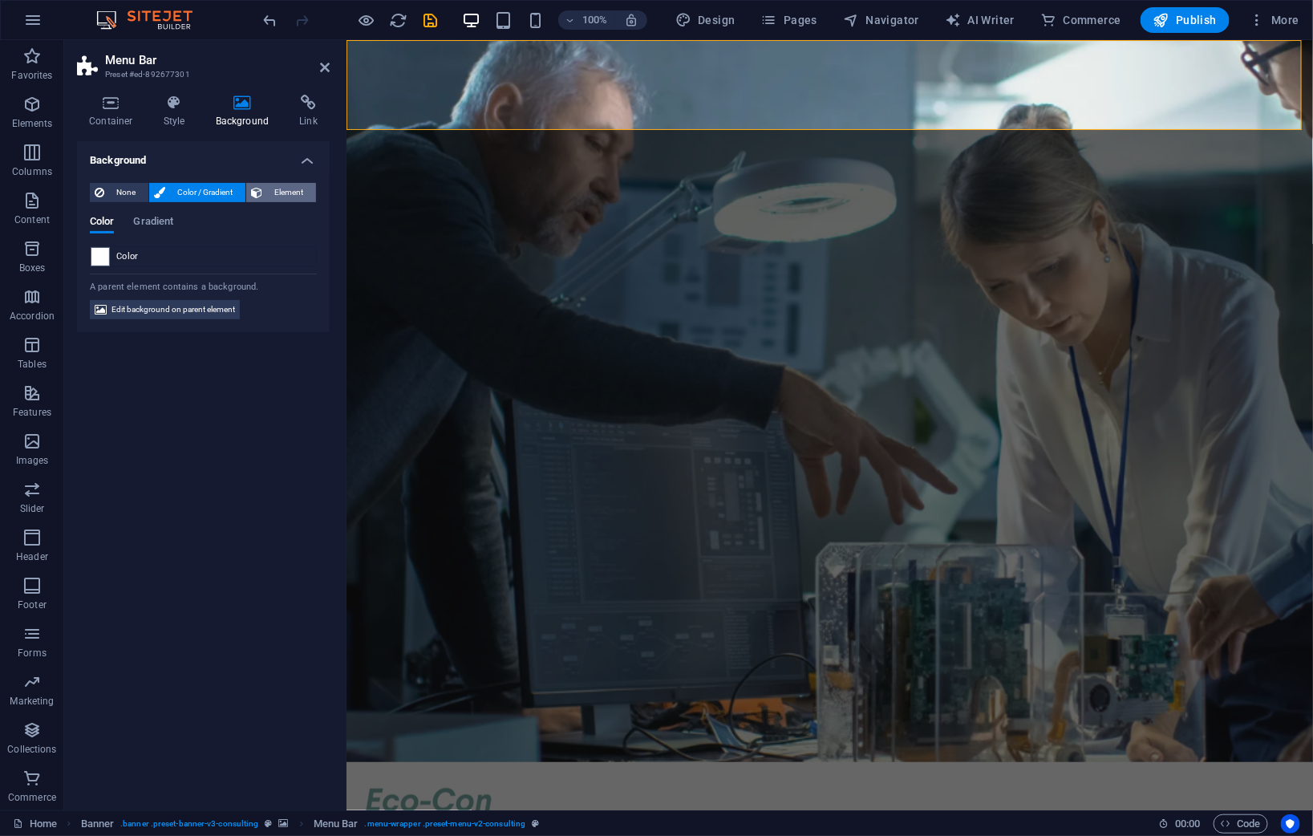
click at [276, 194] on span "Element" at bounding box center [289, 192] width 44 height 19
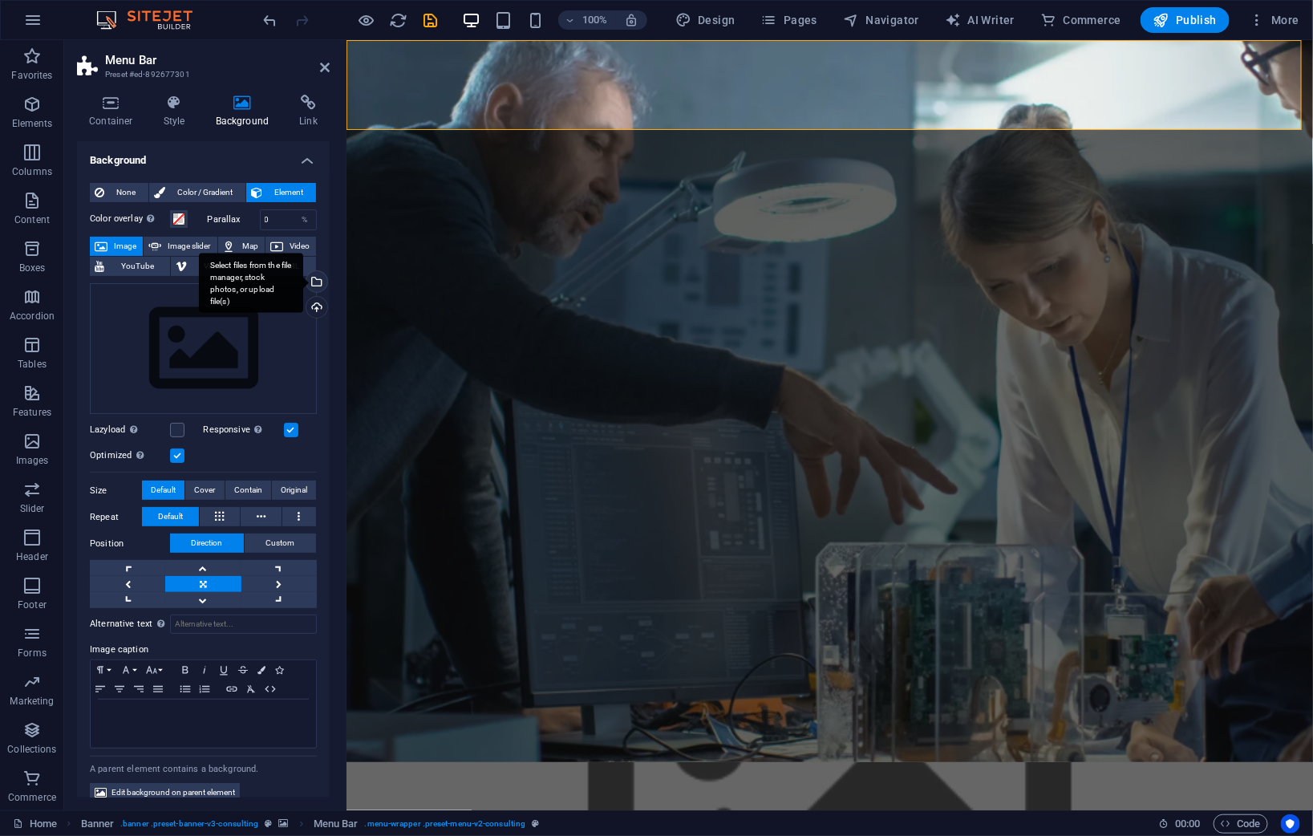
click at [303, 284] on div "Select files from the file manager, stock photos, or upload file(s)" at bounding box center [251, 283] width 104 height 60
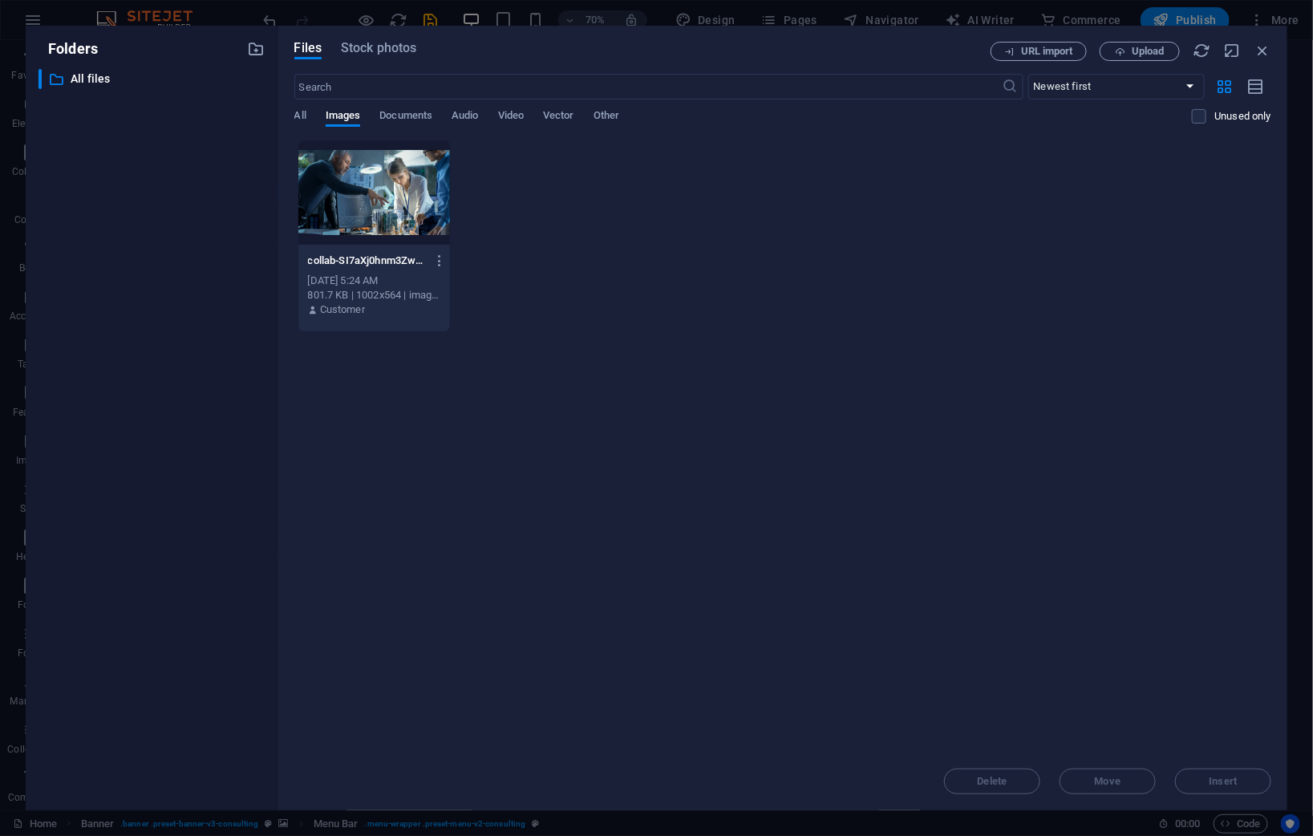
click at [900, 461] on div "Drop files here to upload them instantly collab-SI7aXj0hnm3ZwNlWX4cJKA.png coll…" at bounding box center [782, 446] width 977 height 613
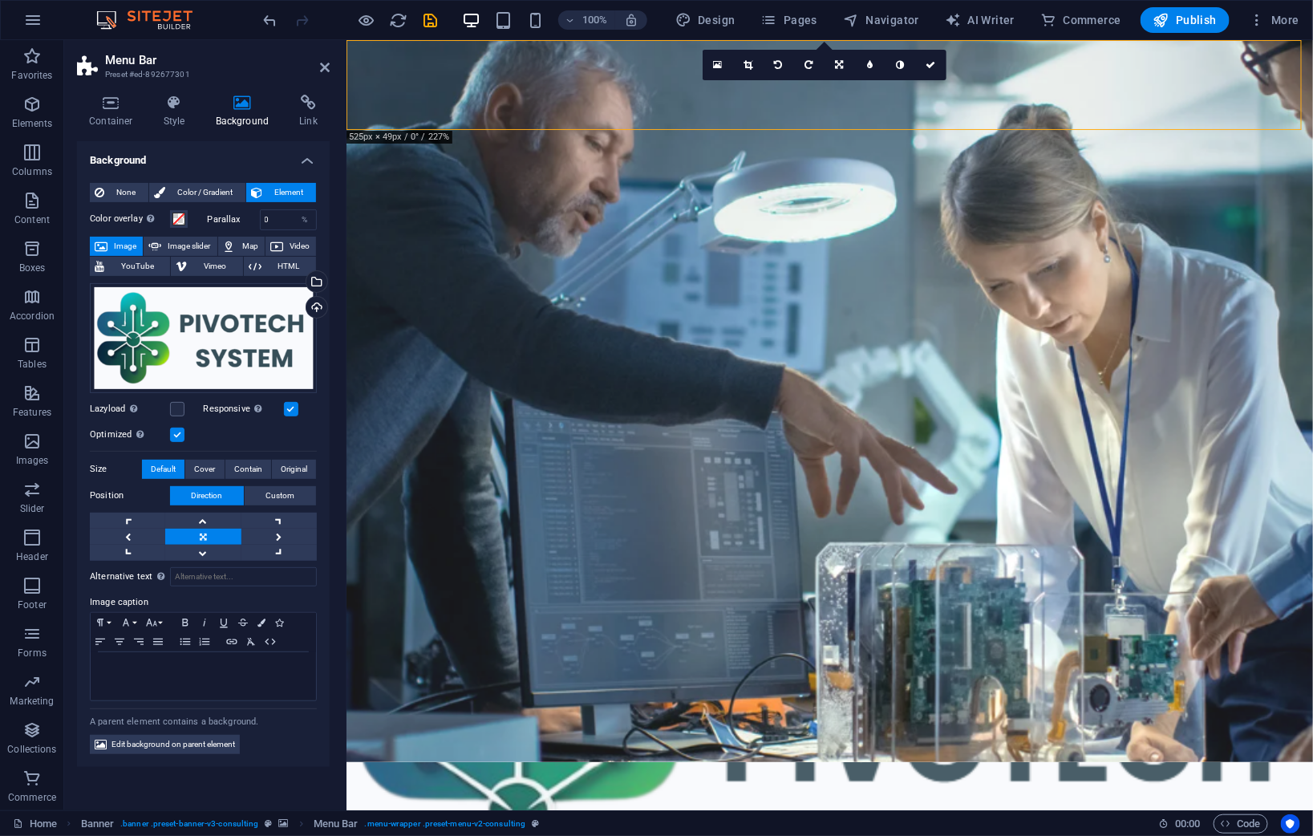
click at [409, 761] on figure at bounding box center [829, 806] width 967 height 90
click at [786, 64] on link at bounding box center [779, 65] width 30 height 30
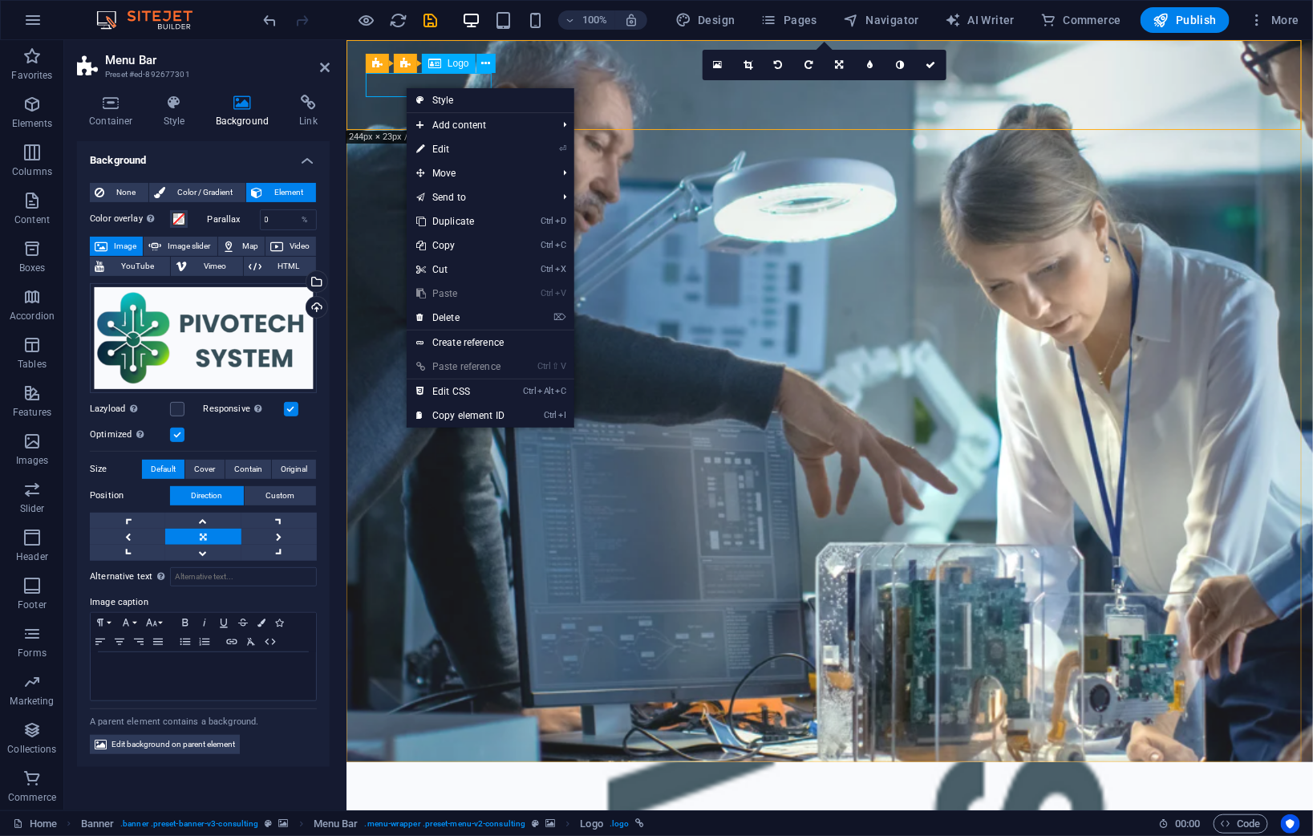
click at [449, 59] on span "Logo" at bounding box center [459, 64] width 22 height 10
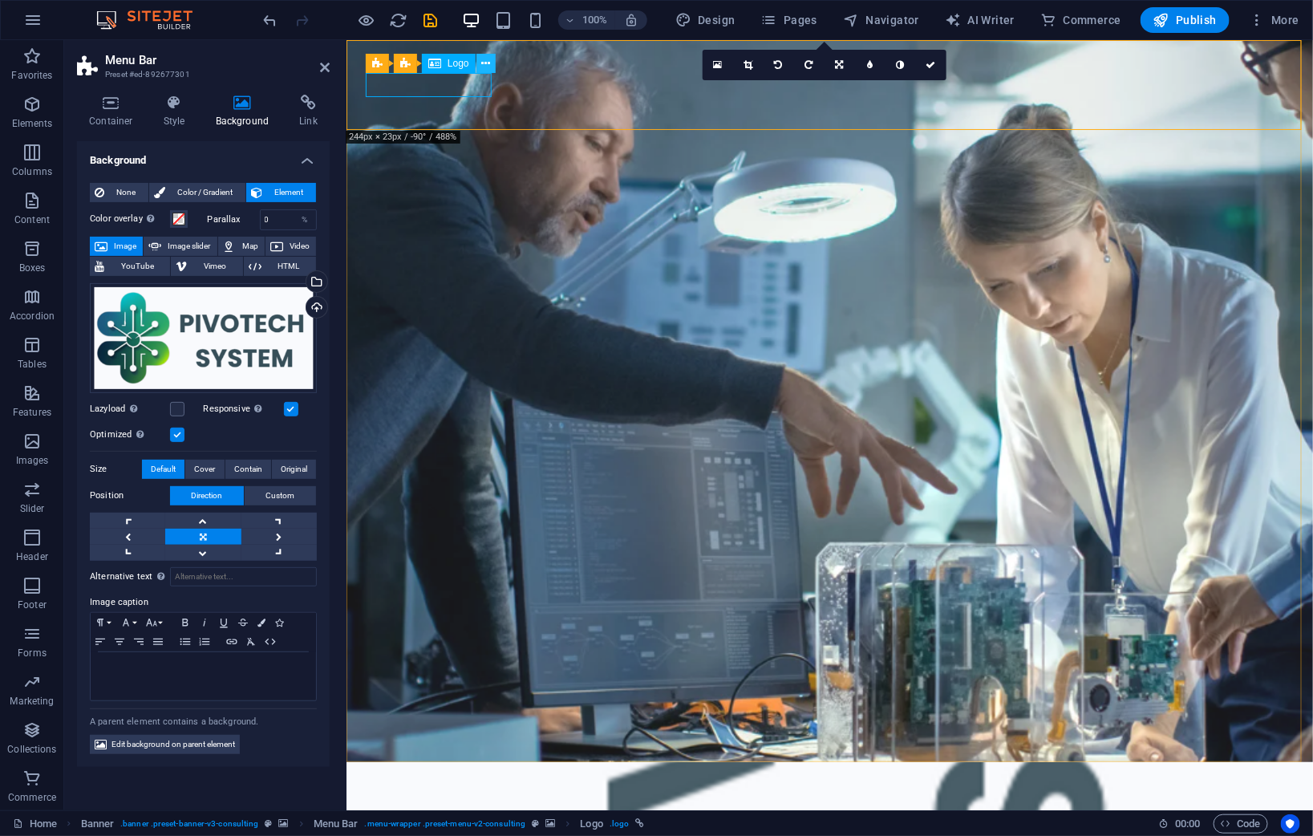
click at [485, 63] on icon at bounding box center [485, 63] width 9 height 17
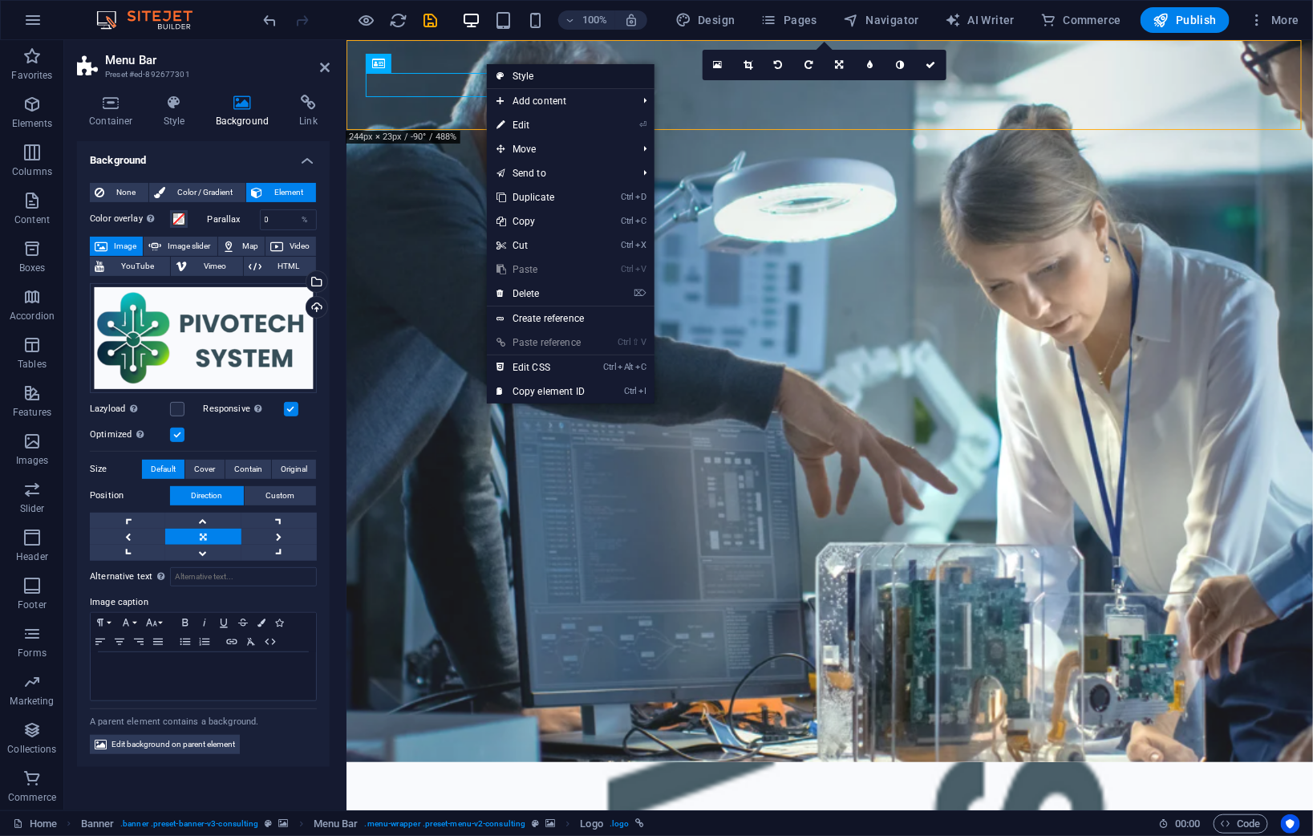
click at [506, 75] on link "Style" at bounding box center [571, 76] width 168 height 24
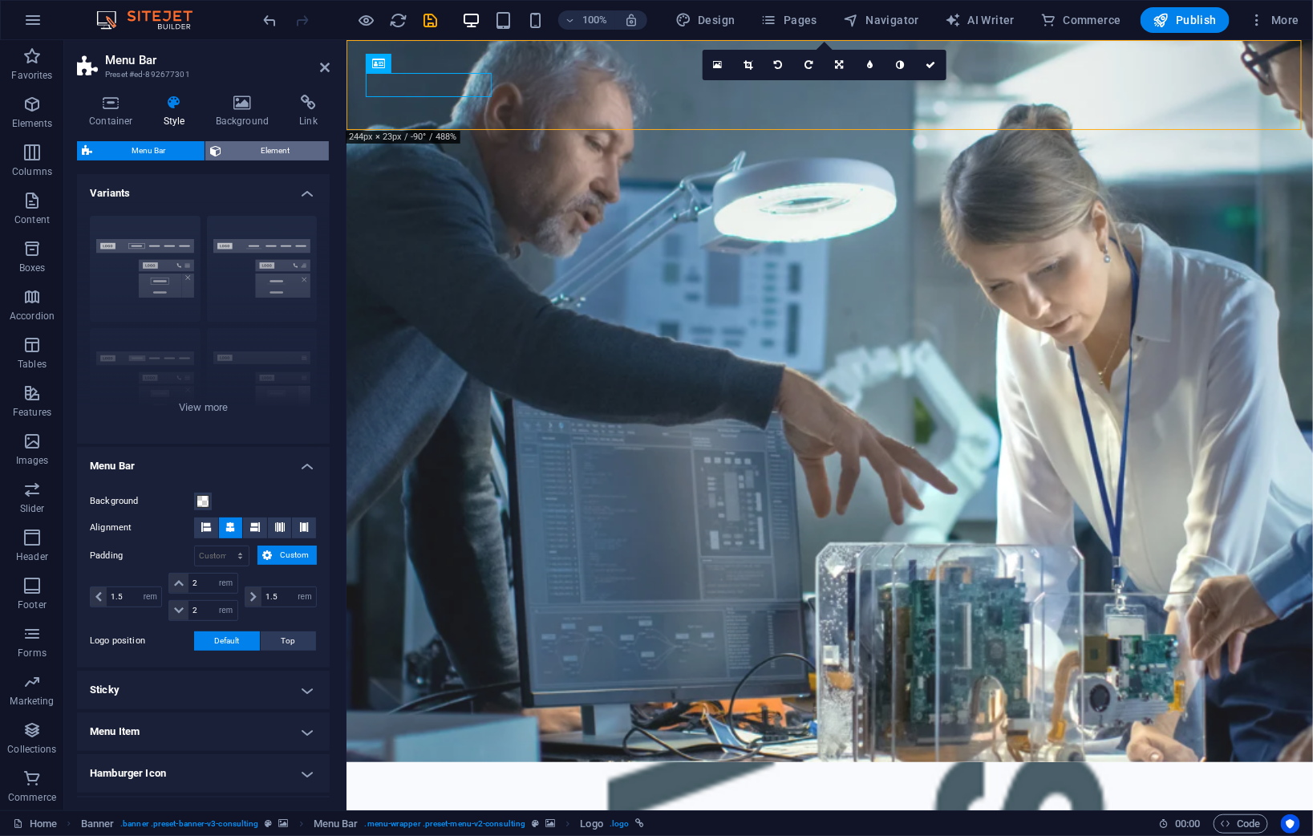
click at [274, 148] on span "Element" at bounding box center [275, 150] width 98 height 19
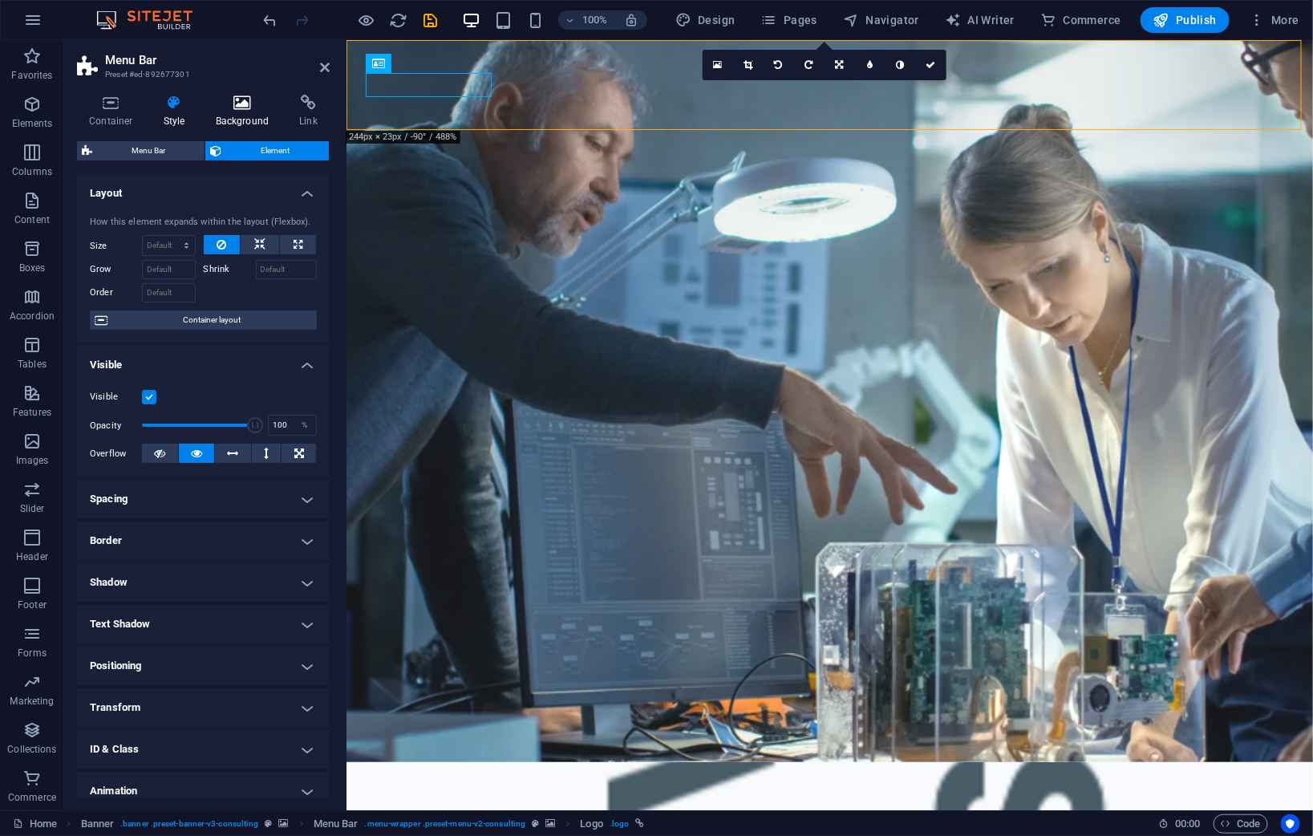
click at [239, 105] on icon at bounding box center [243, 103] width 78 height 16
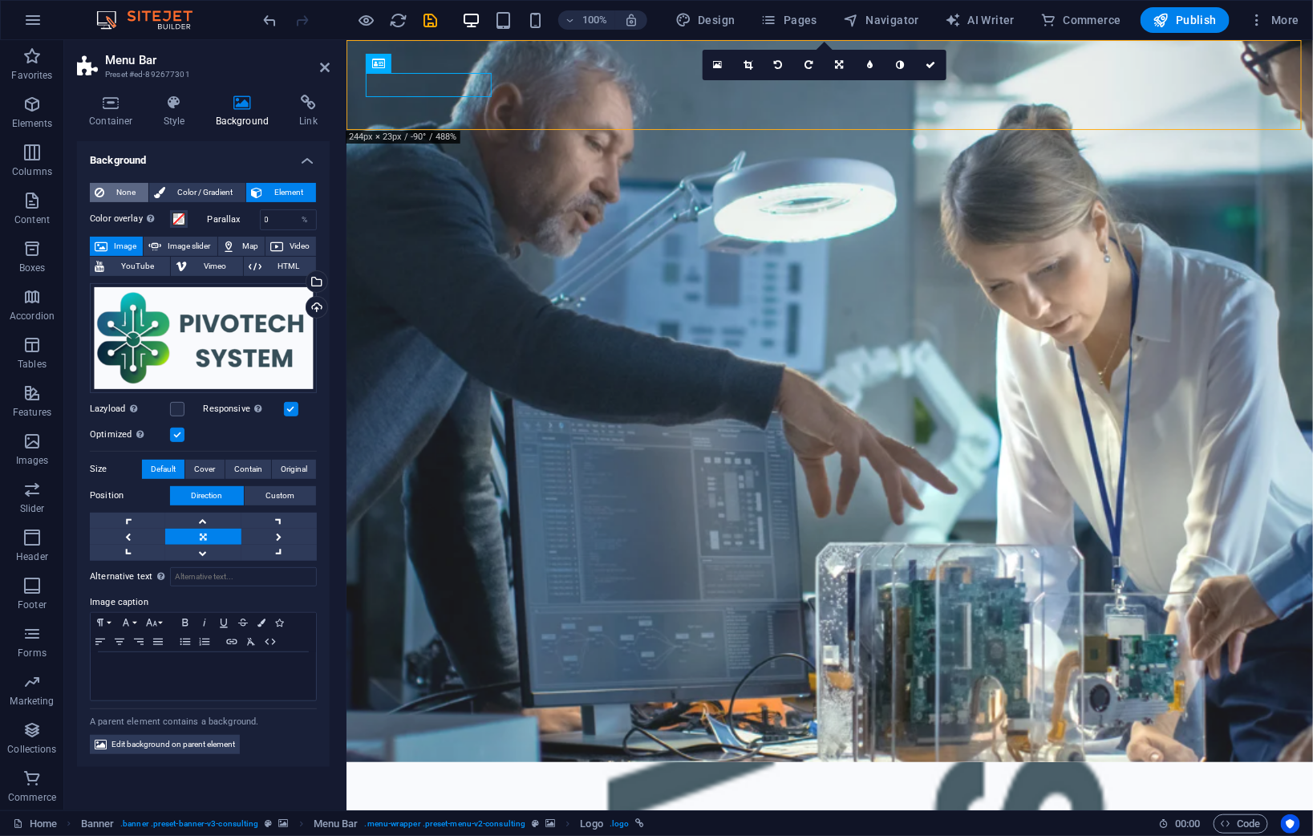
click at [128, 188] on span "None" at bounding box center [126, 192] width 35 height 19
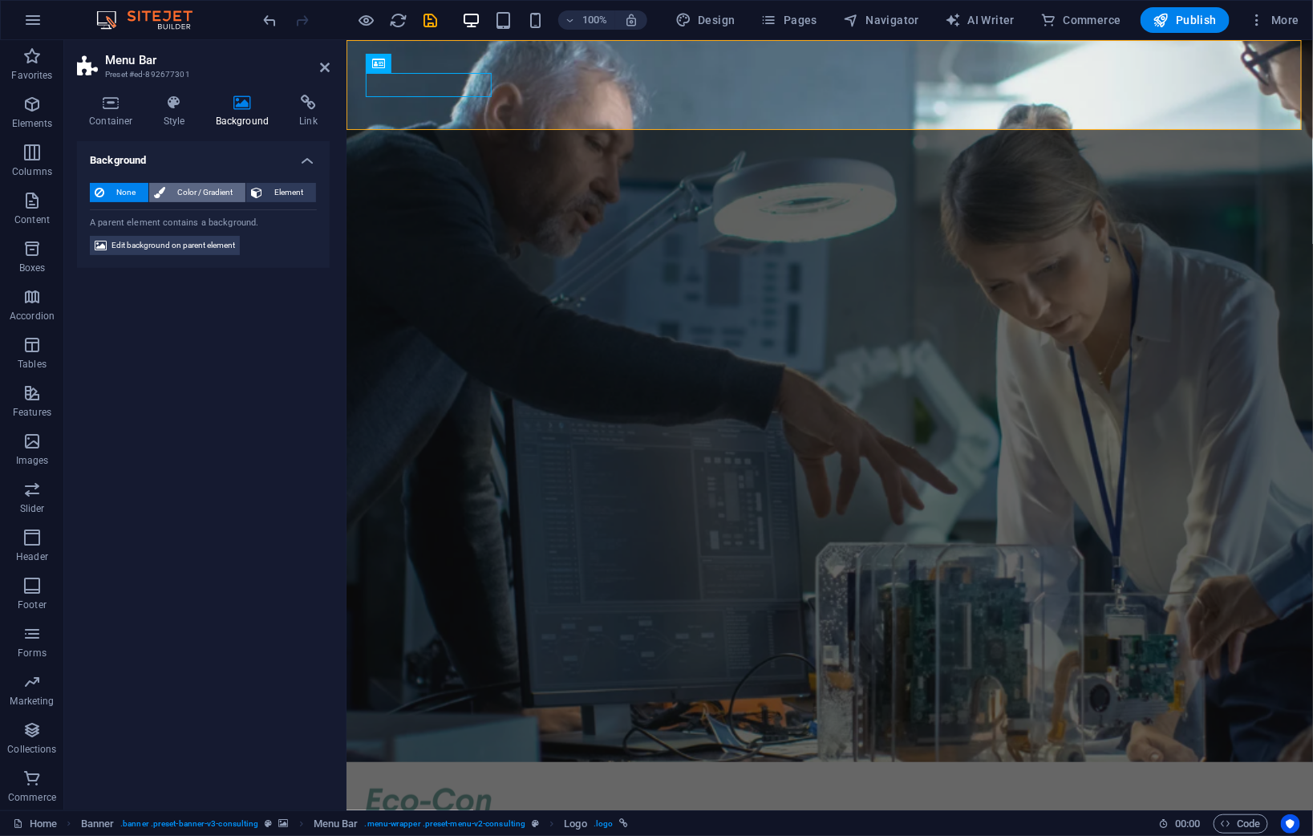
click at [190, 194] on span "Color / Gradient" at bounding box center [205, 192] width 71 height 19
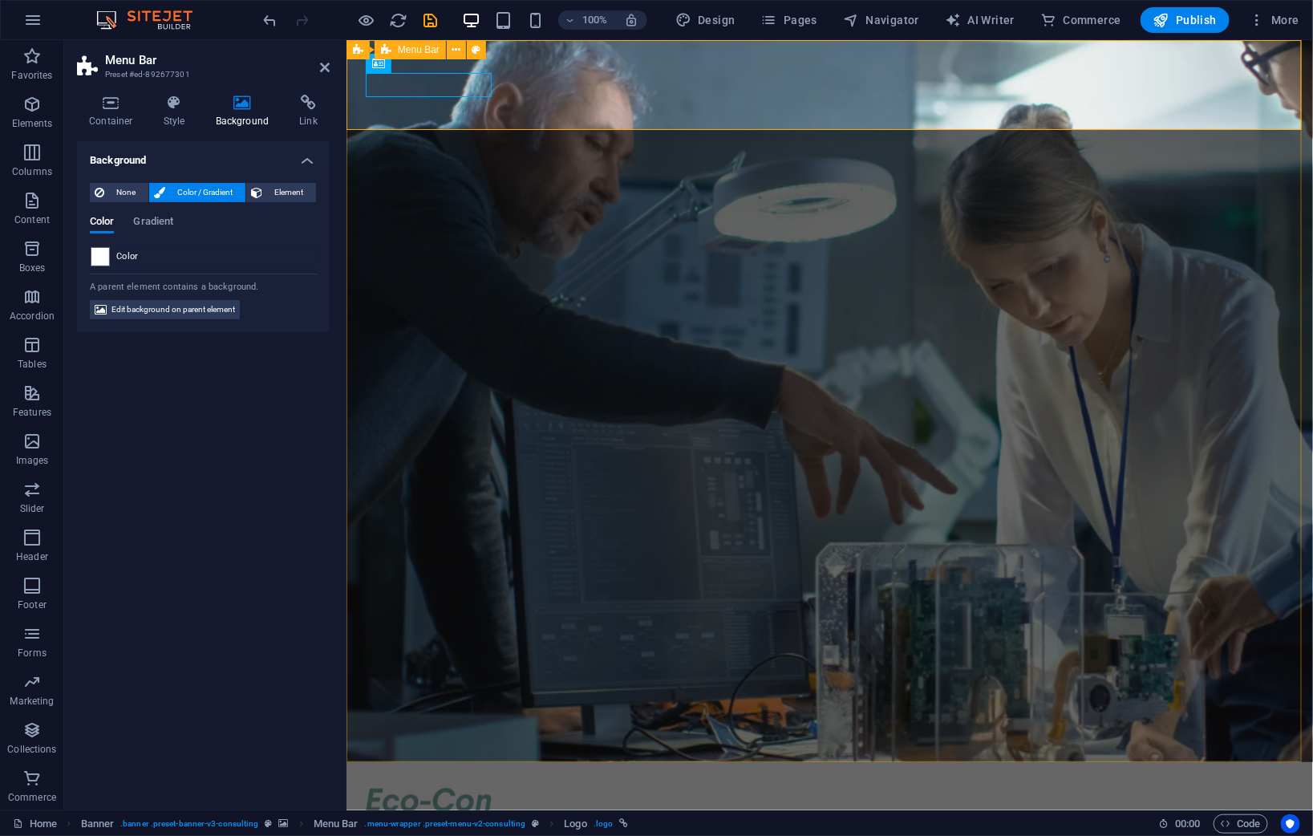
click at [497, 761] on div "Our Story Our Team Our Strengths Projects Contact Us Get Started" at bounding box center [829, 837] width 967 height 152
click at [736, 761] on div "Our Story Our Team Our Strengths Projects Contact Us Get Started" at bounding box center [829, 837] width 967 height 152
click at [325, 59] on h2 "Menu Bar" at bounding box center [217, 60] width 225 height 14
click at [325, 67] on icon at bounding box center [325, 67] width 10 height 13
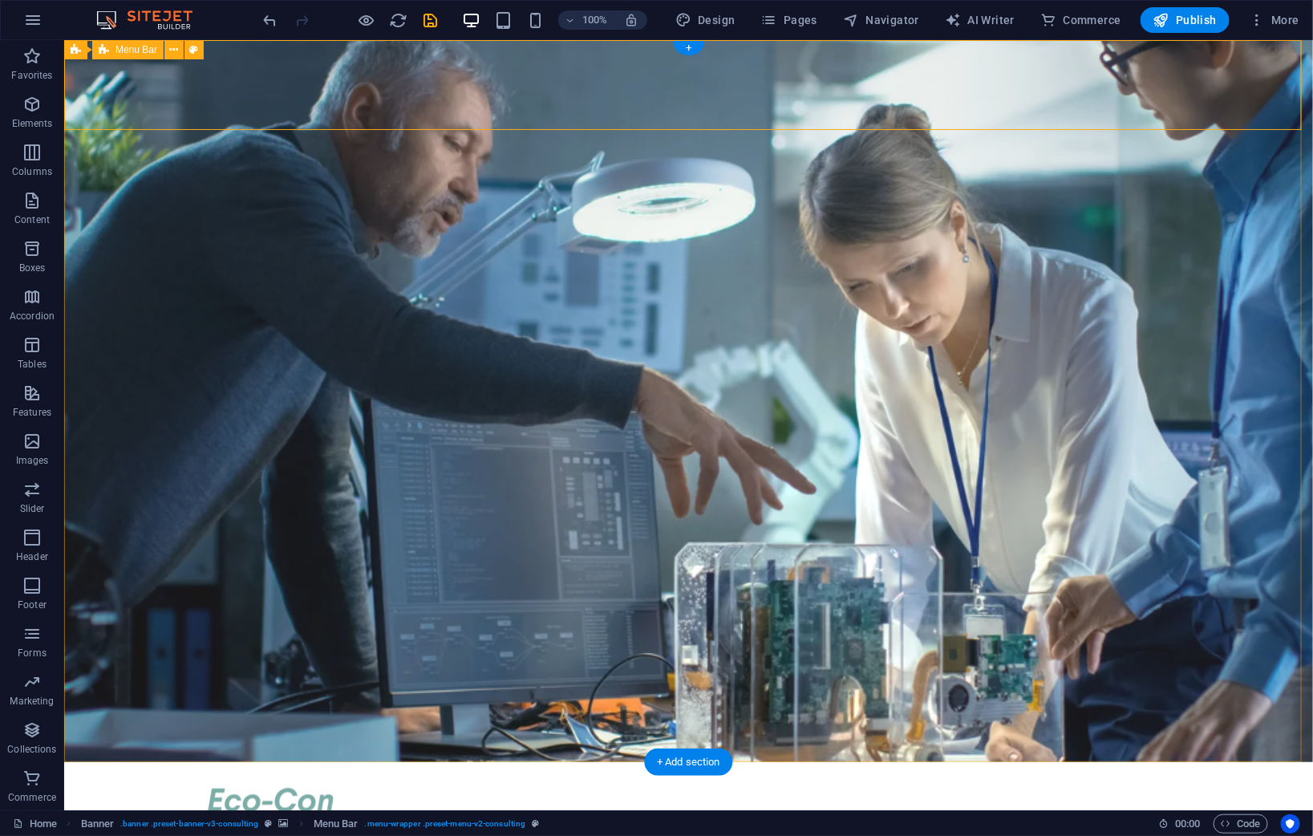
click at [1269, 761] on div "Our Story Our Team Our Strengths Projects Contact Us Get Started" at bounding box center [687, 837] width 1249 height 152
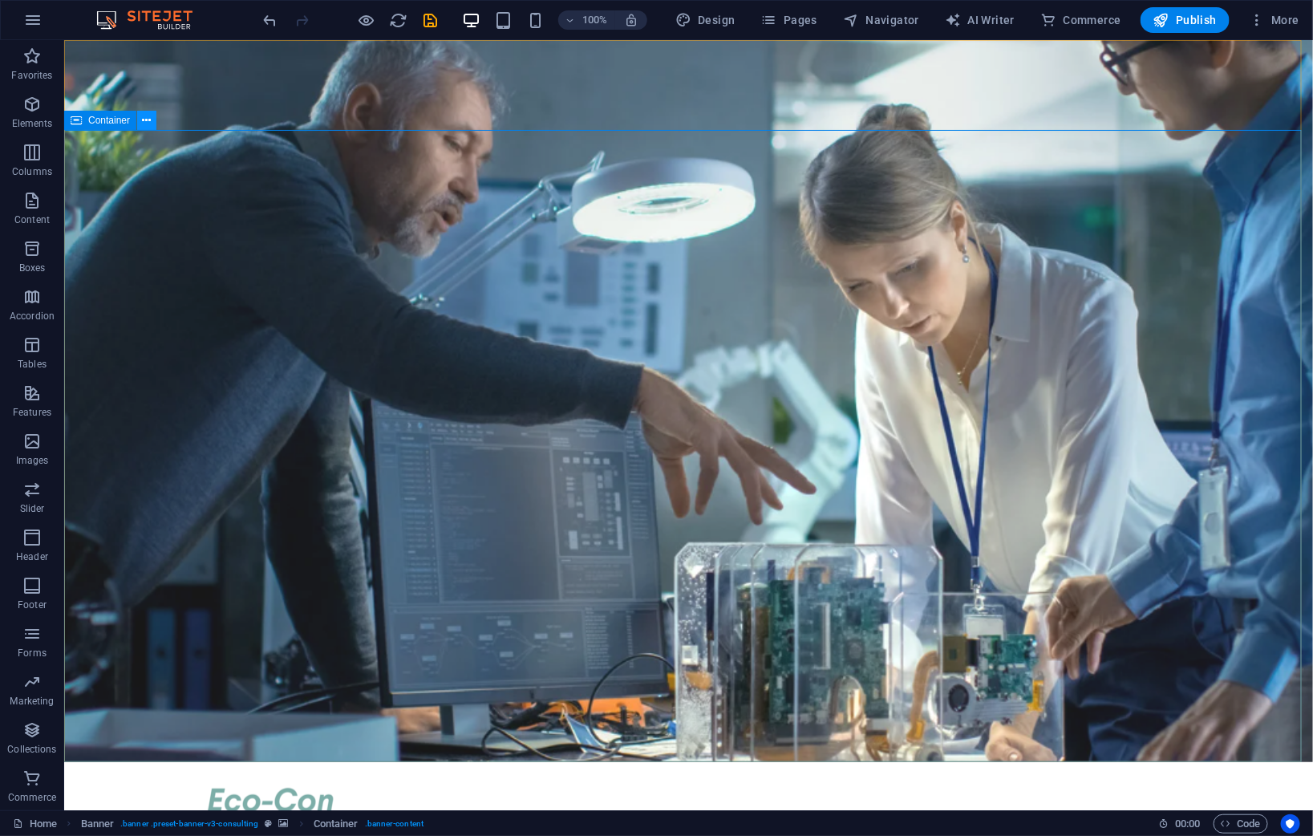
click at [156, 119] on button at bounding box center [146, 120] width 19 height 19
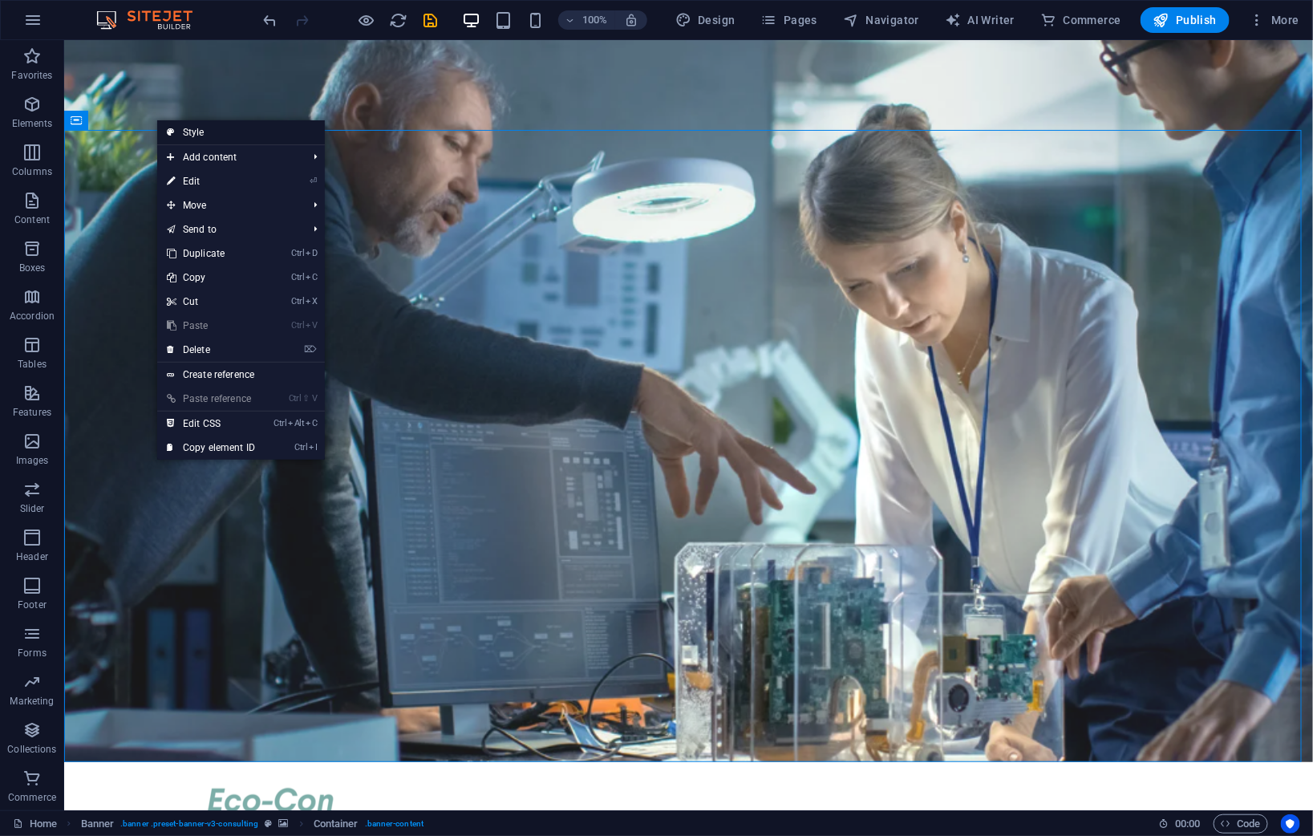
click at [170, 128] on icon at bounding box center [171, 132] width 8 height 24
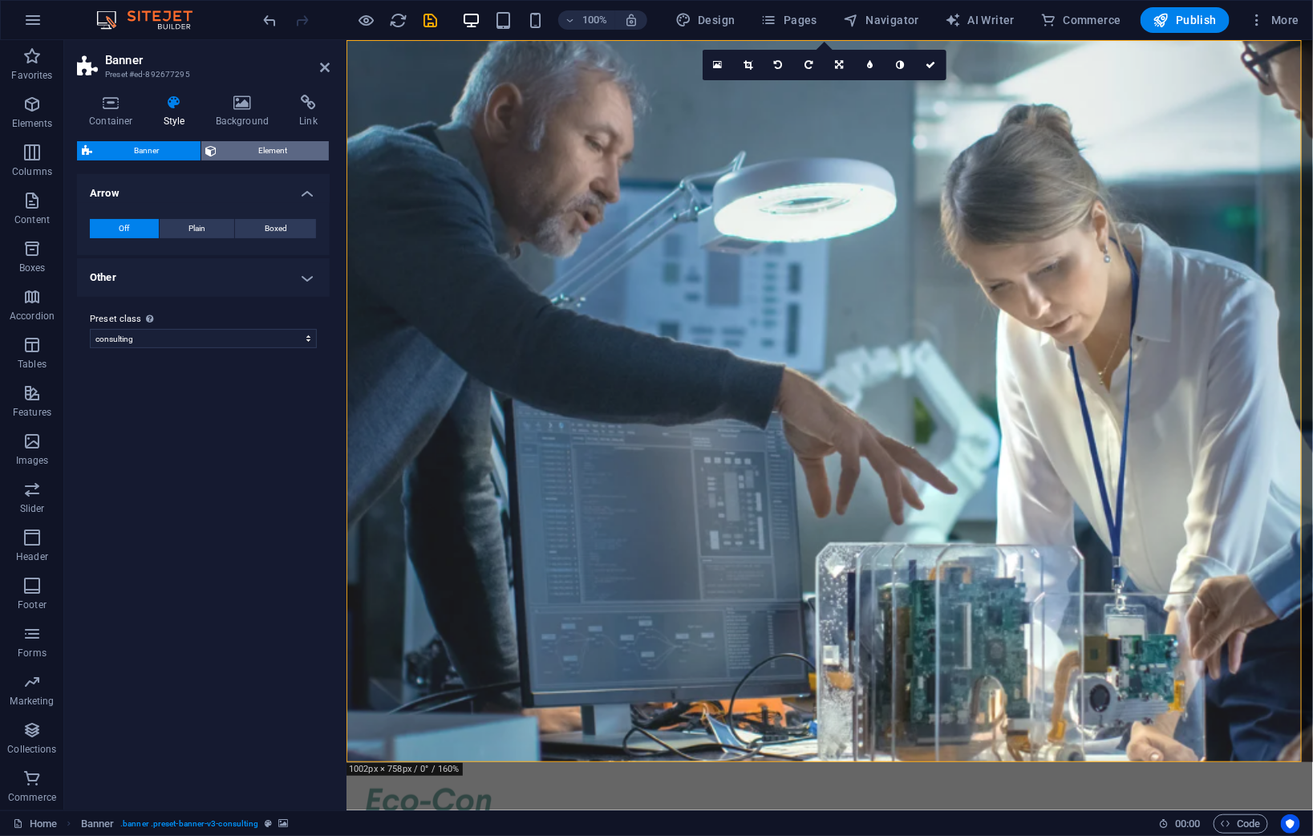
click at [266, 148] on span "Element" at bounding box center [273, 150] width 103 height 19
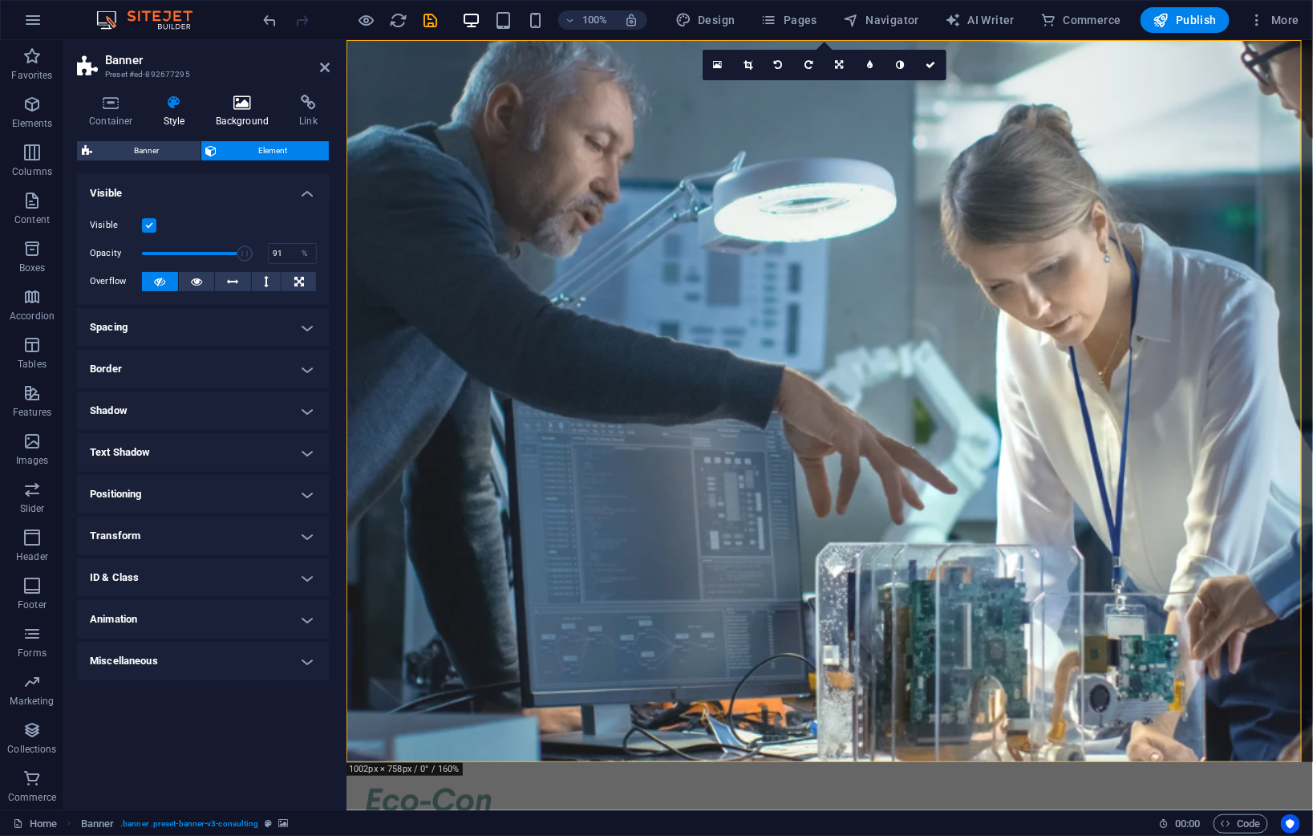
click at [241, 111] on h4 "Background" at bounding box center [246, 112] width 84 height 34
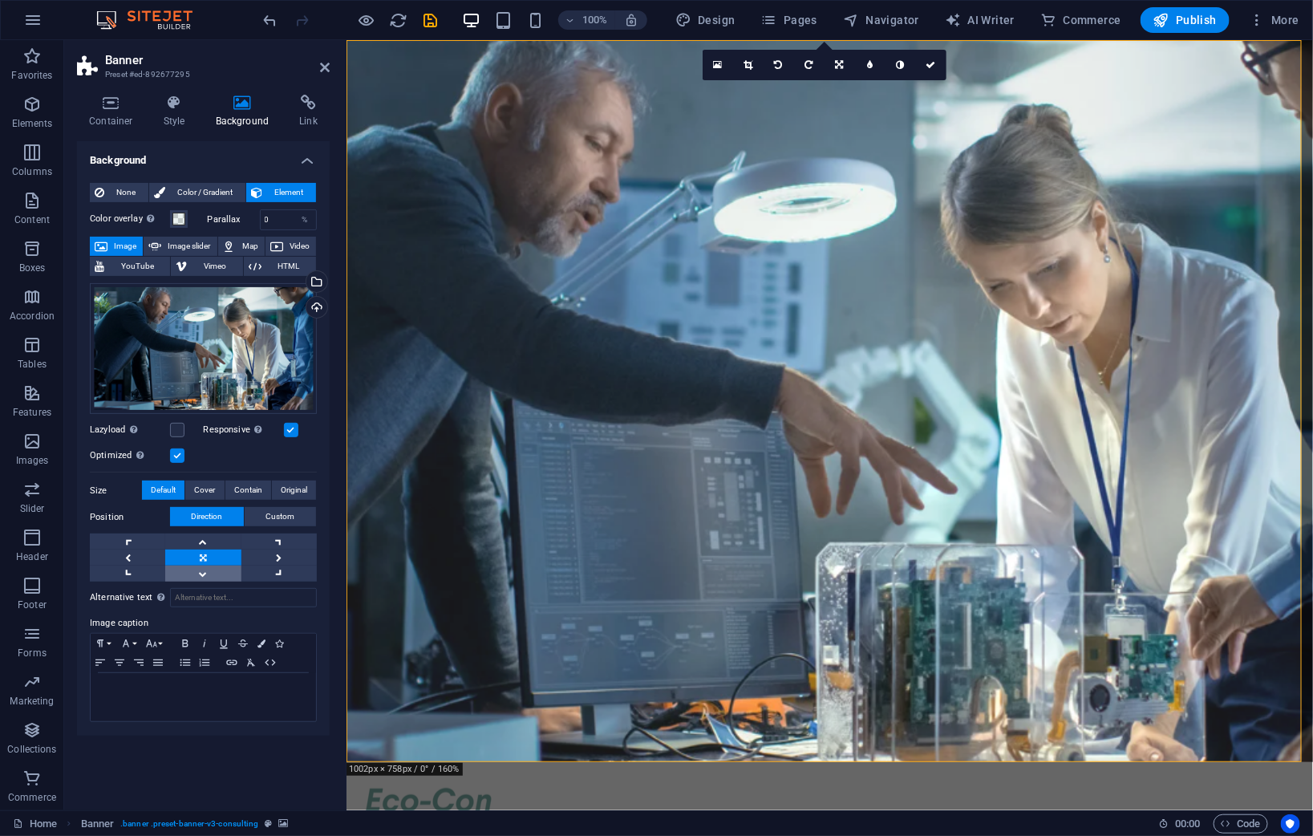
click at [209, 574] on link at bounding box center [202, 574] width 75 height 16
click at [213, 537] on link at bounding box center [202, 542] width 75 height 16
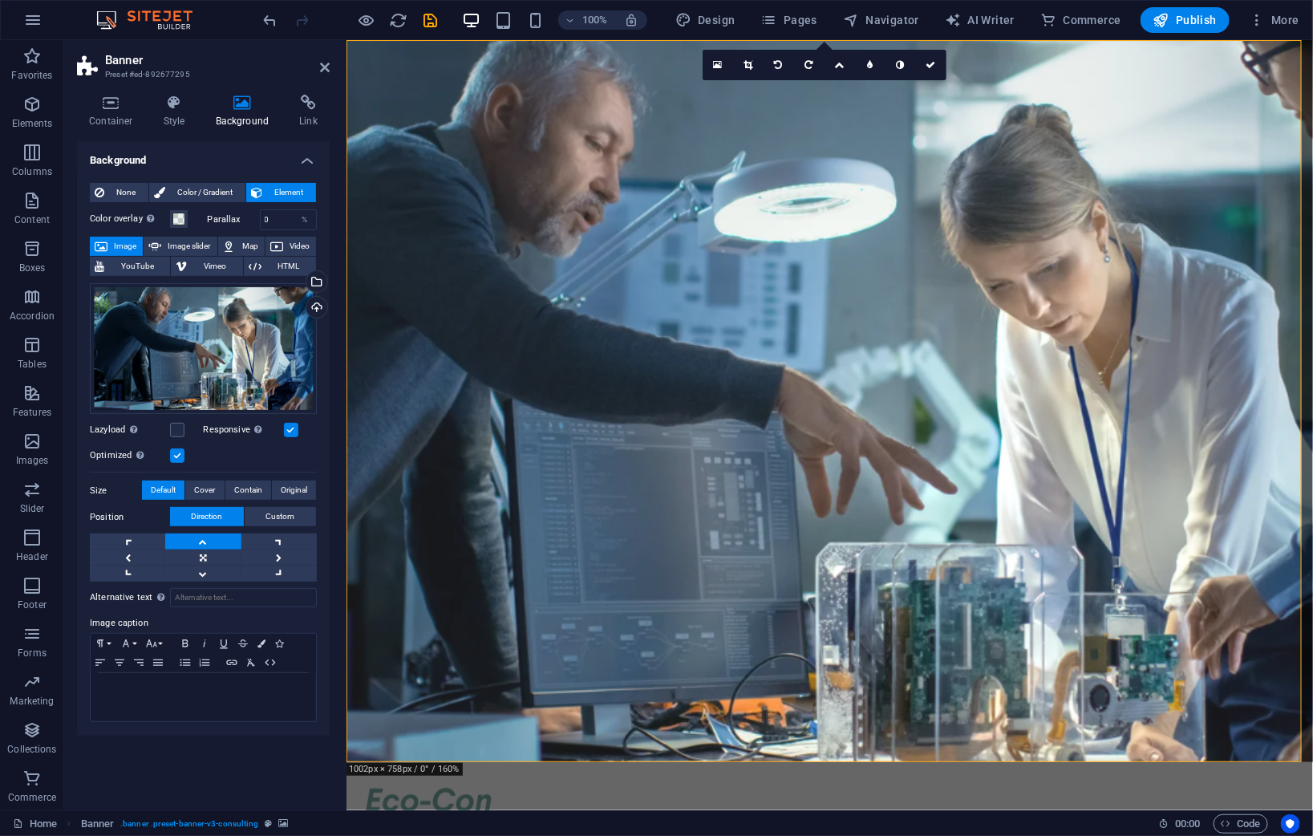
click at [213, 537] on link at bounding box center [202, 542] width 75 height 16
click at [402, 420] on div "Spacer" at bounding box center [396, 412] width 61 height 19
click at [199, 544] on link at bounding box center [202, 542] width 75 height 16
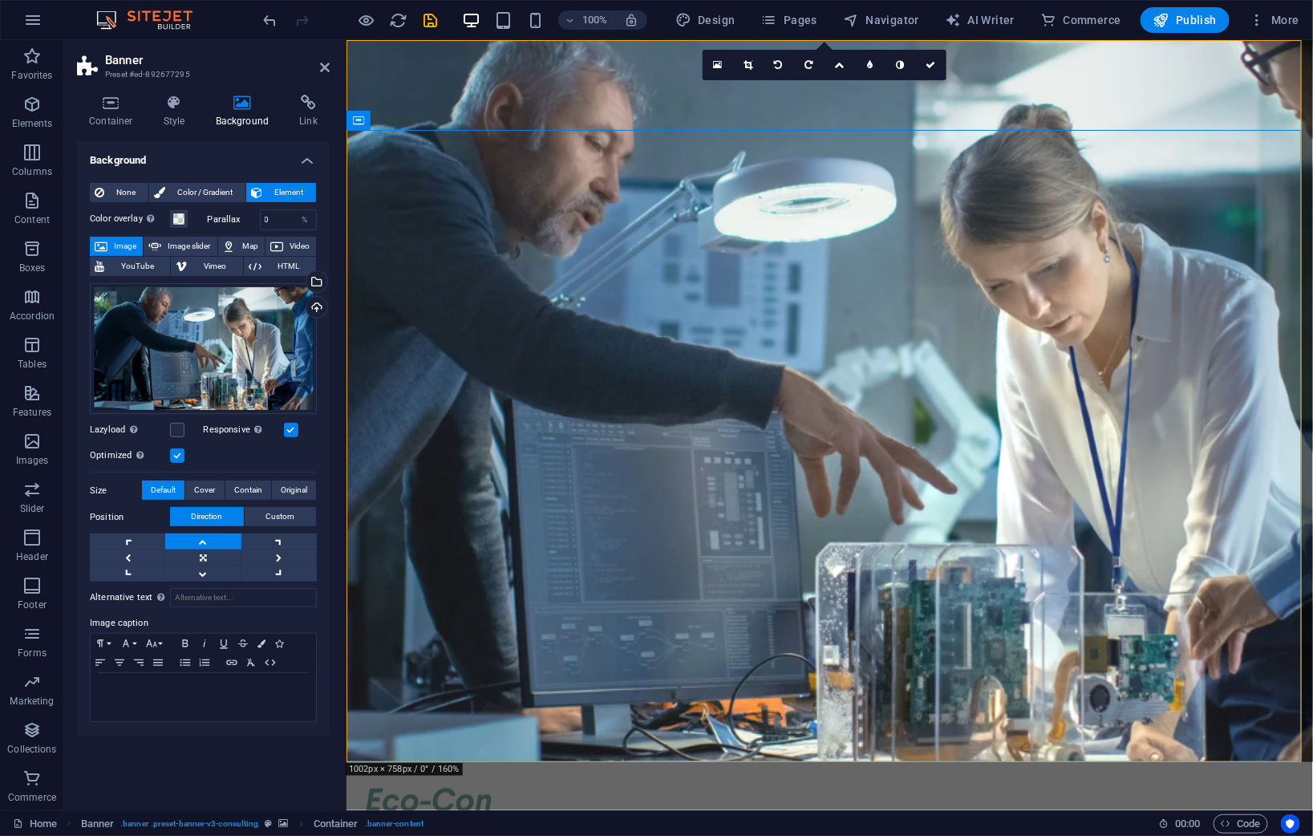
click at [198, 544] on link at bounding box center [202, 542] width 75 height 16
click at [203, 574] on link at bounding box center [202, 574] width 75 height 16
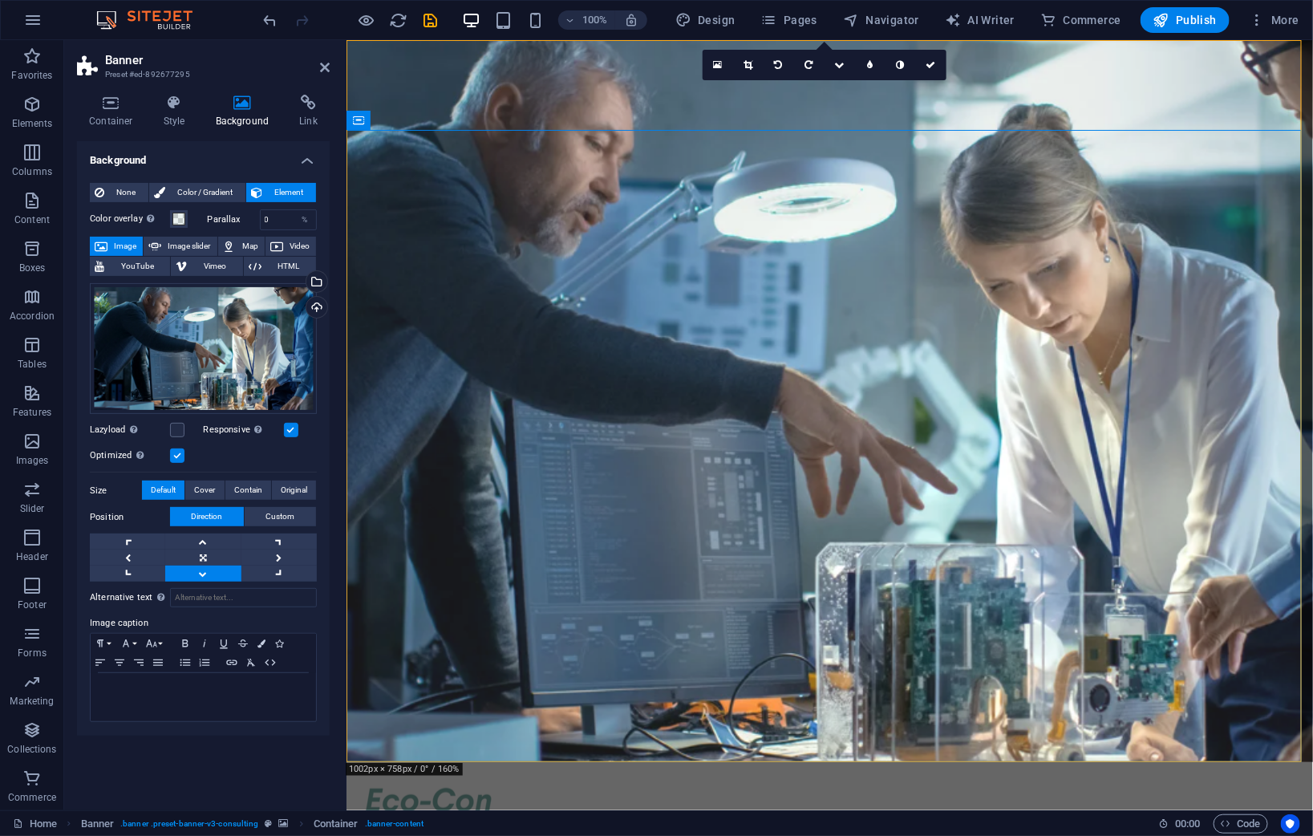
click at [203, 574] on link at bounding box center [202, 574] width 75 height 16
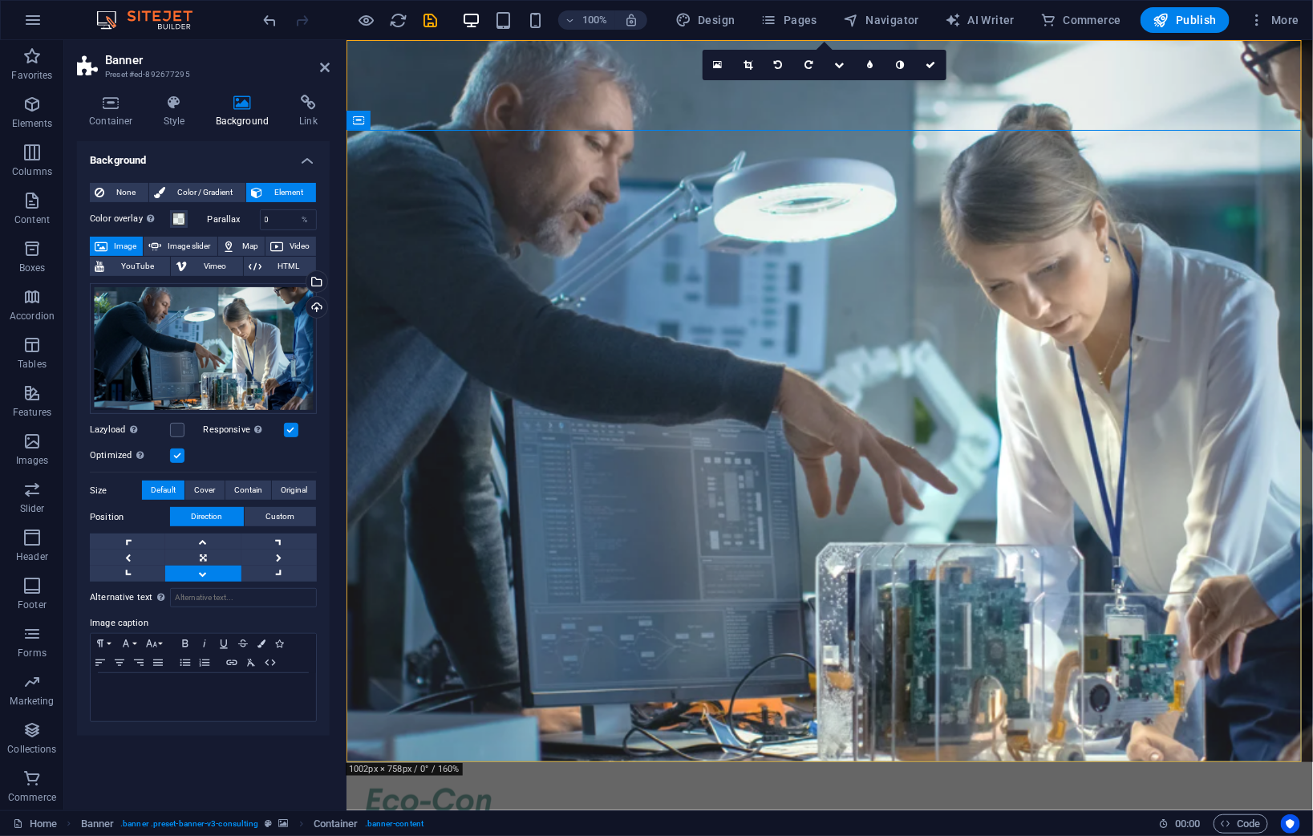
click at [203, 574] on link at bounding box center [202, 574] width 75 height 16
click at [266, 554] on link at bounding box center [279, 558] width 75 height 16
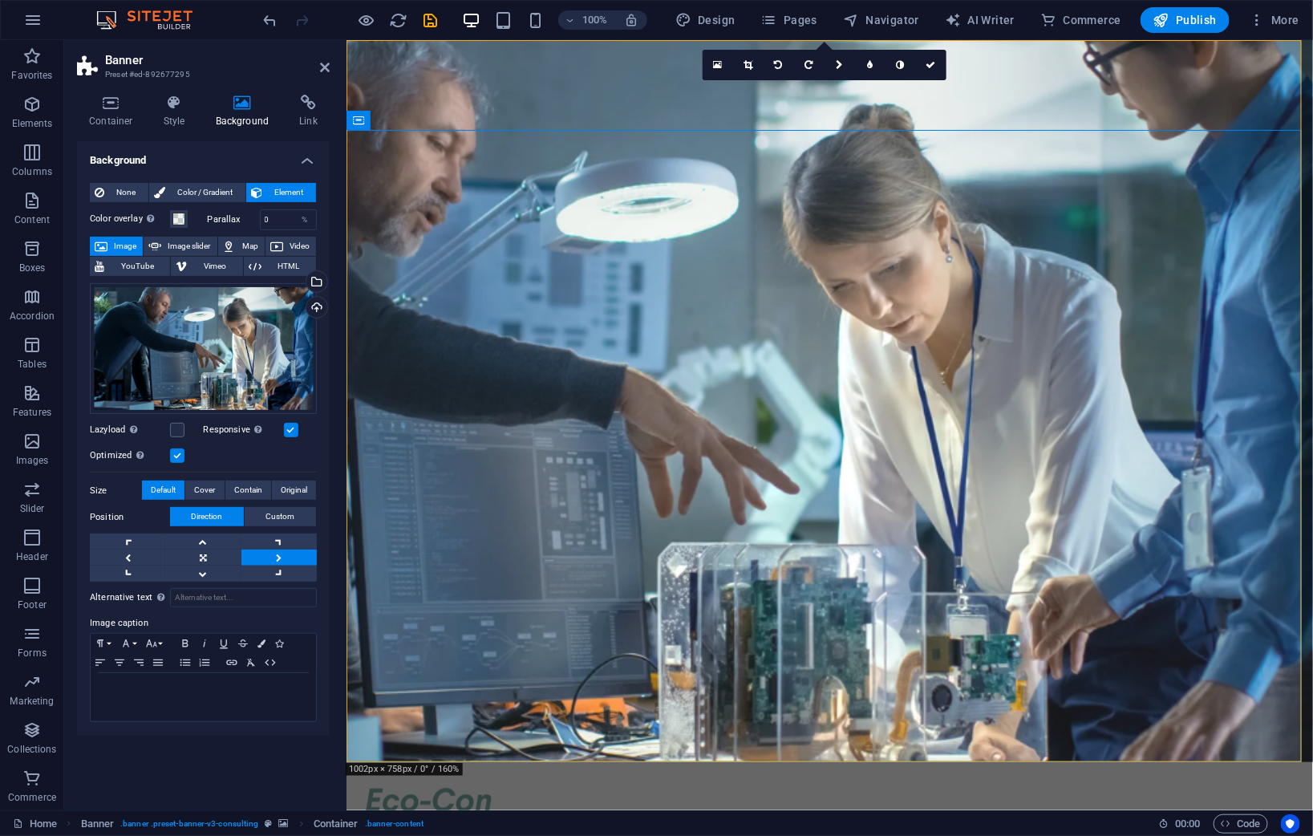
click at [266, 554] on link at bounding box center [279, 558] width 75 height 16
click at [108, 553] on link at bounding box center [127, 558] width 75 height 16
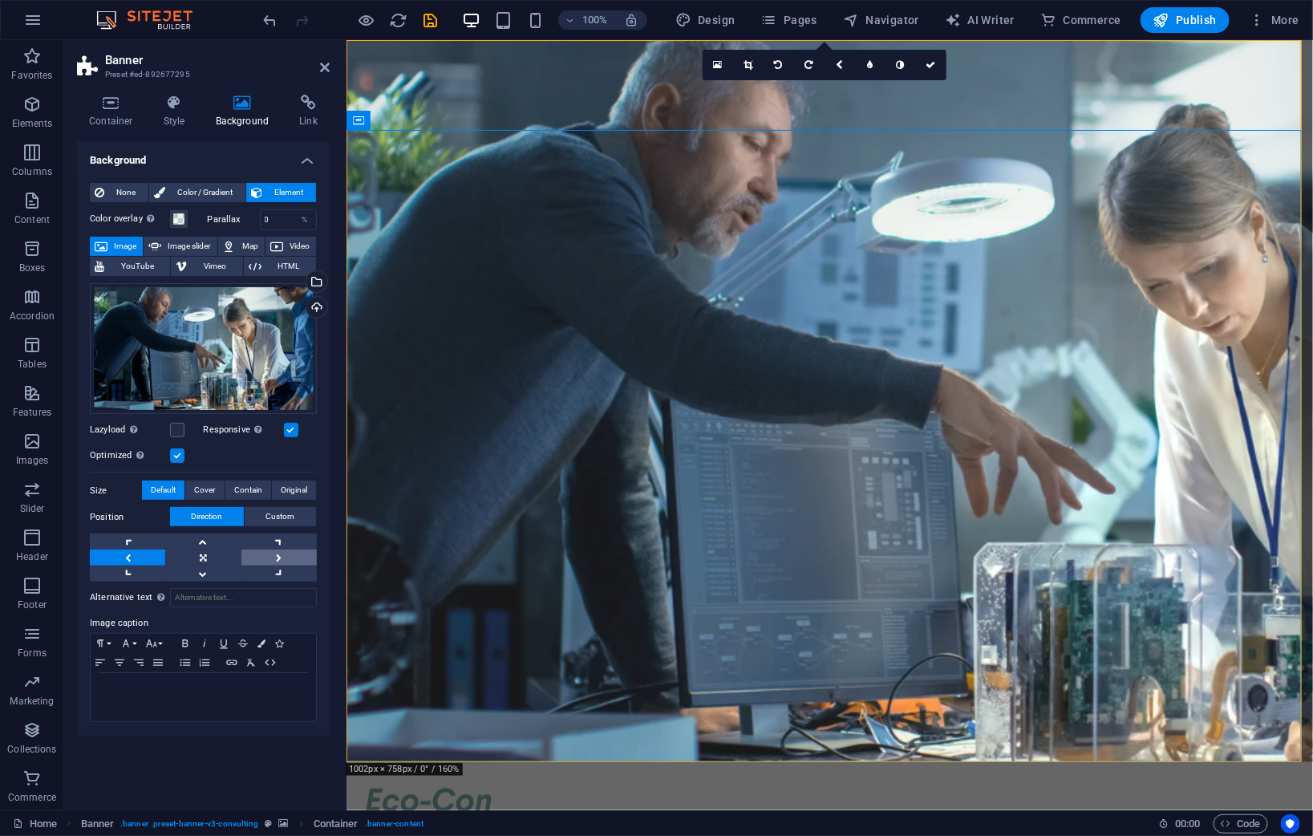
click at [265, 556] on link at bounding box center [279, 558] width 75 height 16
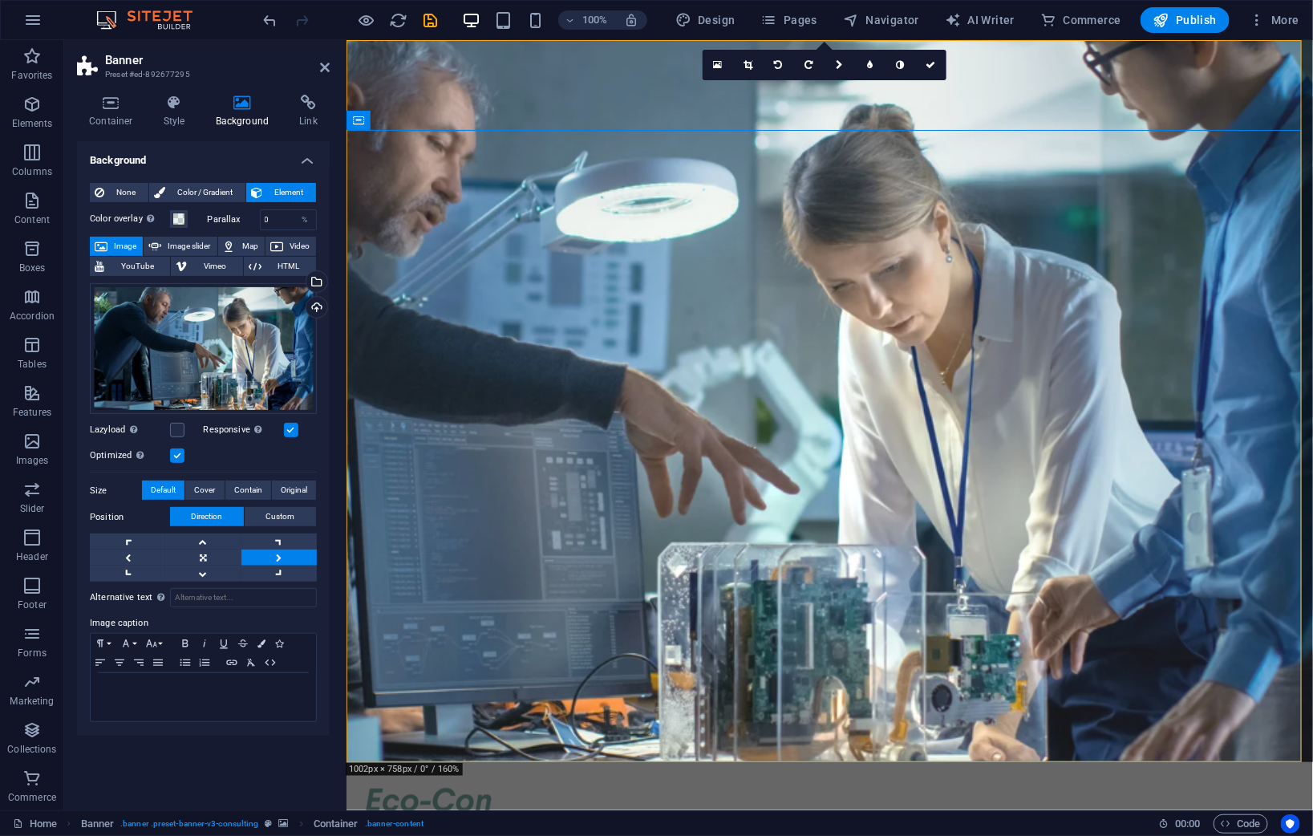
click at [265, 556] on link at bounding box center [279, 558] width 75 height 16
click at [155, 556] on link at bounding box center [127, 558] width 75 height 16
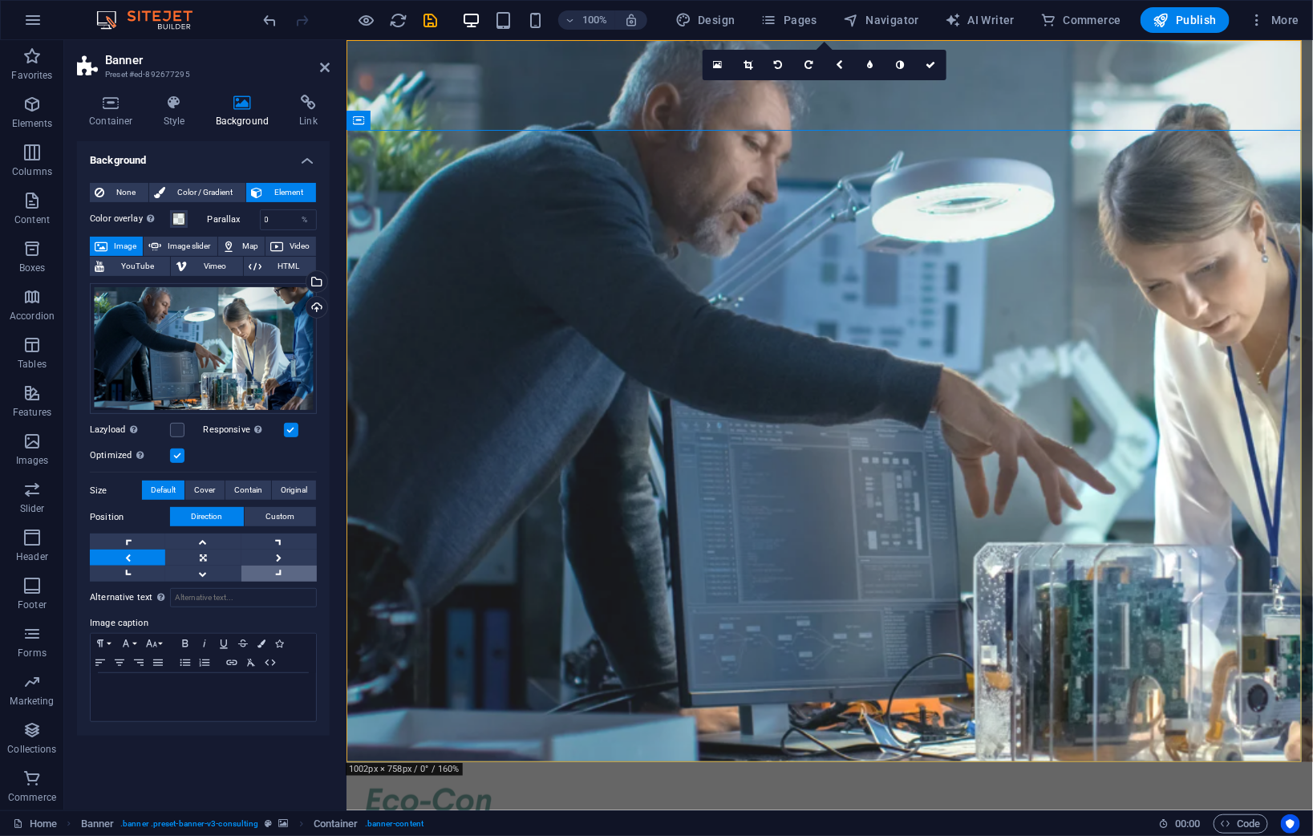
click at [261, 571] on link at bounding box center [279, 574] width 75 height 16
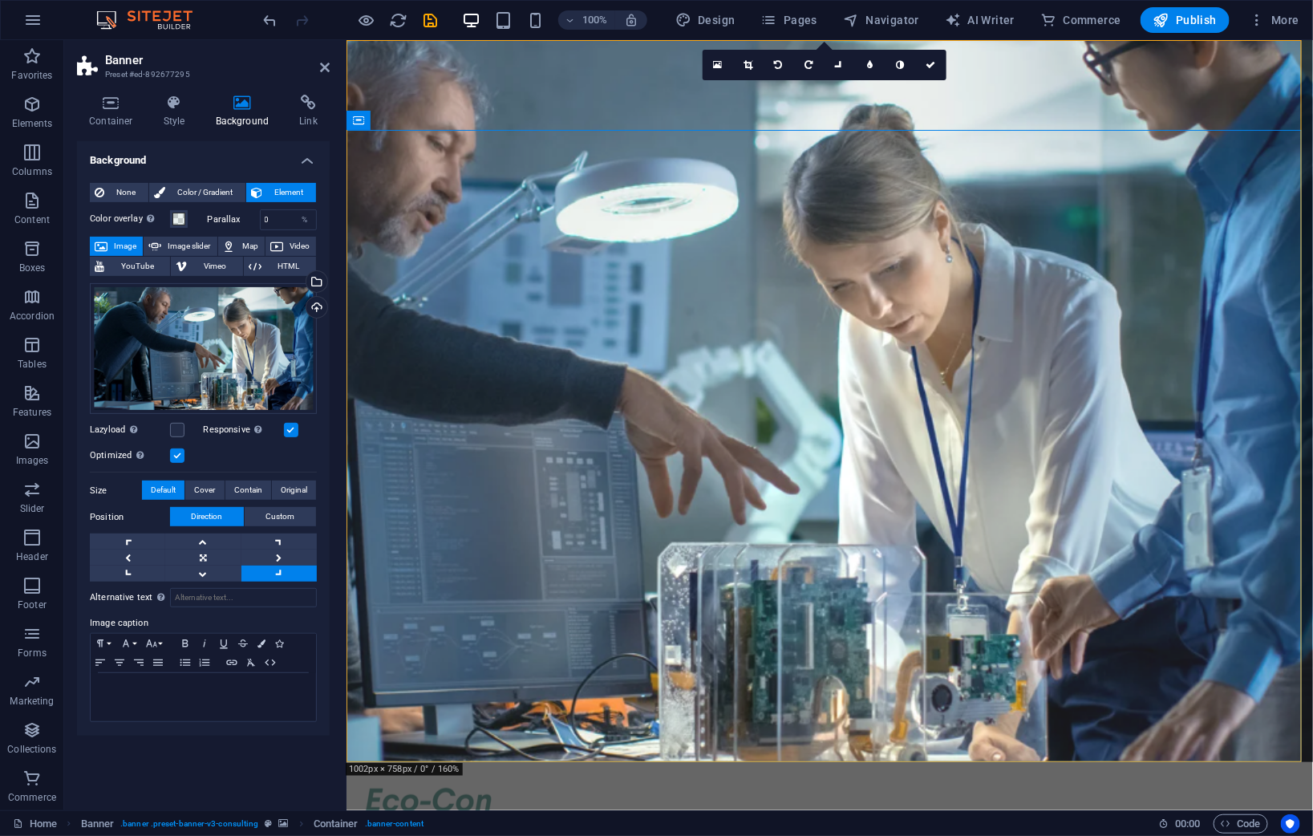
click at [261, 571] on link at bounding box center [279, 574] width 75 height 16
click at [276, 541] on link at bounding box center [279, 542] width 75 height 16
click at [209, 547] on link at bounding box center [202, 542] width 75 height 16
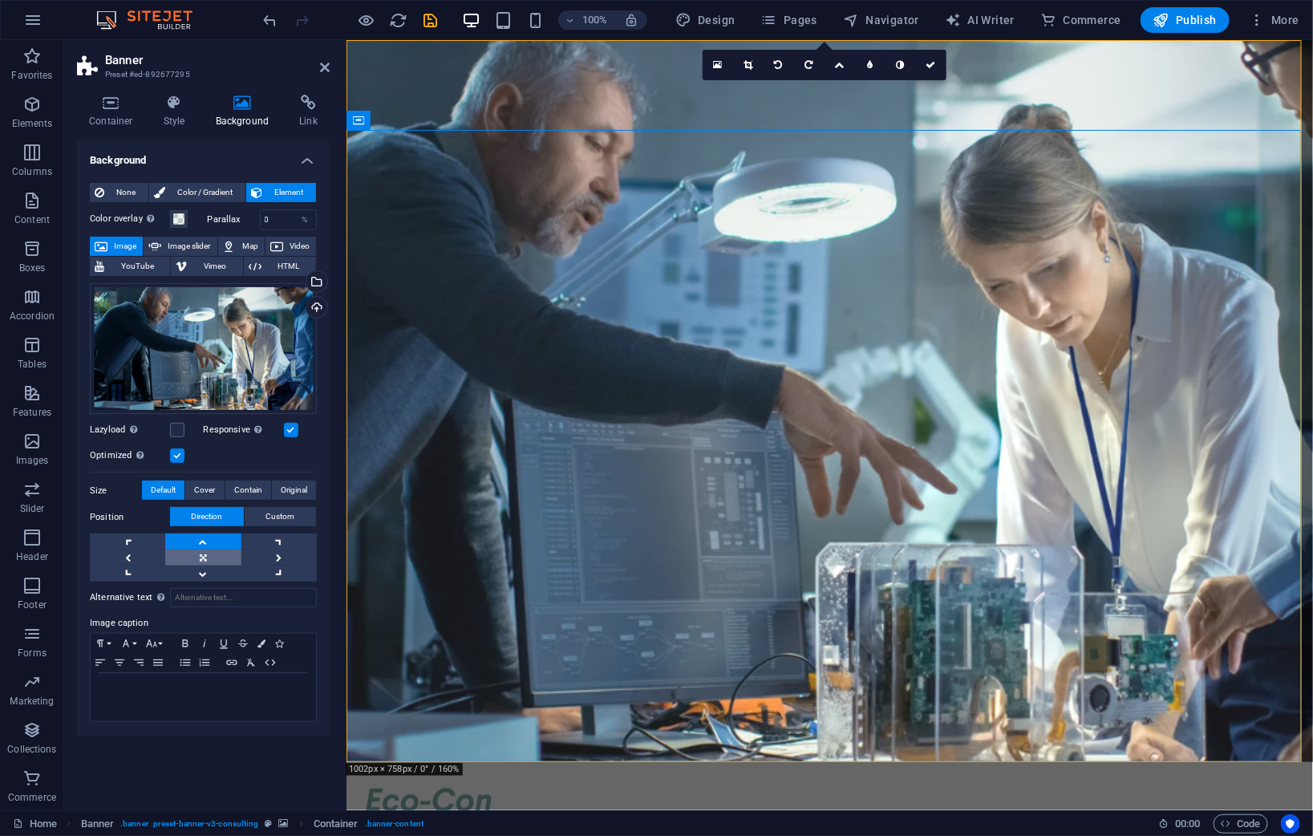
click at [205, 557] on link at bounding box center [202, 558] width 75 height 16
click at [185, 580] on link at bounding box center [202, 574] width 75 height 16
click at [117, 574] on link at bounding box center [127, 574] width 75 height 16
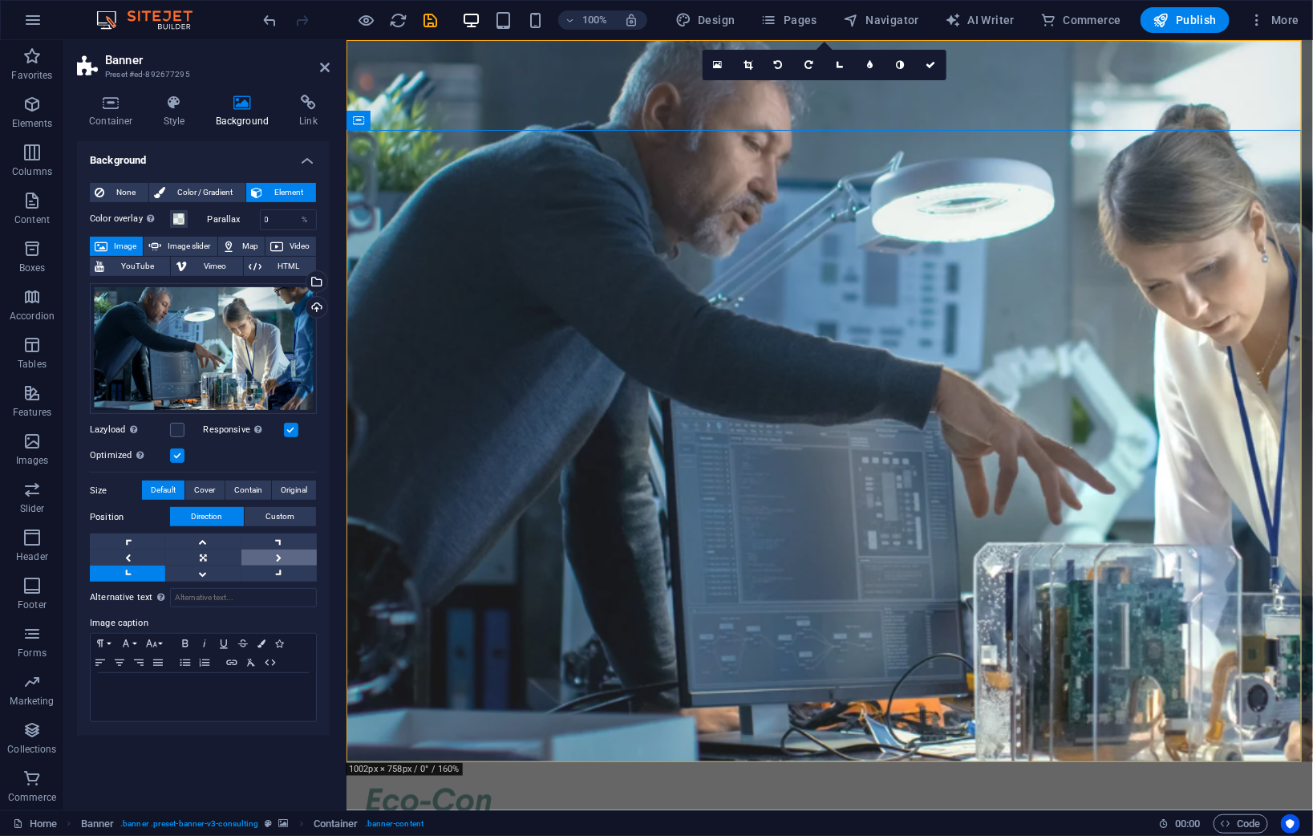
click at [292, 559] on link at bounding box center [279, 558] width 75 height 16
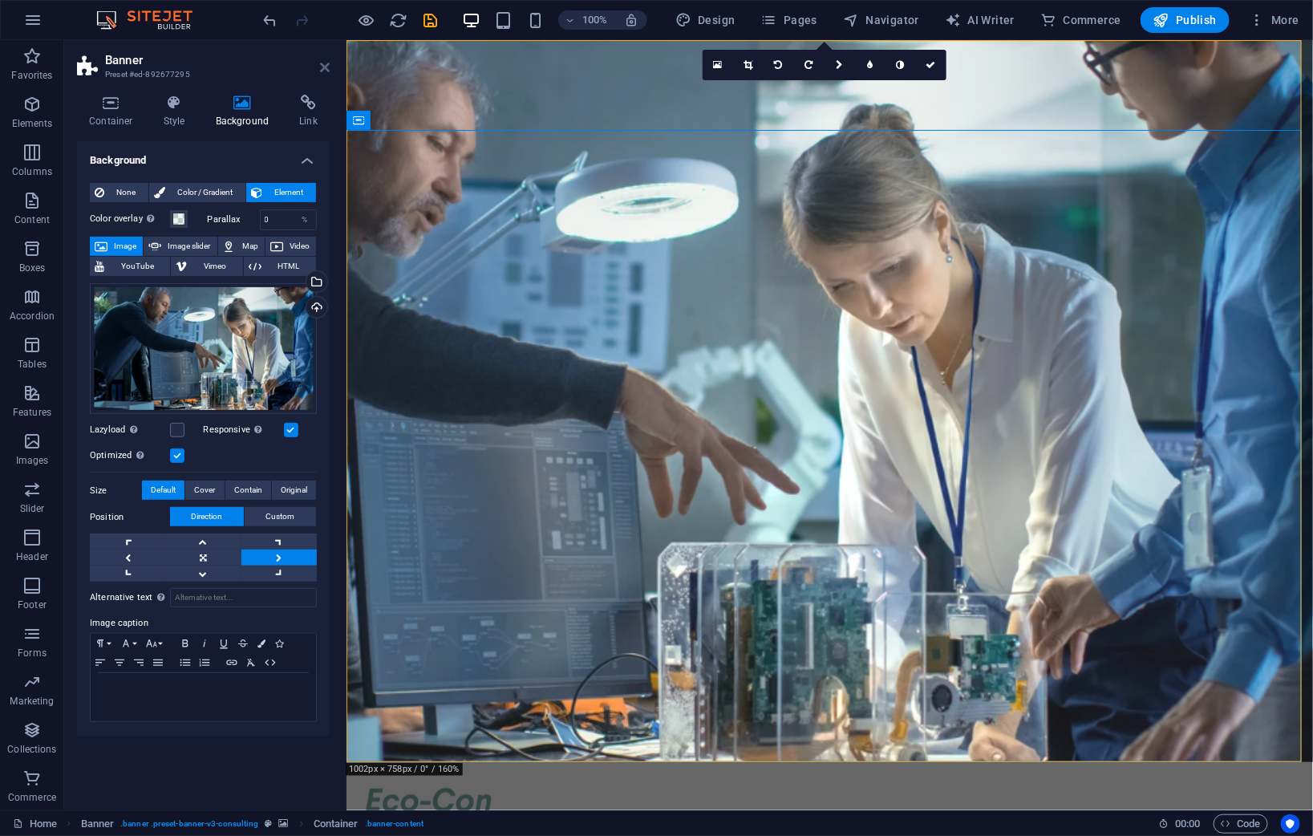
click at [326, 63] on icon at bounding box center [325, 67] width 10 height 13
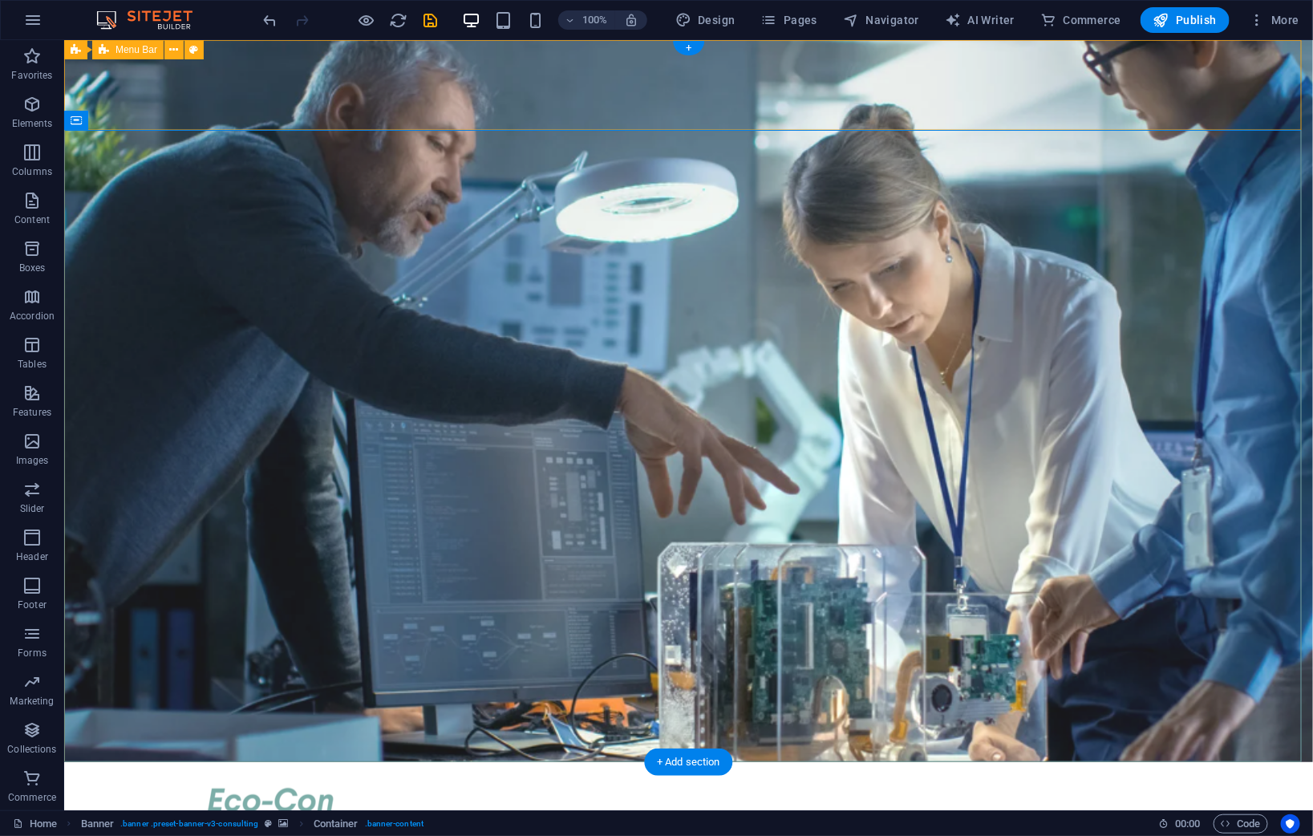
click at [1216, 761] on div "Our Story Our Team Our Strengths Projects Contact Us Get Started" at bounding box center [687, 837] width 1249 height 152
